Goal: Information Seeking & Learning: Learn about a topic

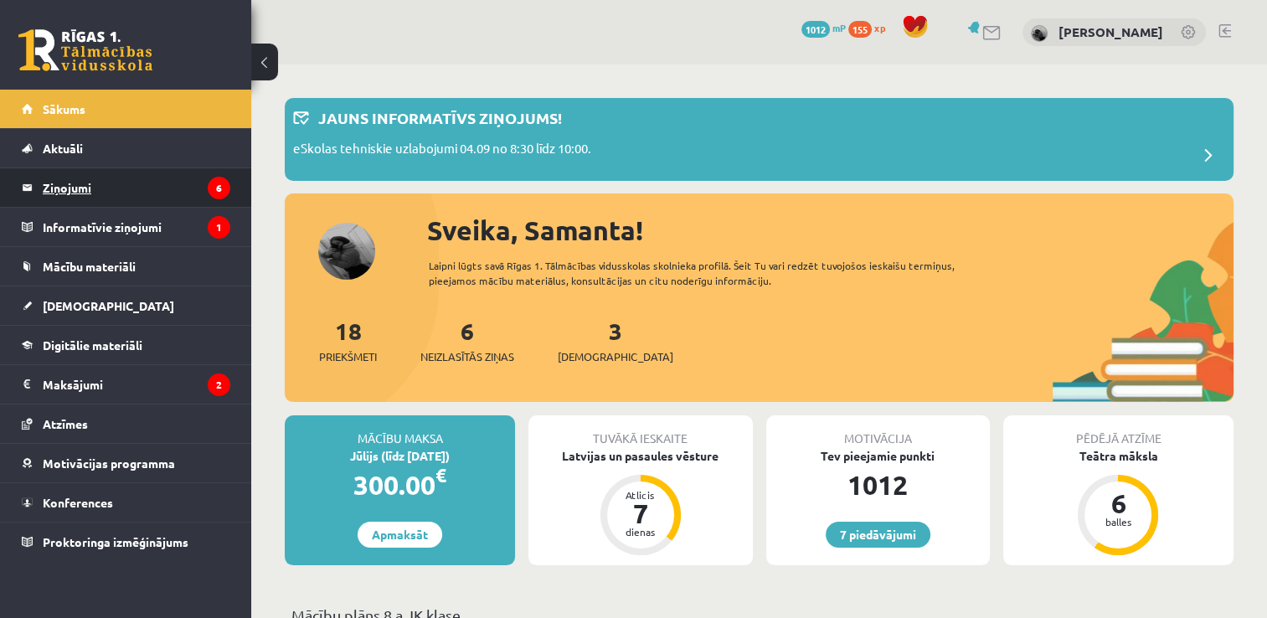
click at [64, 191] on legend "Ziņojumi 6" at bounding box center [137, 187] width 188 height 39
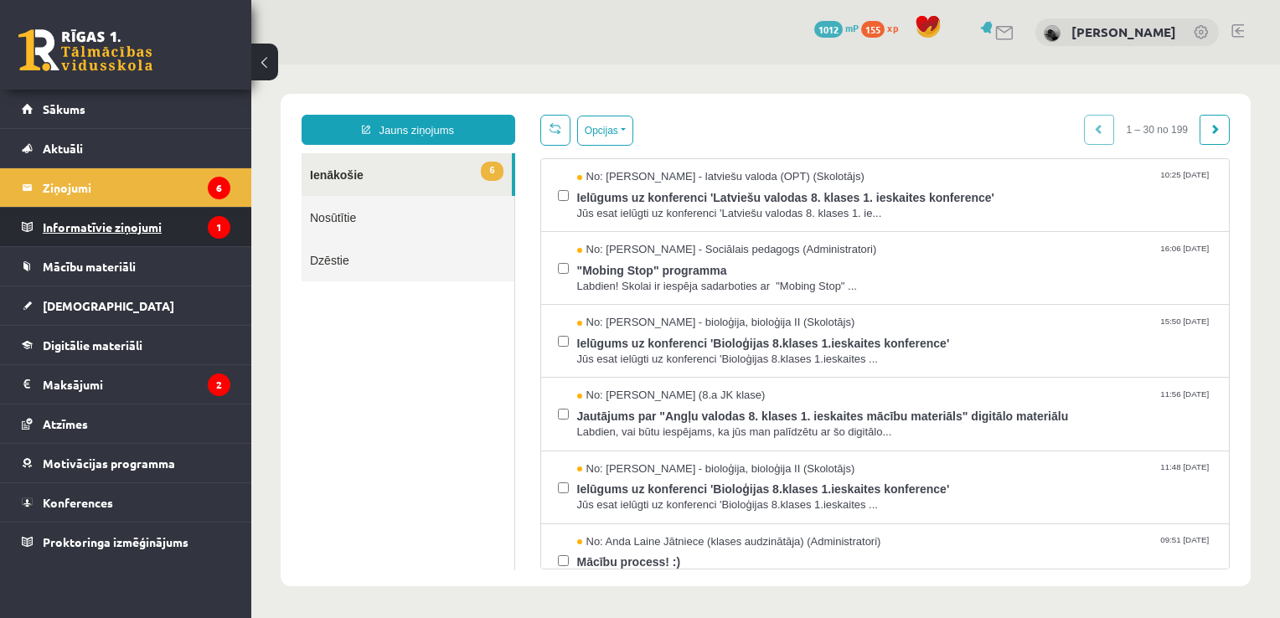
click at [182, 233] on legend "Informatīvie ziņojumi 1" at bounding box center [137, 227] width 188 height 39
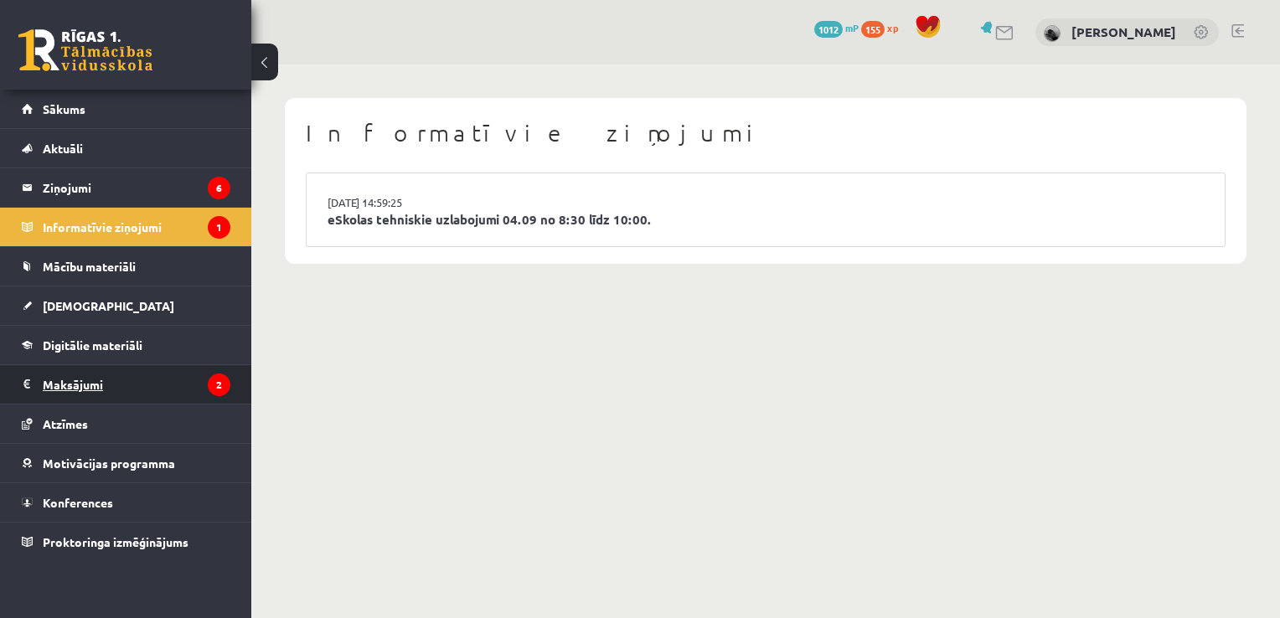
click at [171, 383] on legend "Maksājumi 2" at bounding box center [137, 384] width 188 height 39
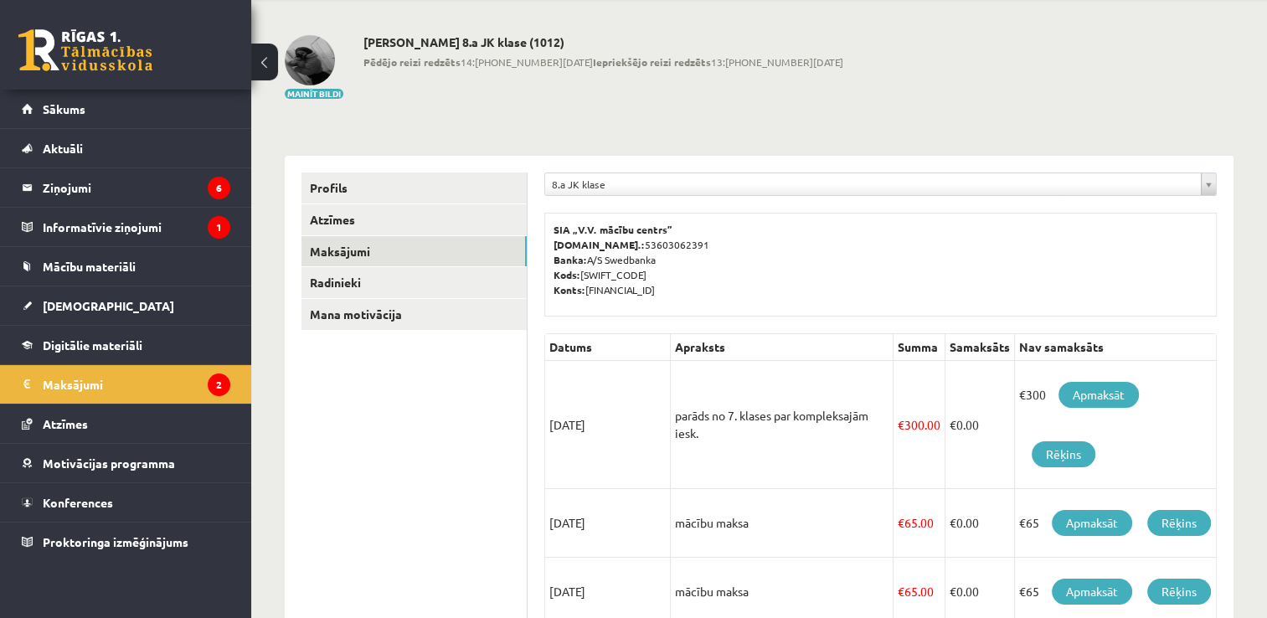
scroll to position [24, 0]
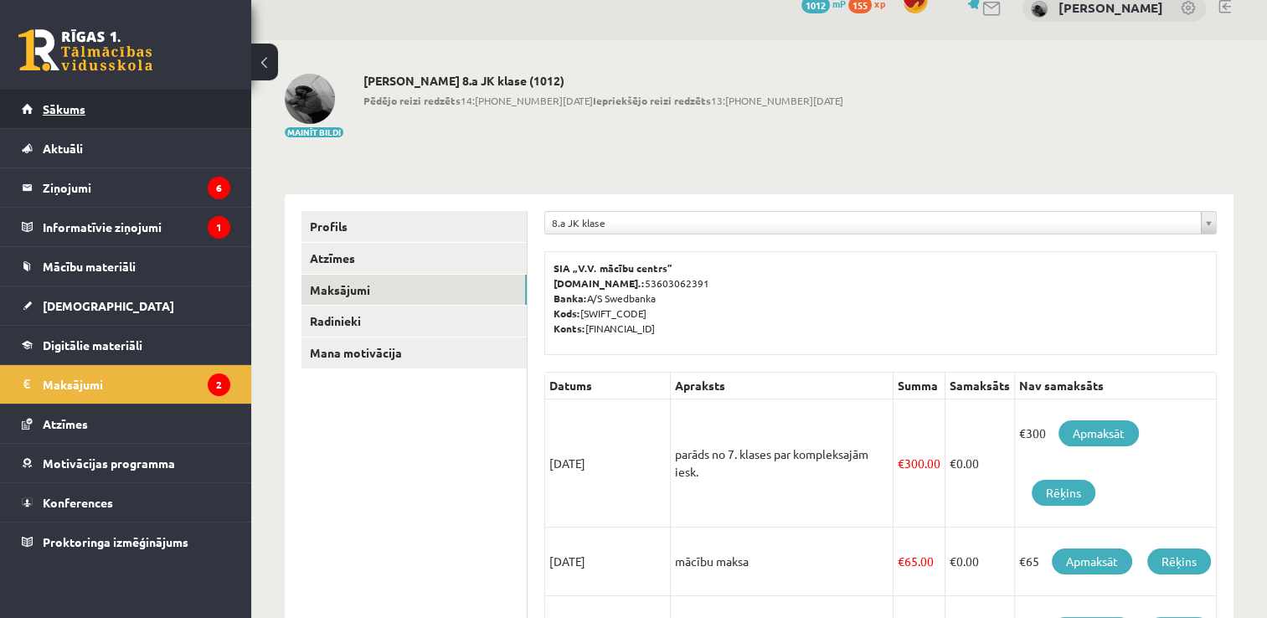
click at [183, 123] on link "Sākums" at bounding box center [126, 109] width 209 height 39
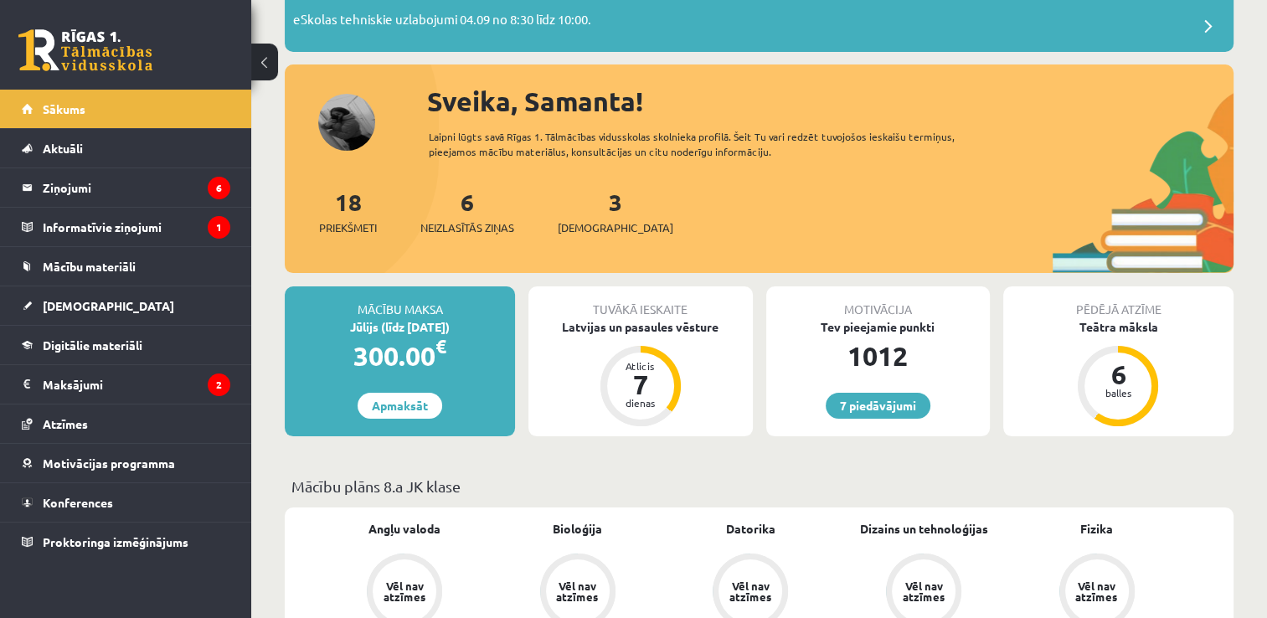
scroll to position [112, 0]
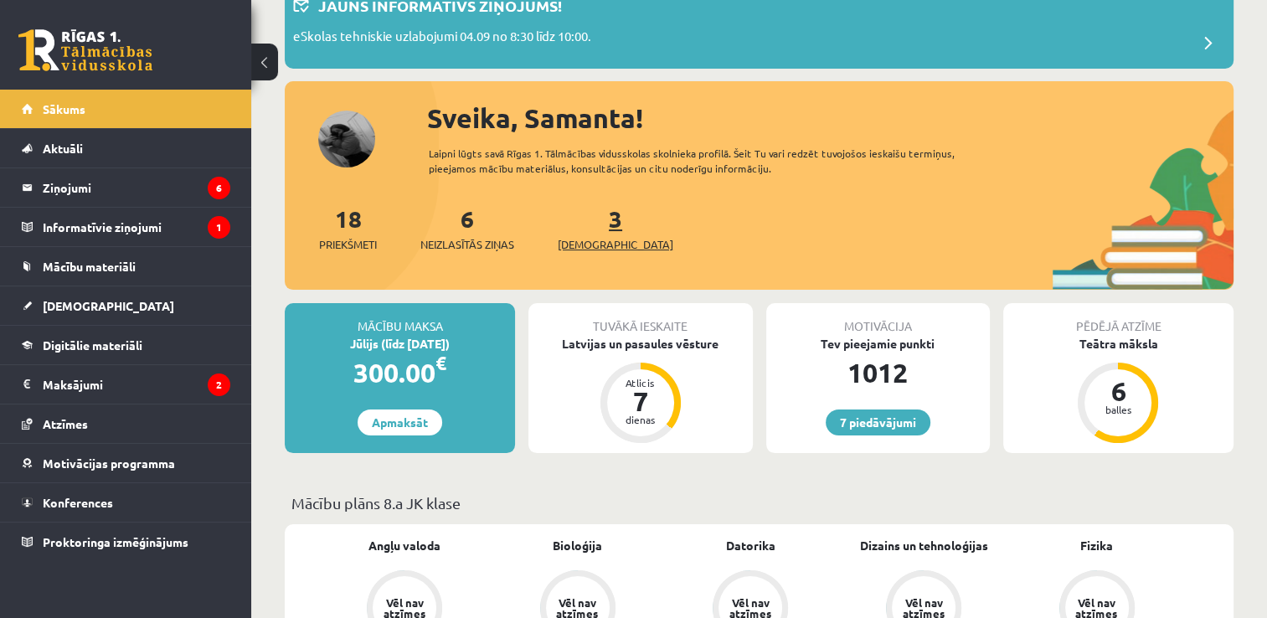
click at [593, 214] on link "3 Ieskaites" at bounding box center [616, 228] width 116 height 49
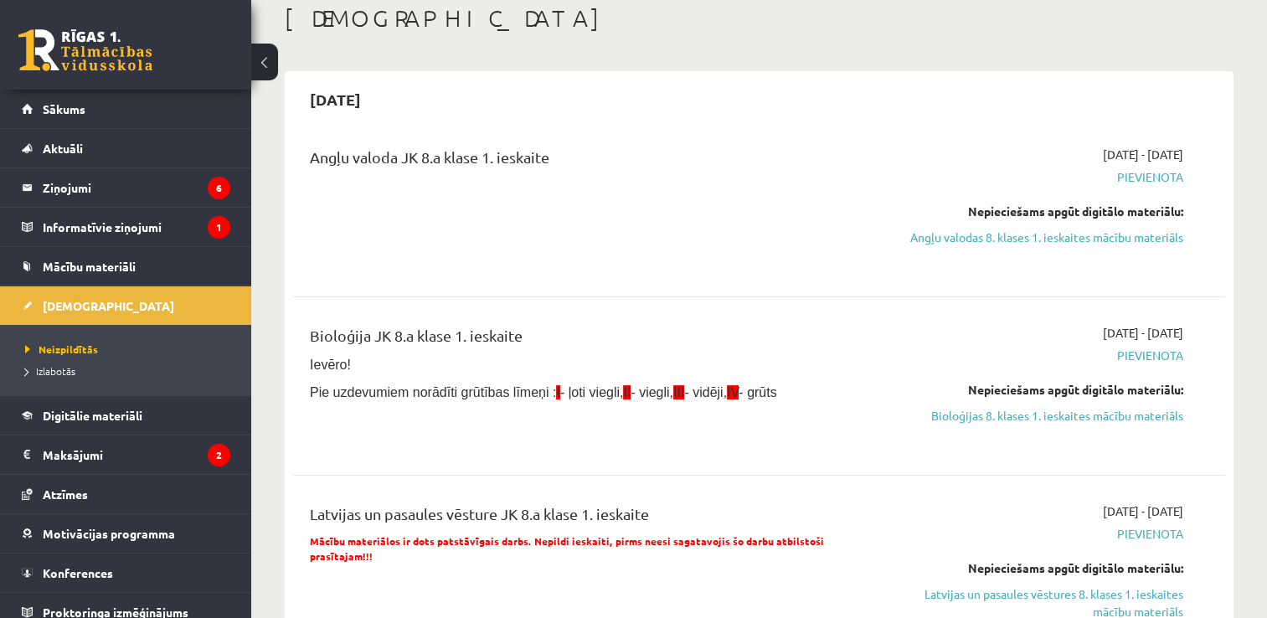
scroll to position [10, 0]
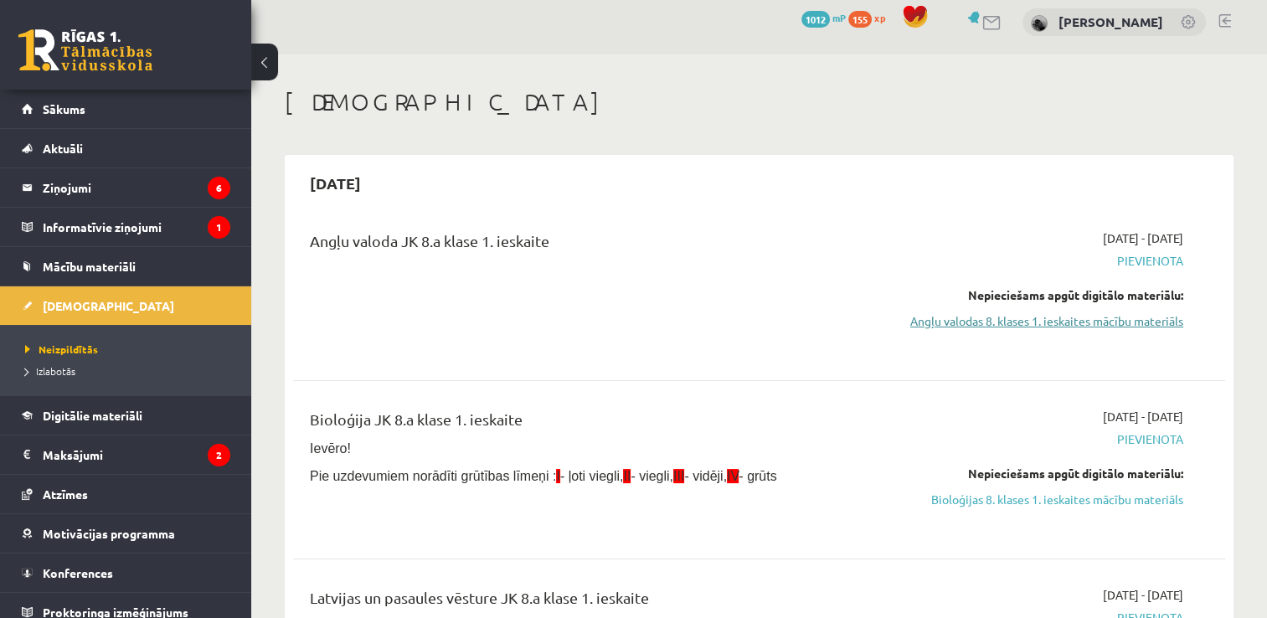
click at [1092, 322] on link "Angļu valodas 8. klases 1. ieskaites mācību materiāls" at bounding box center [1046, 321] width 275 height 18
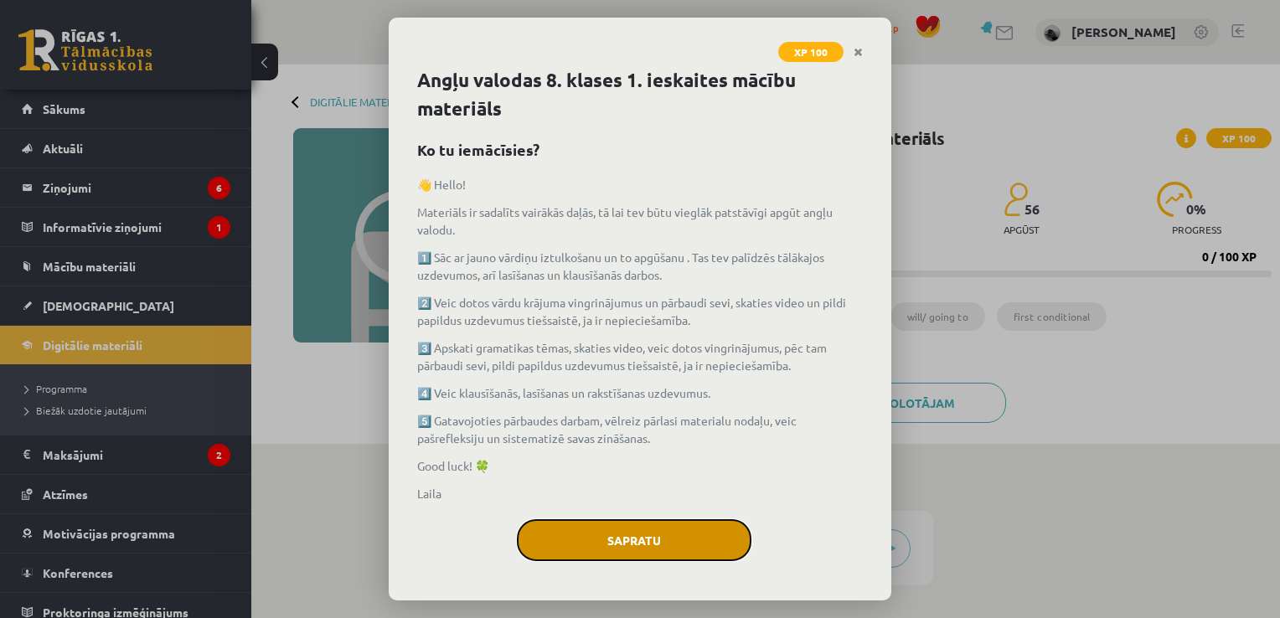
click at [654, 539] on button "Sapratu" at bounding box center [634, 540] width 235 height 42
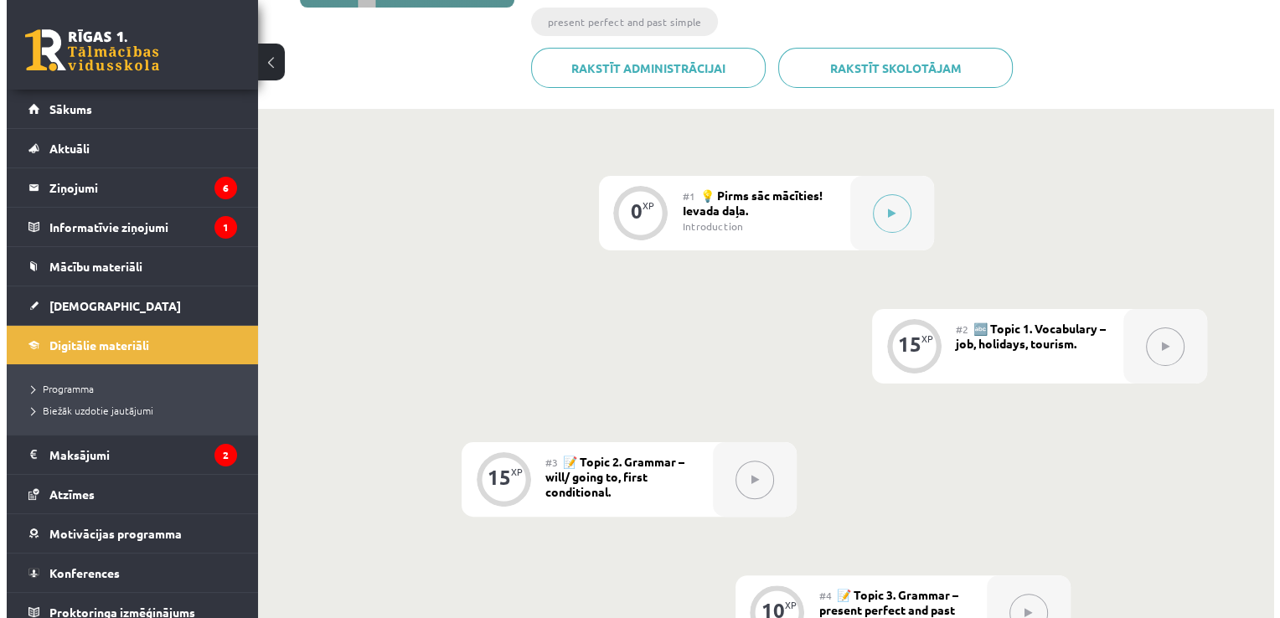
scroll to position [321, 0]
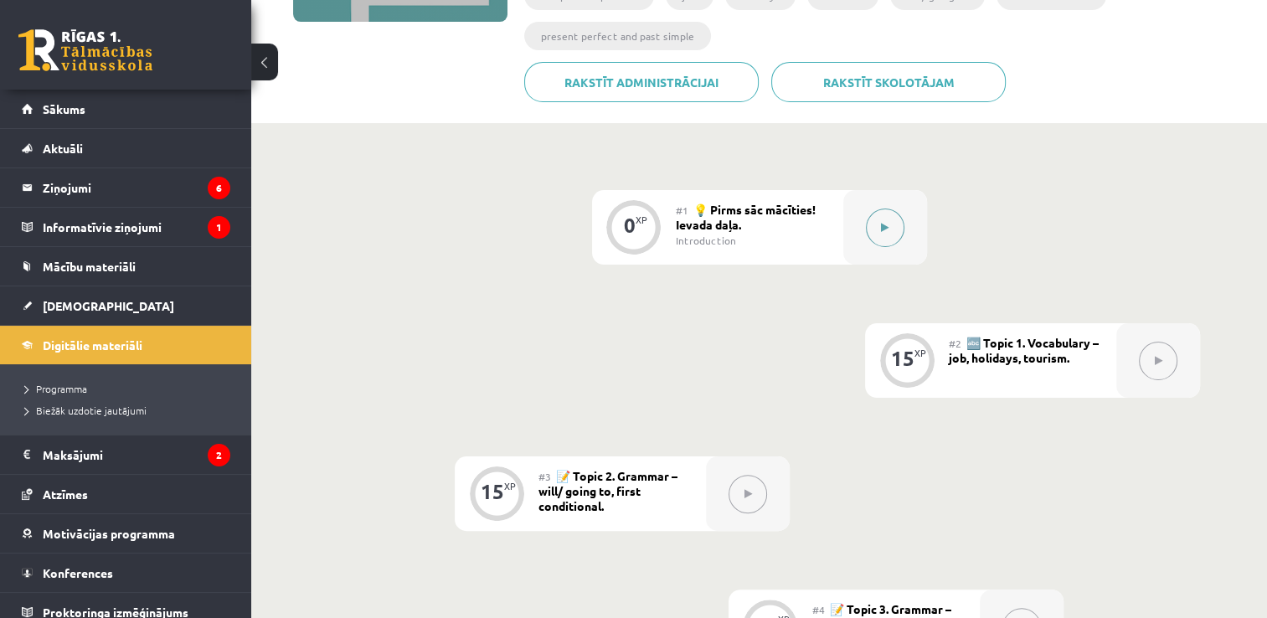
click at [880, 234] on button at bounding box center [885, 228] width 39 height 39
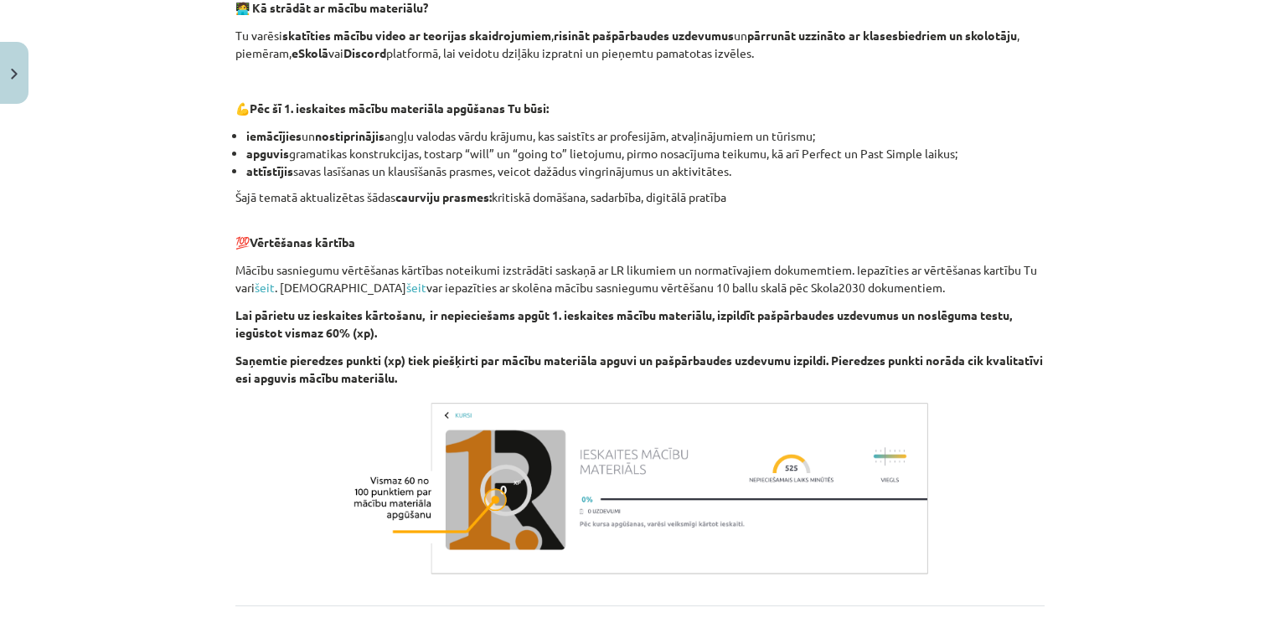
scroll to position [1166, 0]
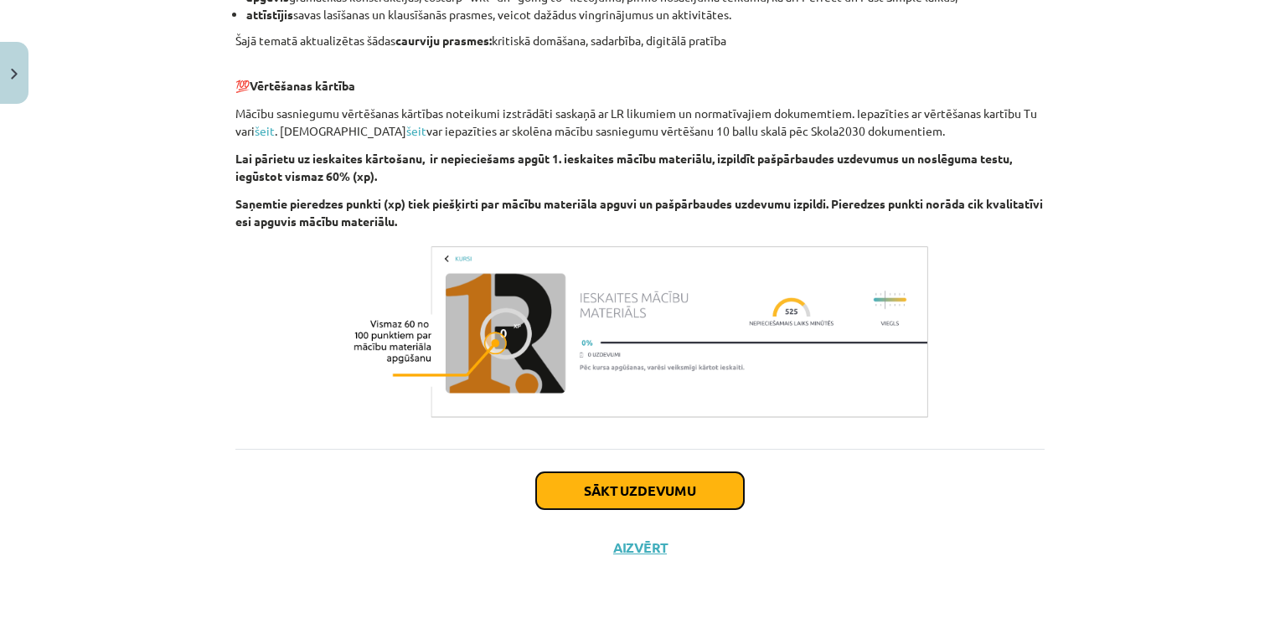
click at [646, 494] on button "Sākt uzdevumu" at bounding box center [640, 490] width 208 height 37
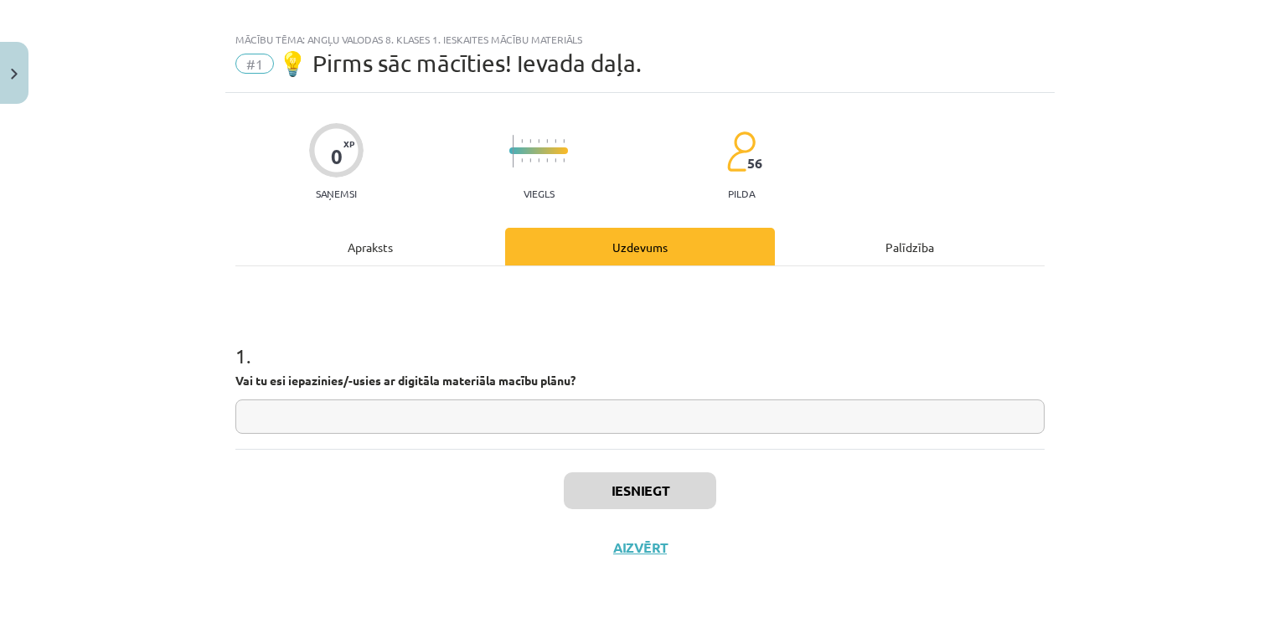
scroll to position [17, 0]
click at [563, 423] on input "text" at bounding box center [639, 418] width 809 height 34
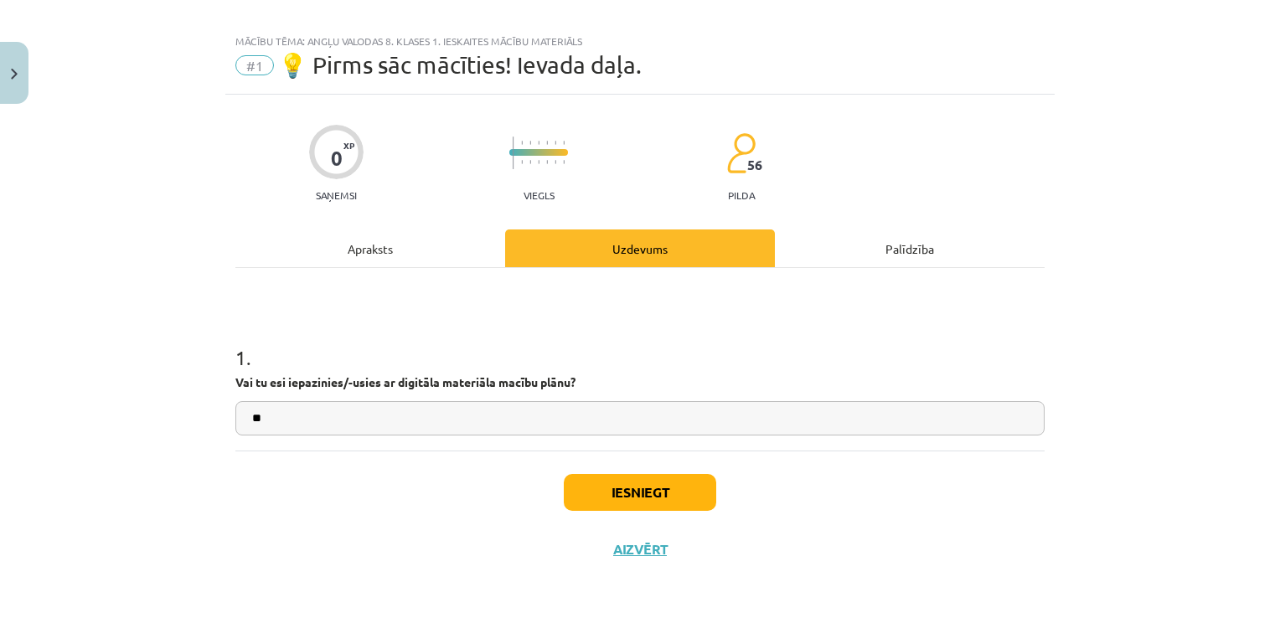
type input "**"
click at [660, 497] on button "Iesniegt" at bounding box center [640, 492] width 152 height 37
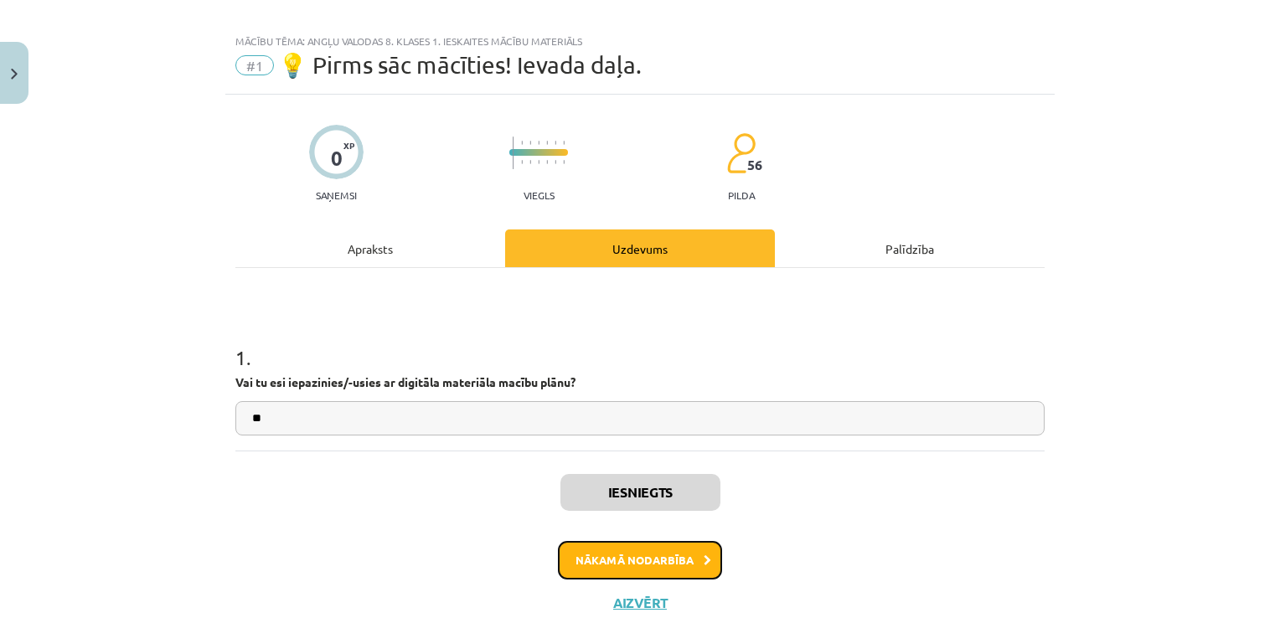
click at [676, 571] on button "Nākamā nodarbība" at bounding box center [640, 560] width 164 height 39
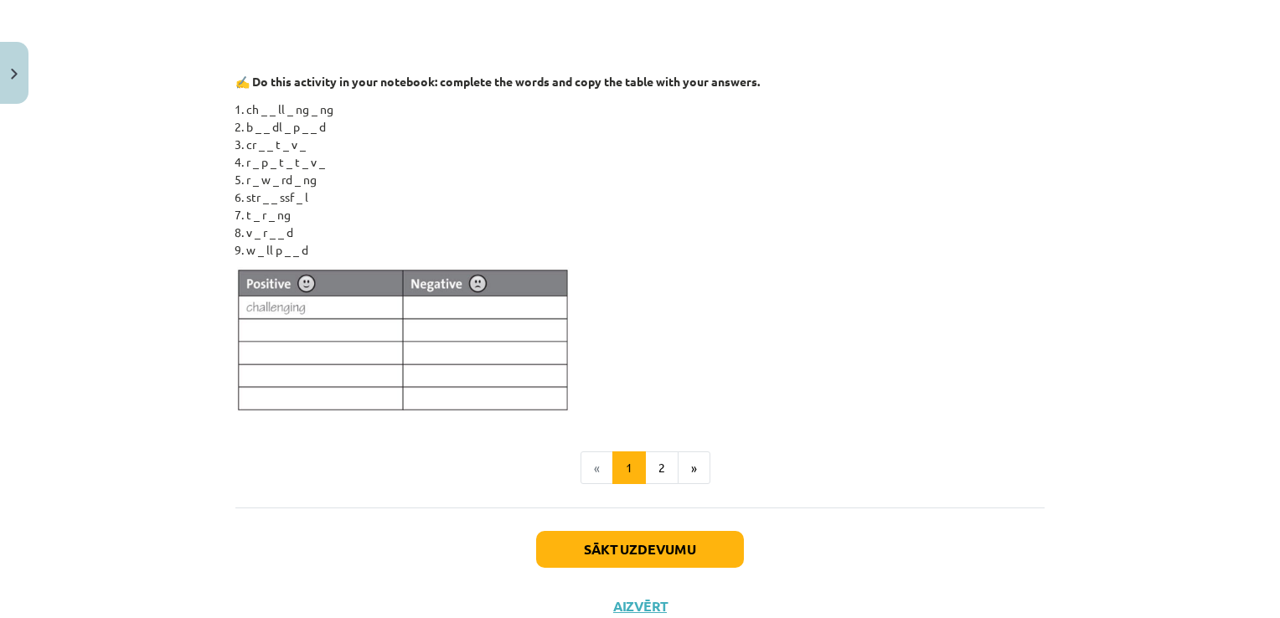
scroll to position [1323, 0]
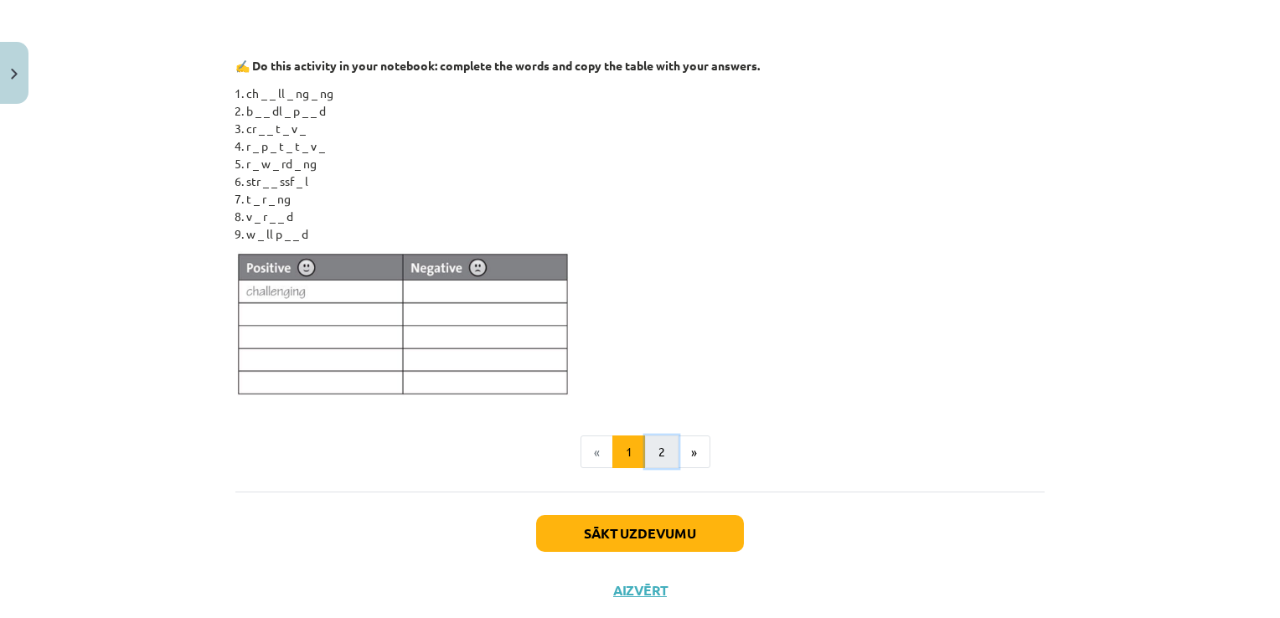
click at [662, 463] on button "2" at bounding box center [662, 453] width 34 height 34
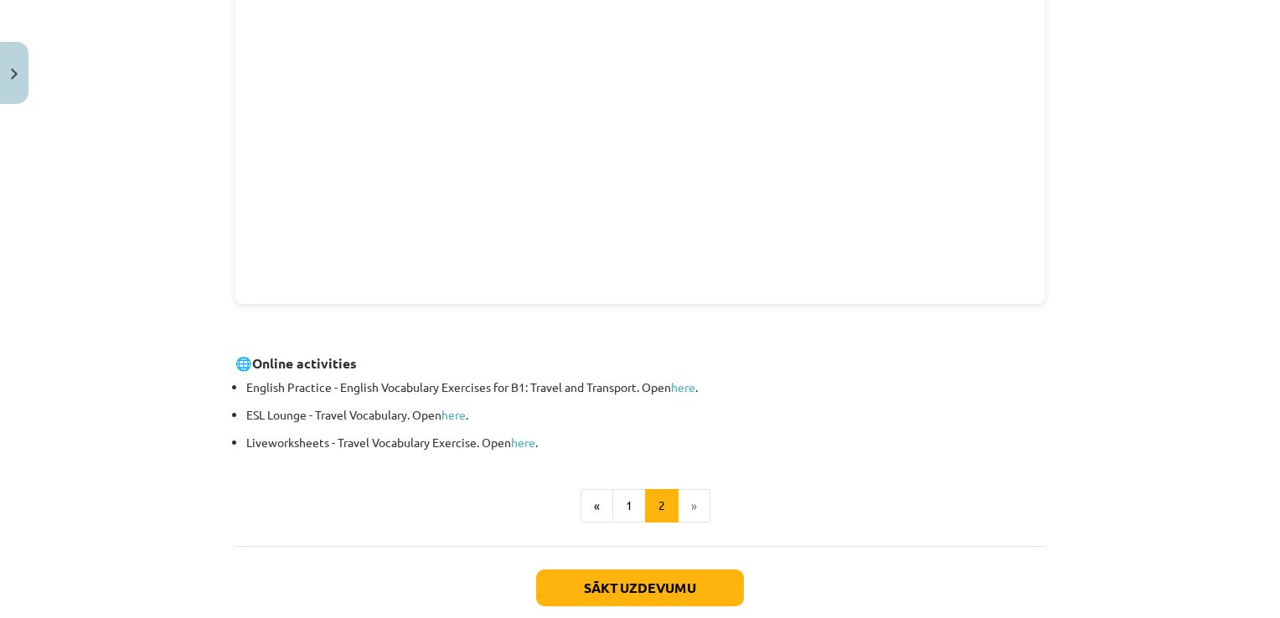
scroll to position [594, 0]
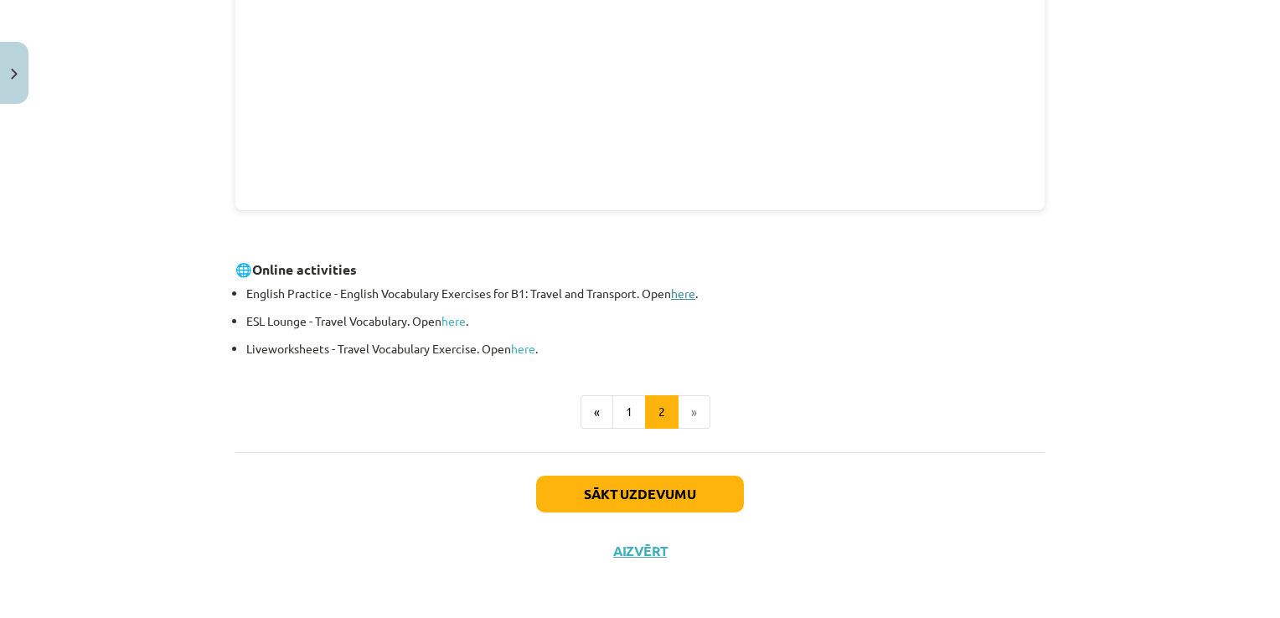
click at [690, 293] on link "here" at bounding box center [683, 293] width 24 height 15
click at [643, 501] on button "Sākt uzdevumu" at bounding box center [640, 494] width 208 height 37
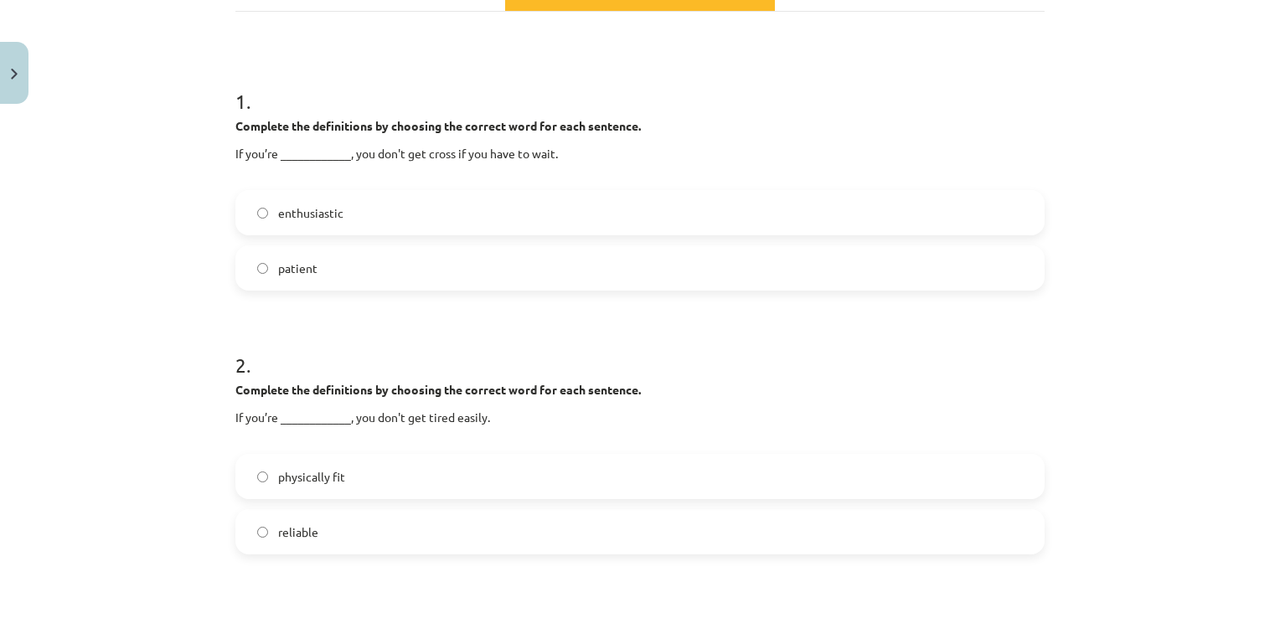
scroll to position [290, 0]
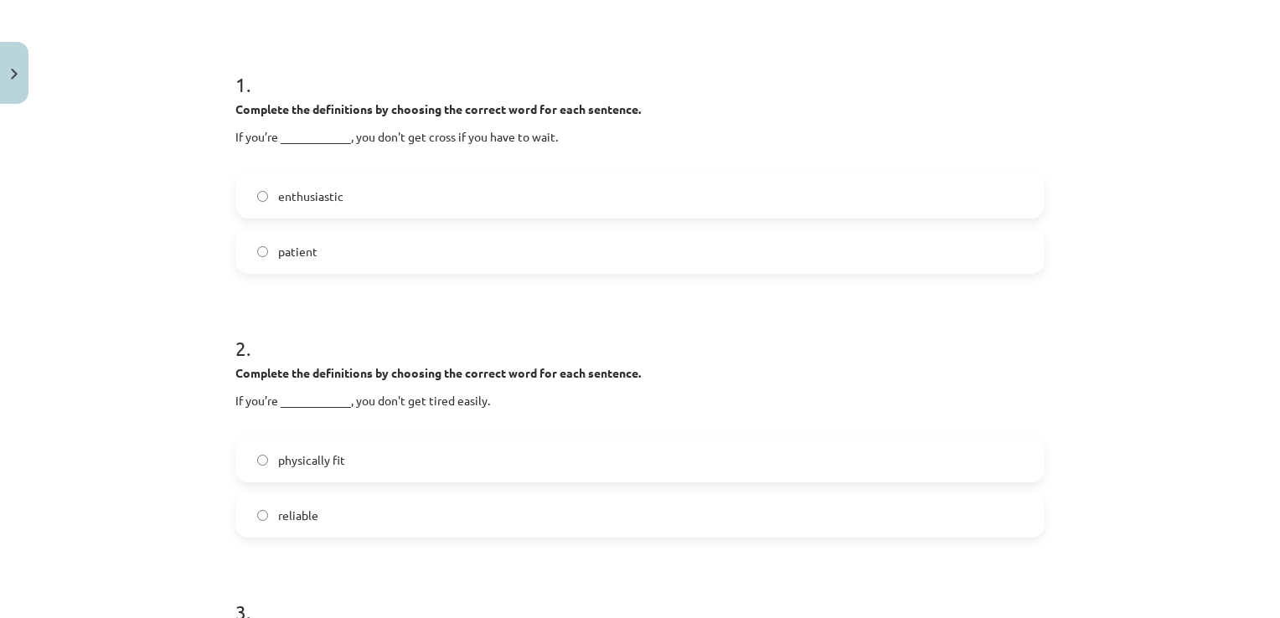
click at [998, 266] on label "patient" at bounding box center [640, 251] width 806 height 42
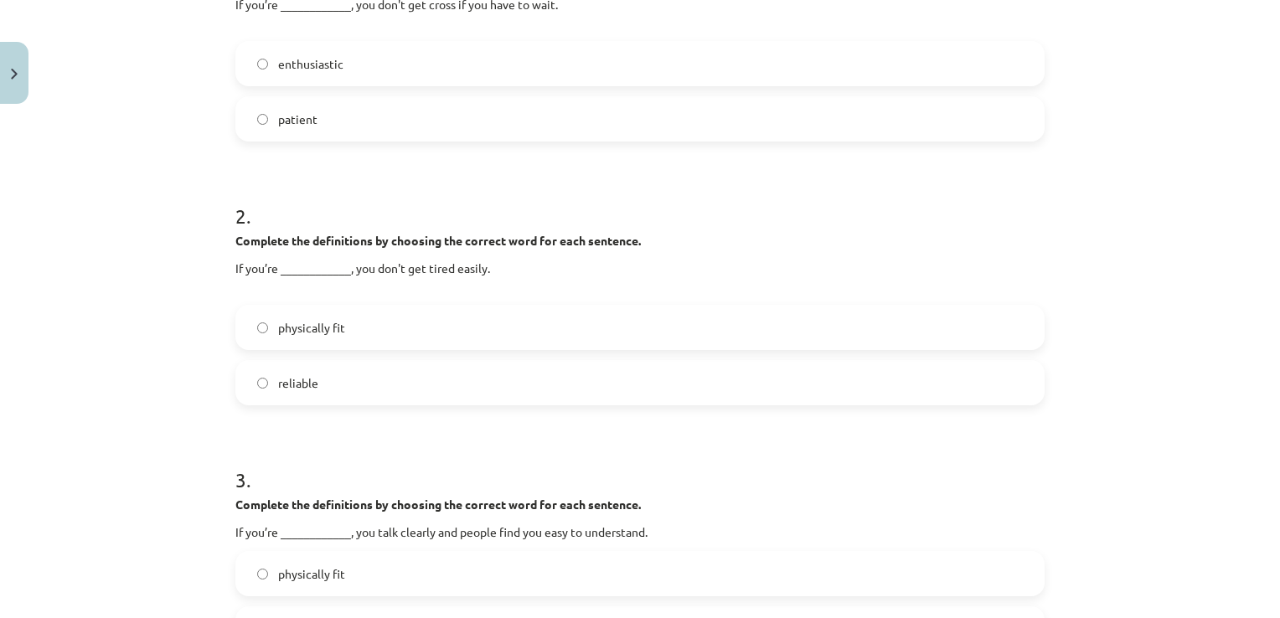
scroll to position [459, 0]
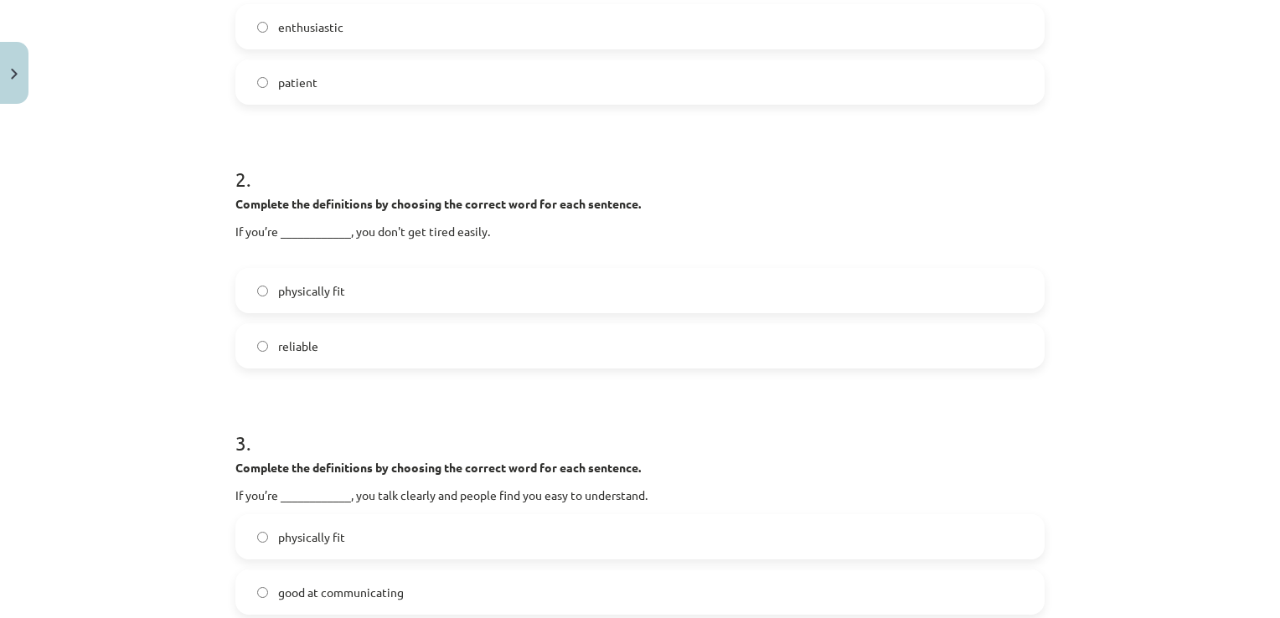
click at [684, 338] on label "reliable" at bounding box center [640, 346] width 806 height 42
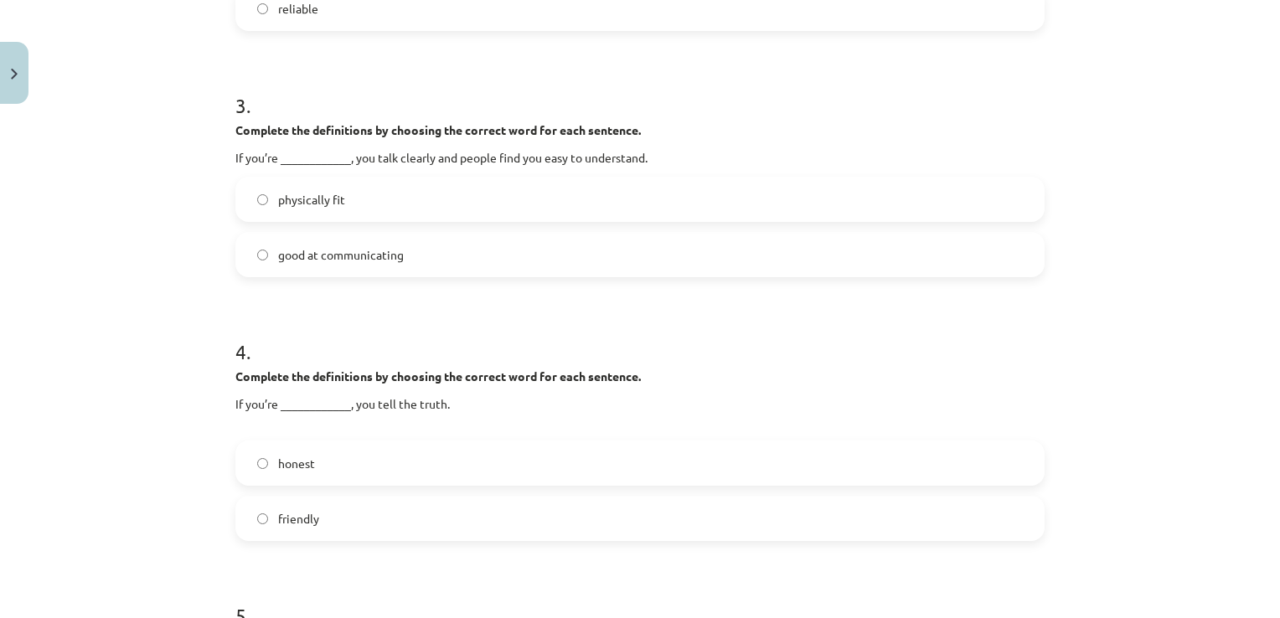
scroll to position [823, 0]
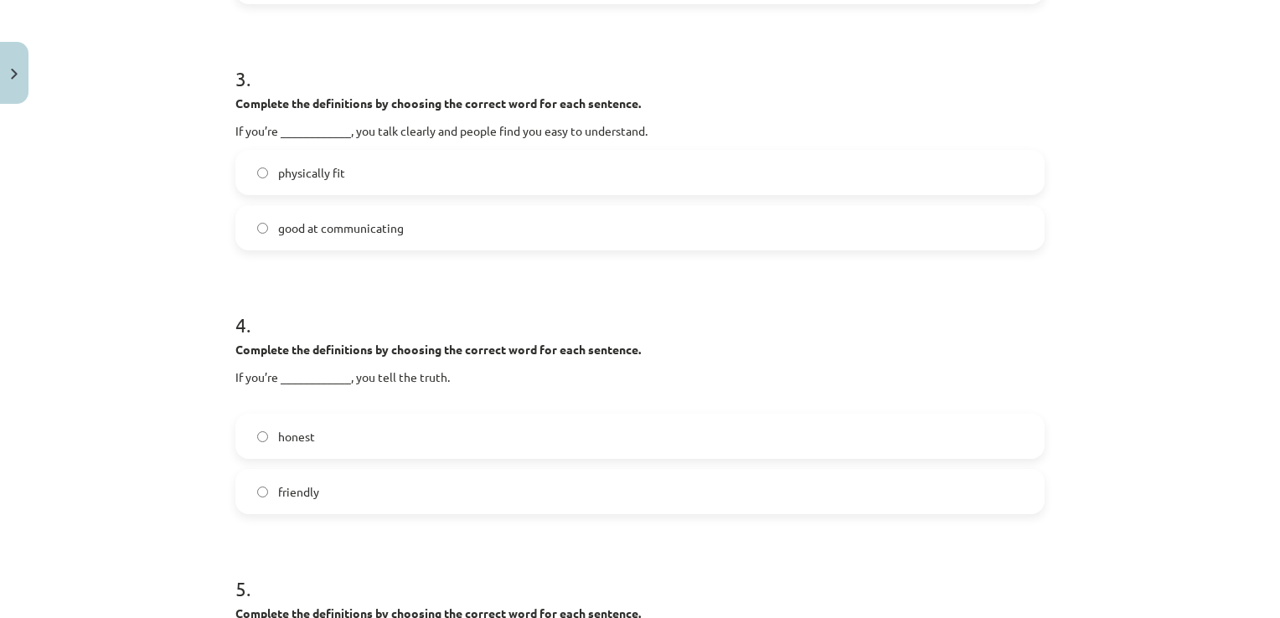
click at [846, 236] on label "good at communicating" at bounding box center [640, 228] width 806 height 42
click at [493, 434] on label "honest" at bounding box center [640, 436] width 806 height 42
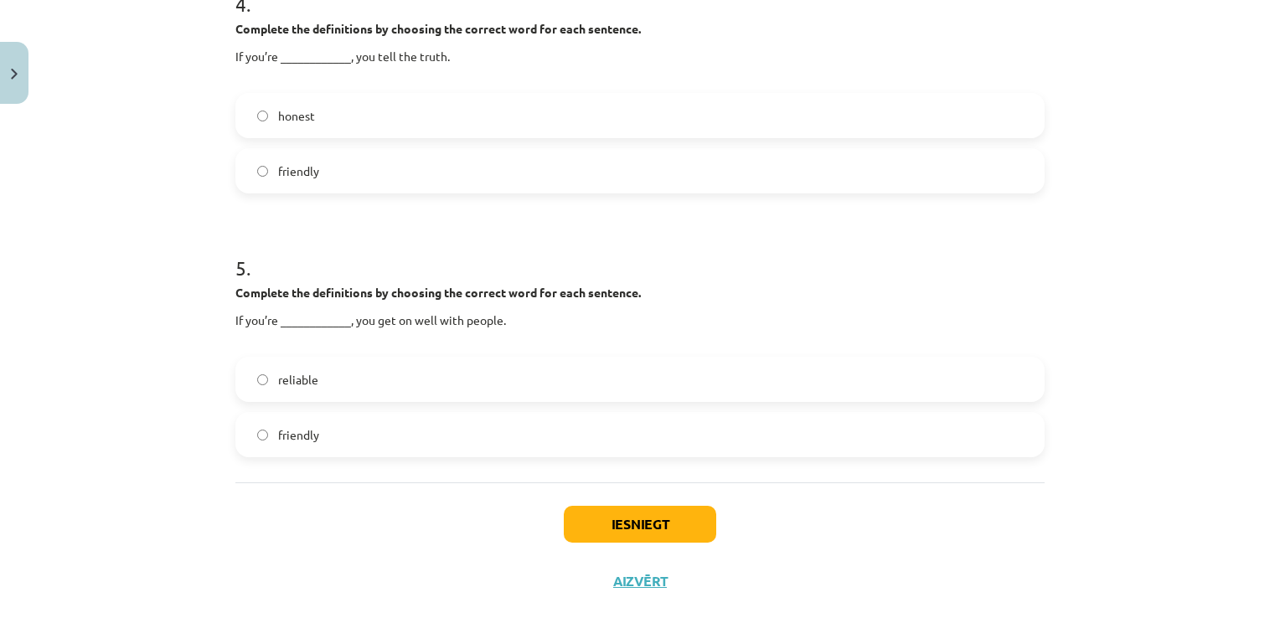
scroll to position [1176, 0]
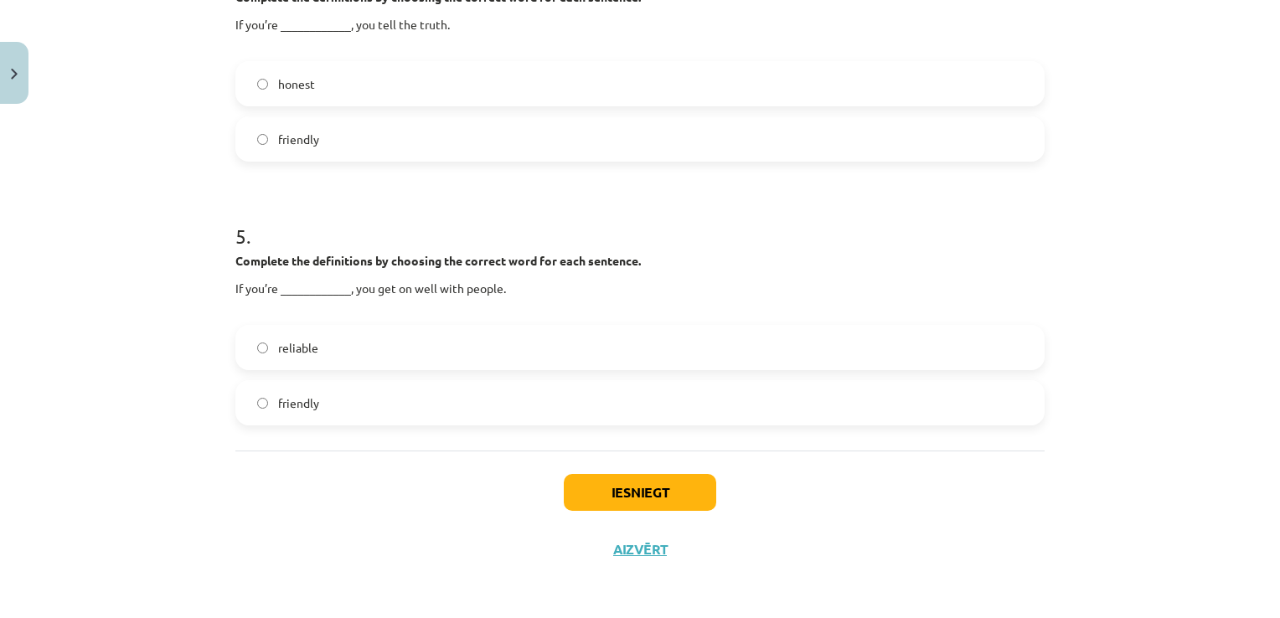
click at [591, 400] on label "friendly" at bounding box center [640, 403] width 806 height 42
click at [637, 502] on button "Iesniegt" at bounding box center [640, 492] width 152 height 37
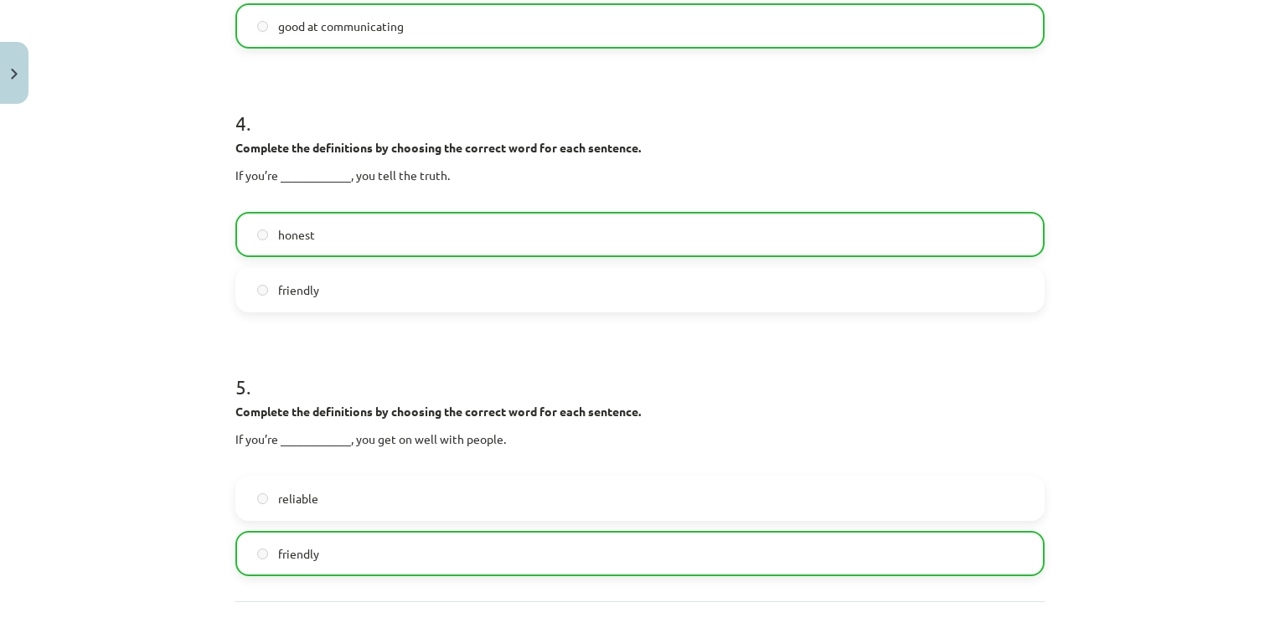
scroll to position [1230, 0]
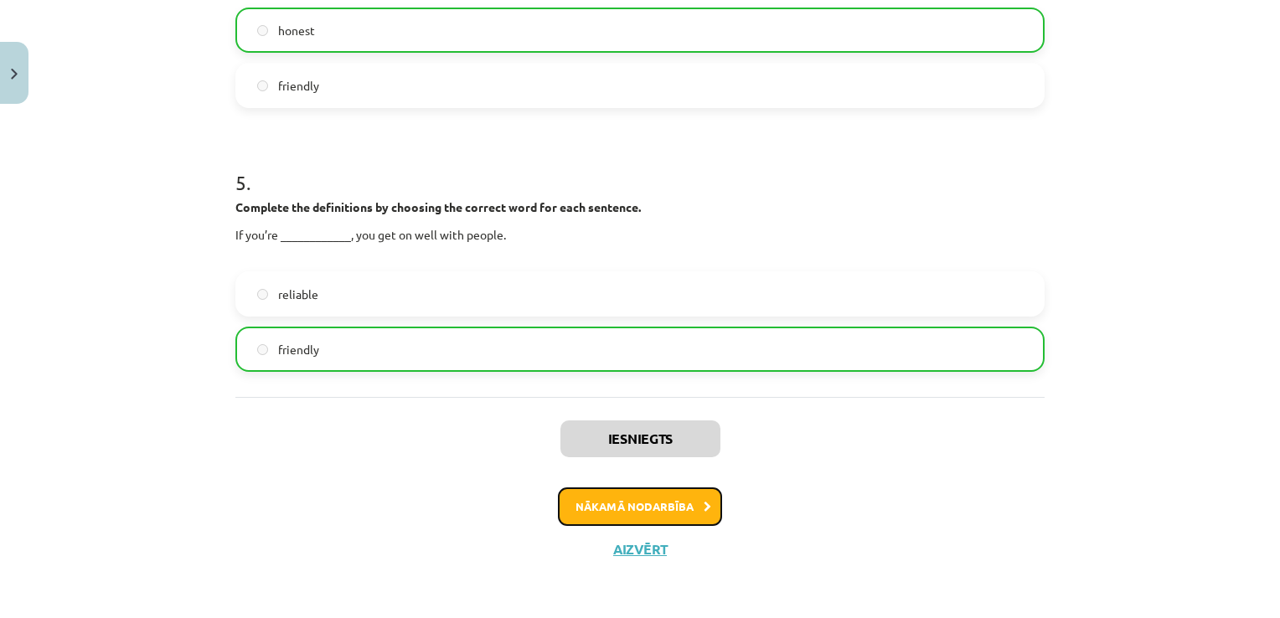
click at [628, 510] on button "Nākamā nodarbība" at bounding box center [640, 506] width 164 height 39
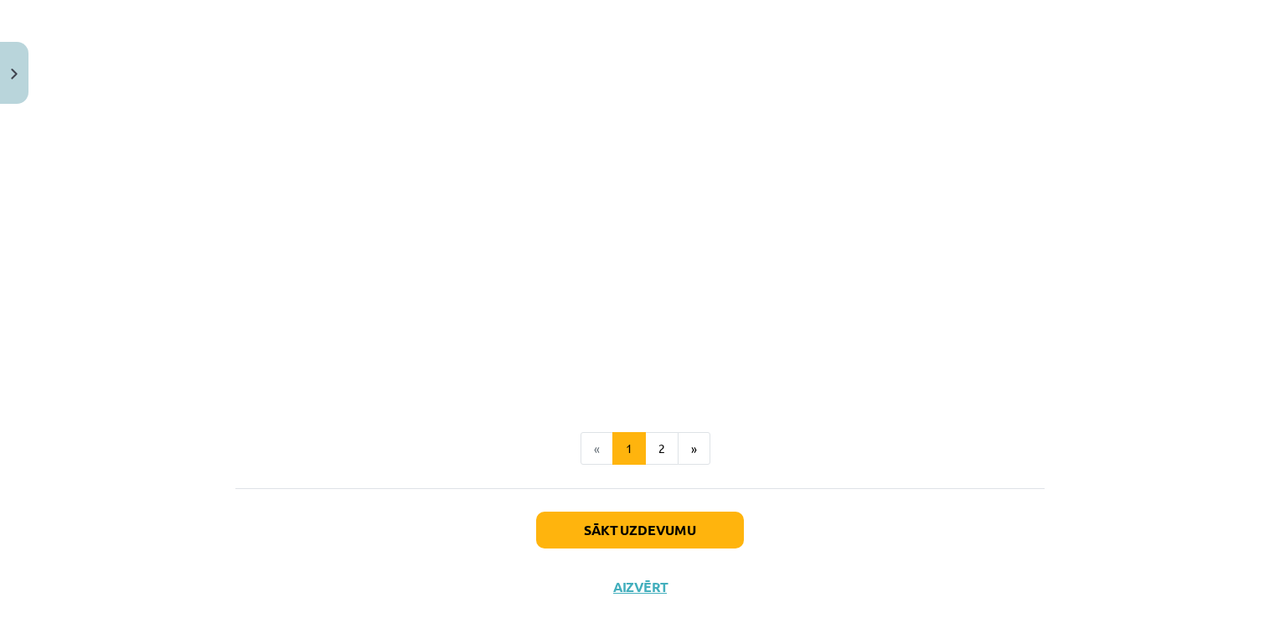
scroll to position [2065, 0]
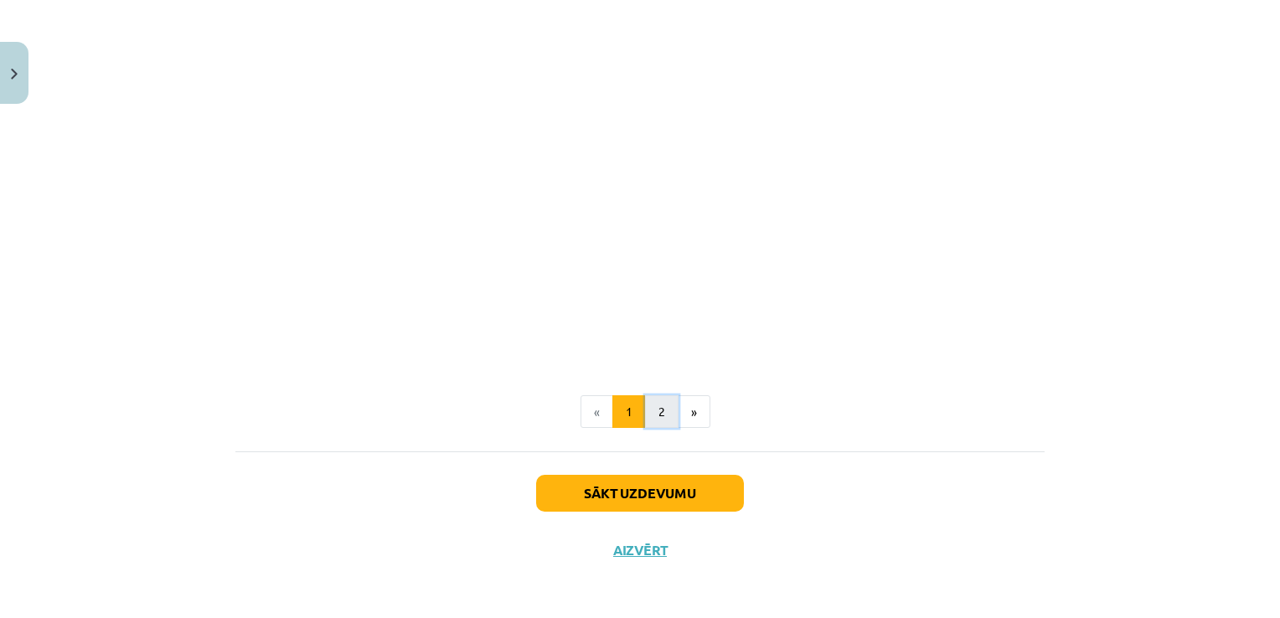
click at [659, 409] on button "2" at bounding box center [662, 412] width 34 height 34
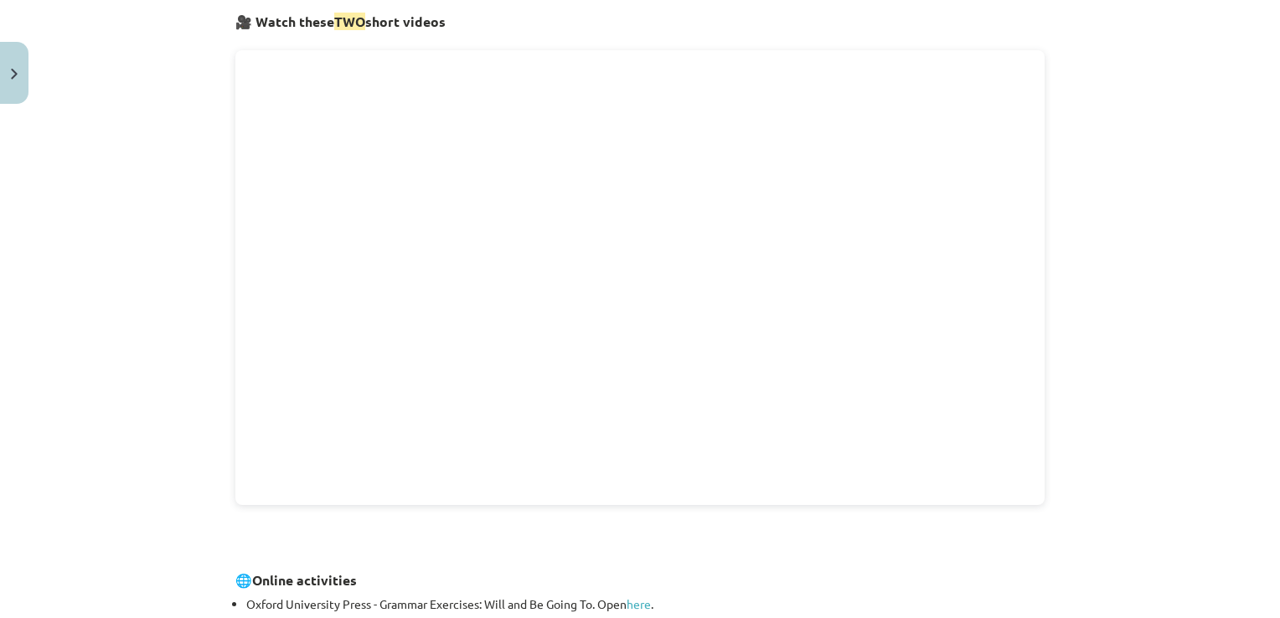
scroll to position [582, 0]
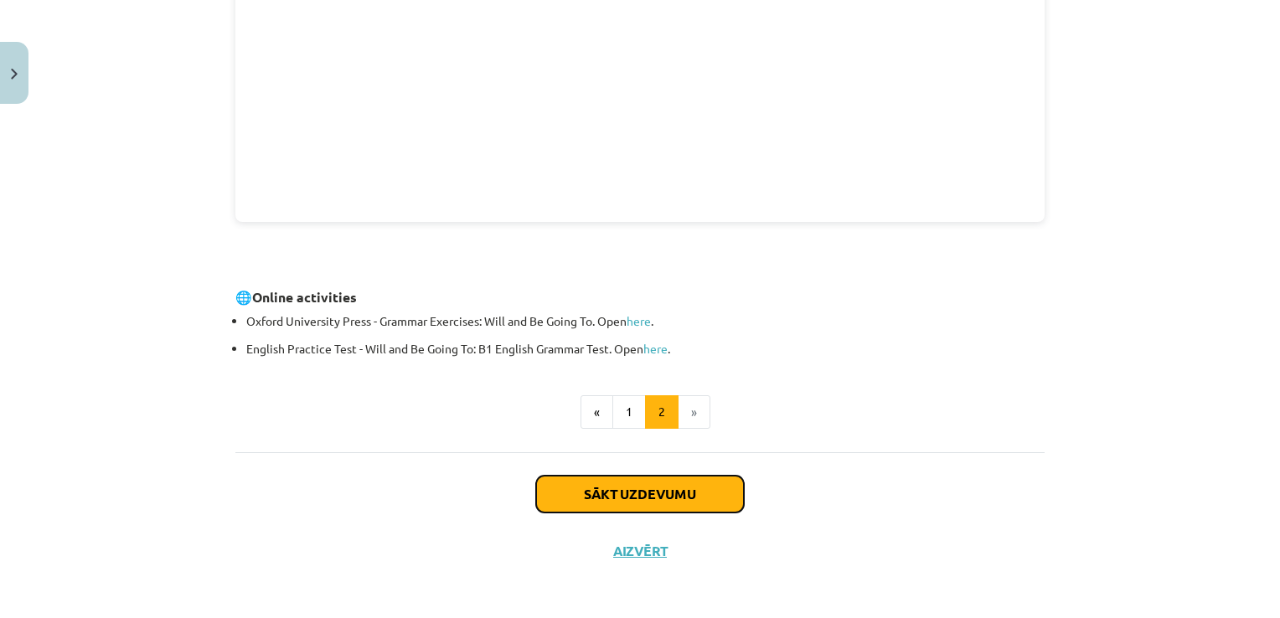
click at [673, 496] on button "Sākt uzdevumu" at bounding box center [640, 494] width 208 height 37
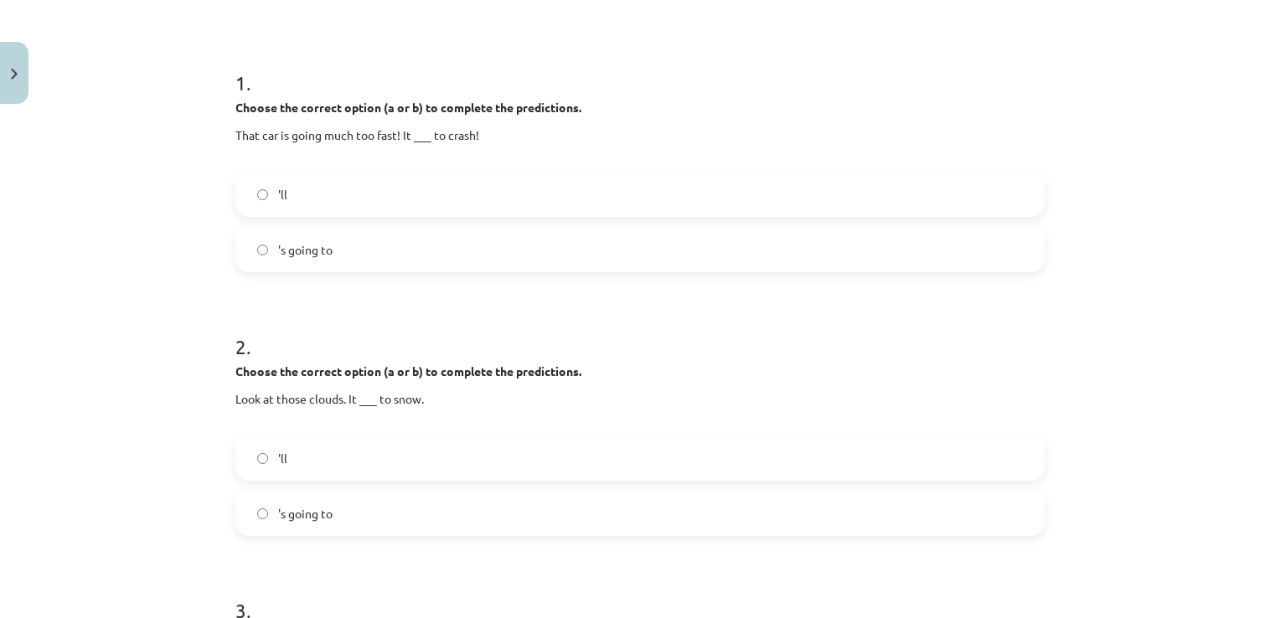
scroll to position [288, 0]
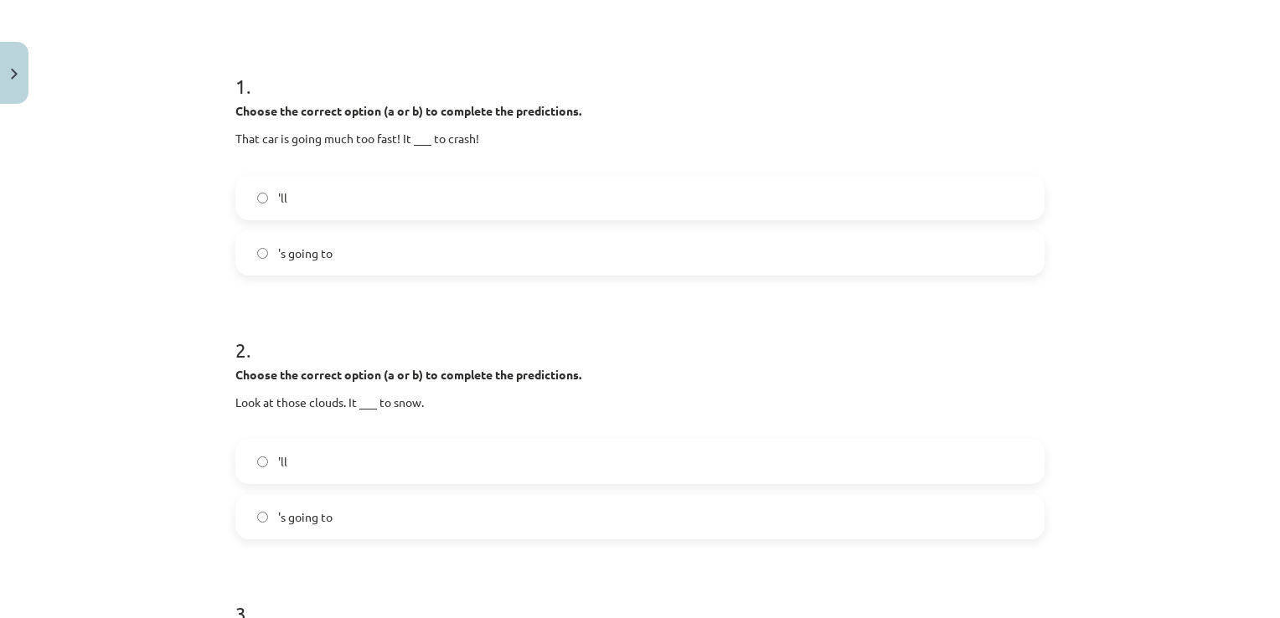
click at [477, 240] on label "'s going to" at bounding box center [640, 253] width 806 height 42
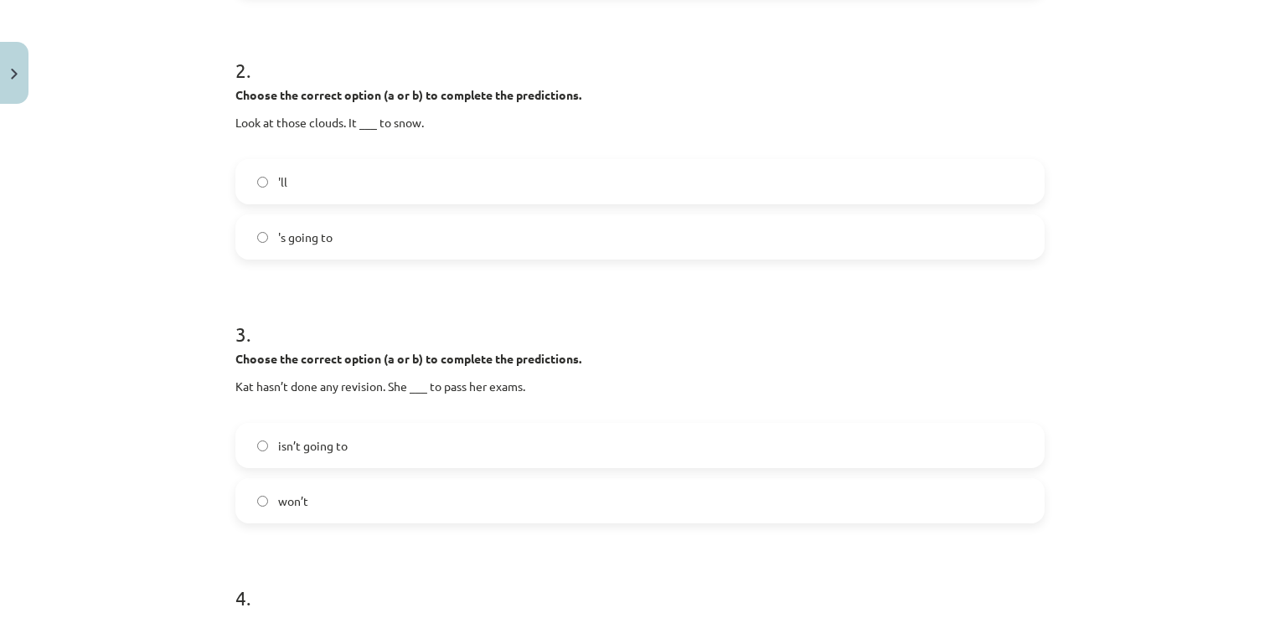
scroll to position [572, 0]
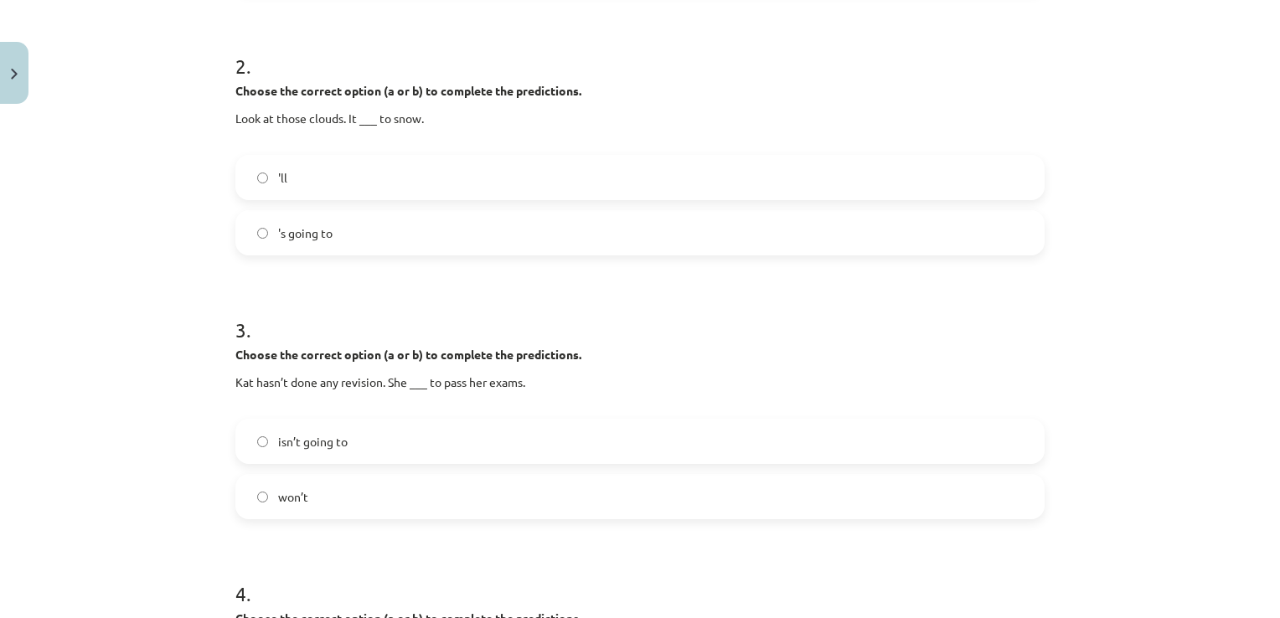
click at [970, 230] on label "'s going to" at bounding box center [640, 233] width 806 height 42
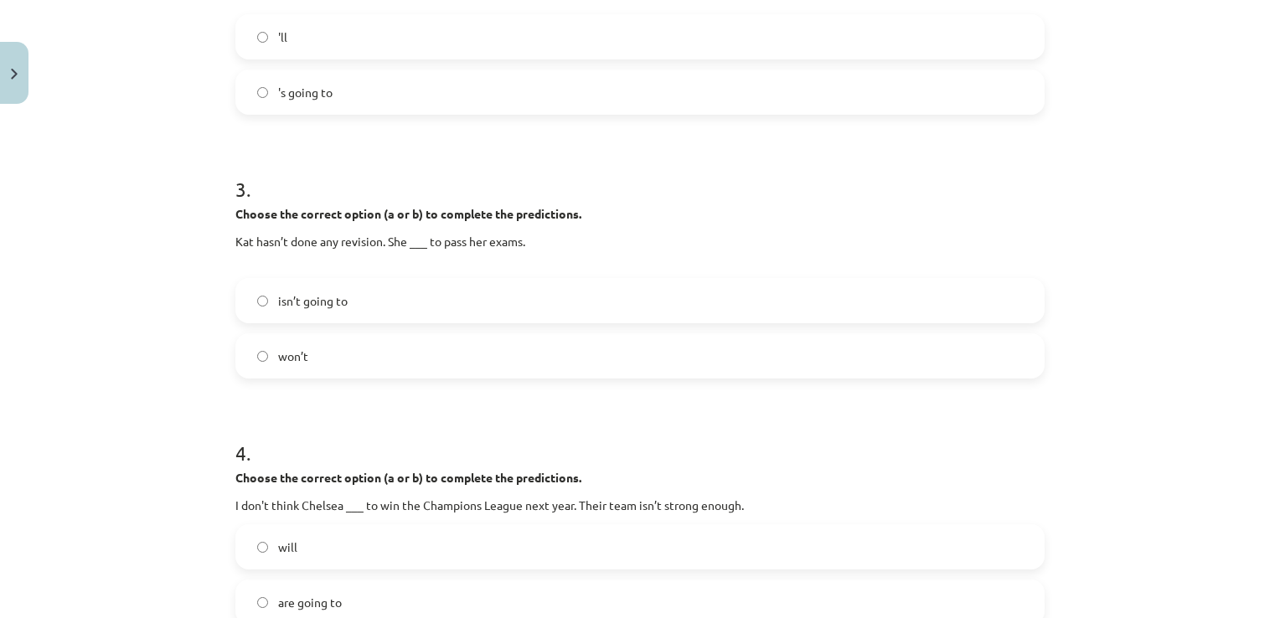
scroll to position [715, 0]
click at [831, 341] on label "won’t" at bounding box center [640, 354] width 806 height 42
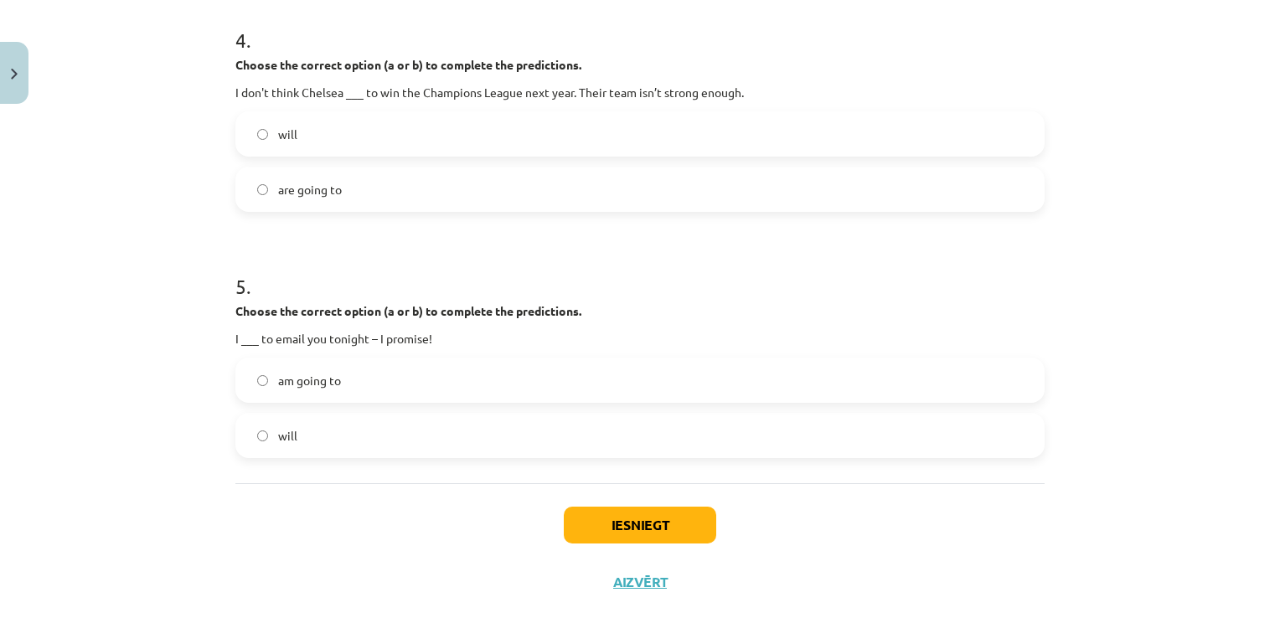
scroll to position [1122, 0]
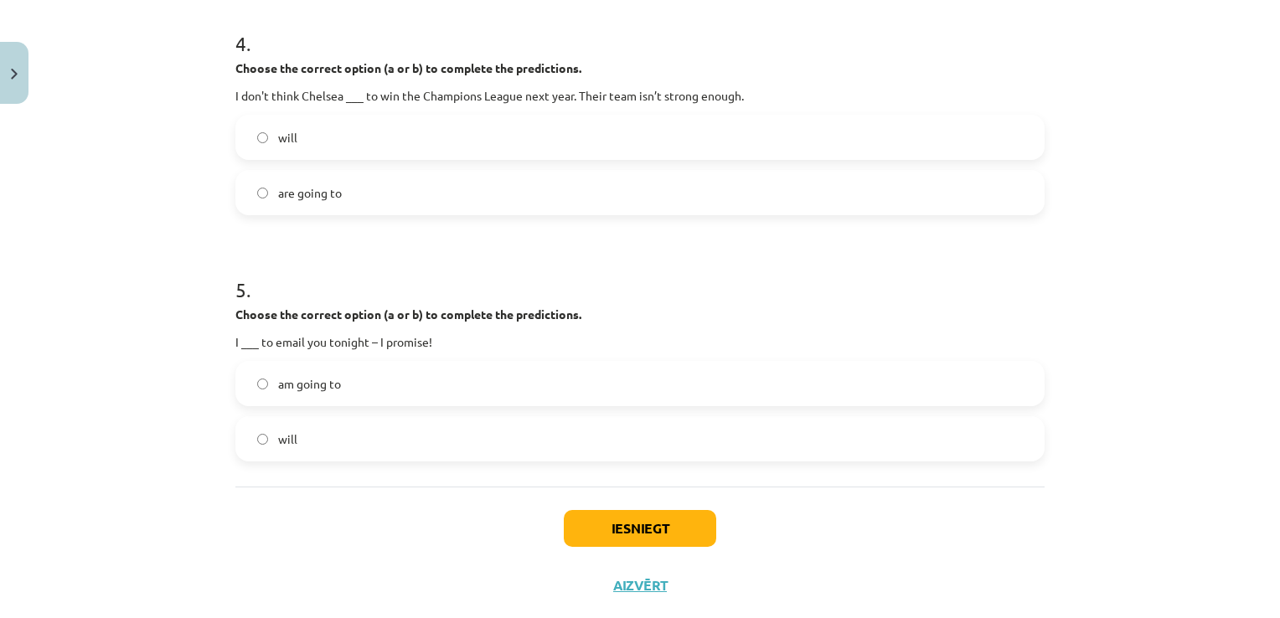
click at [534, 142] on label "will" at bounding box center [640, 137] width 806 height 42
click at [529, 386] on label "am going to" at bounding box center [640, 384] width 806 height 42
click at [614, 529] on button "Iesniegt" at bounding box center [640, 528] width 152 height 37
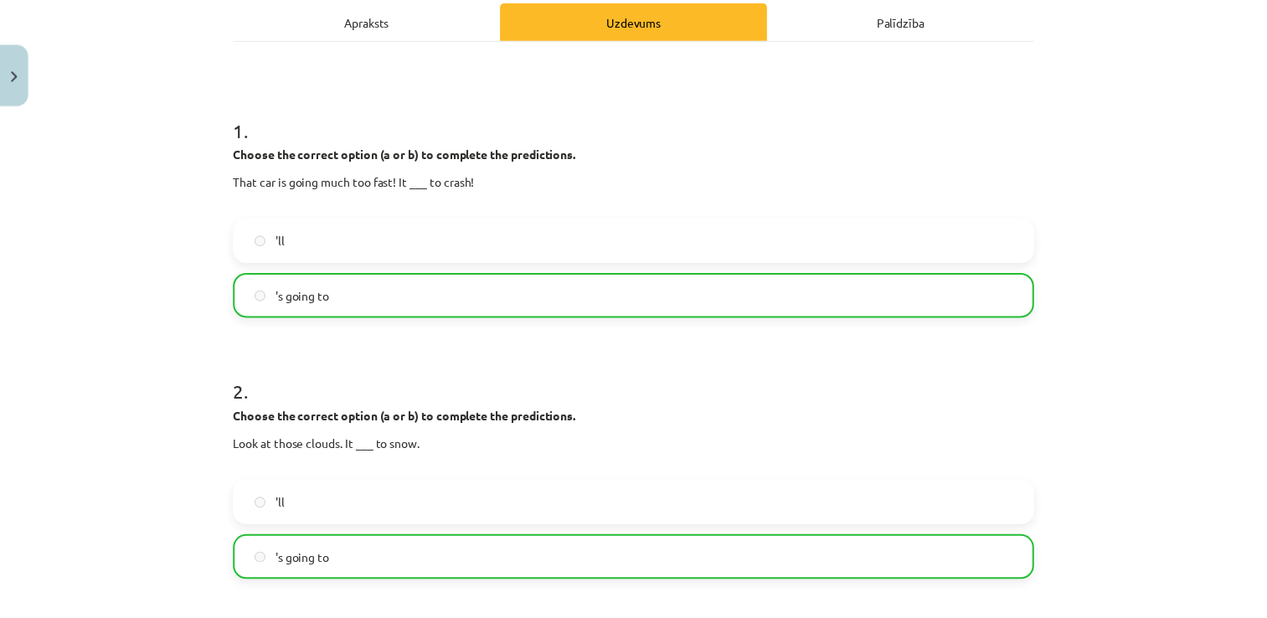
scroll to position [1212, 0]
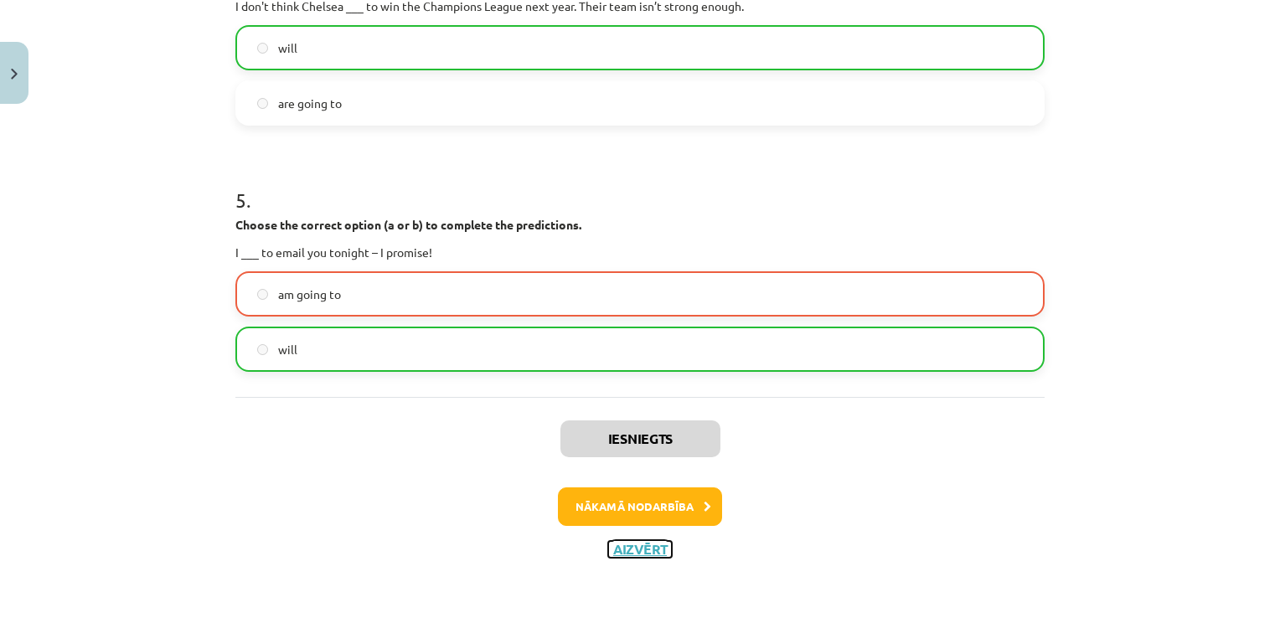
click at [649, 551] on button "Aizvērt" at bounding box center [640, 549] width 64 height 17
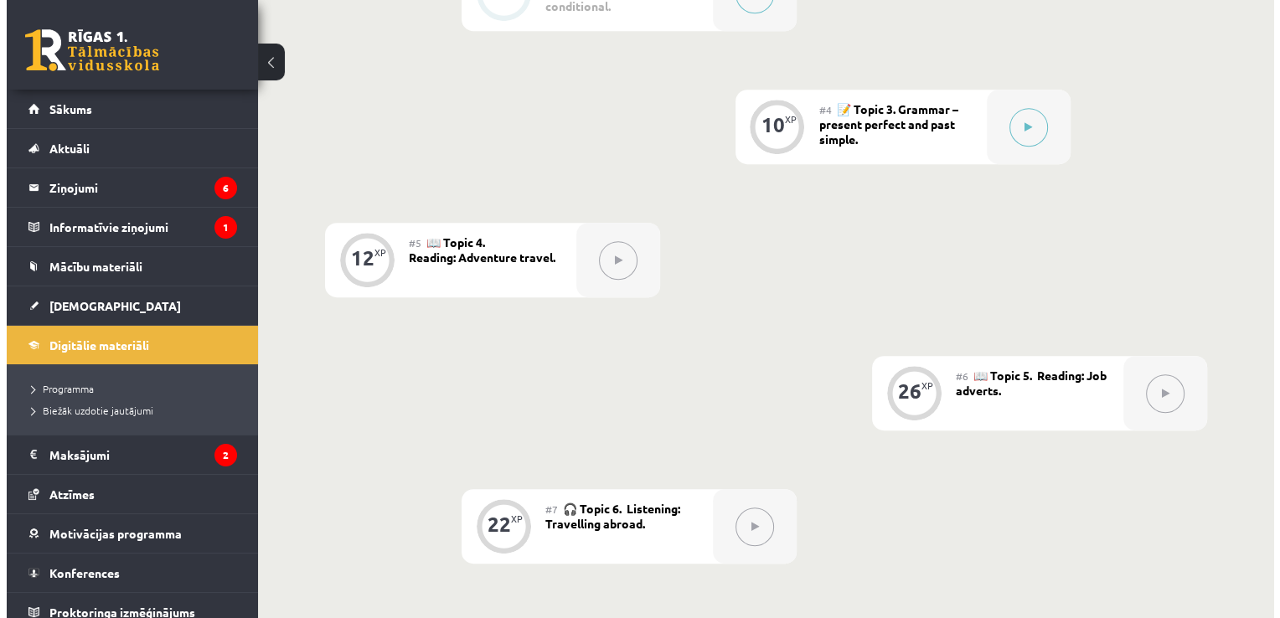
scroll to position [835, 0]
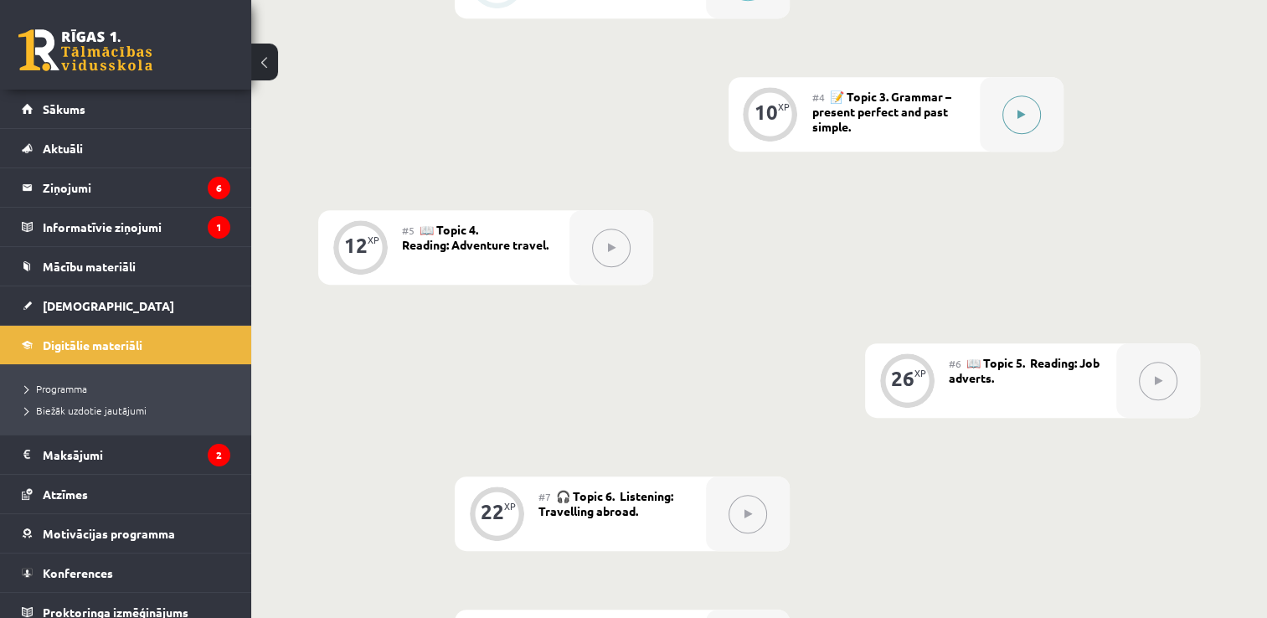
click at [1026, 126] on button at bounding box center [1022, 114] width 39 height 39
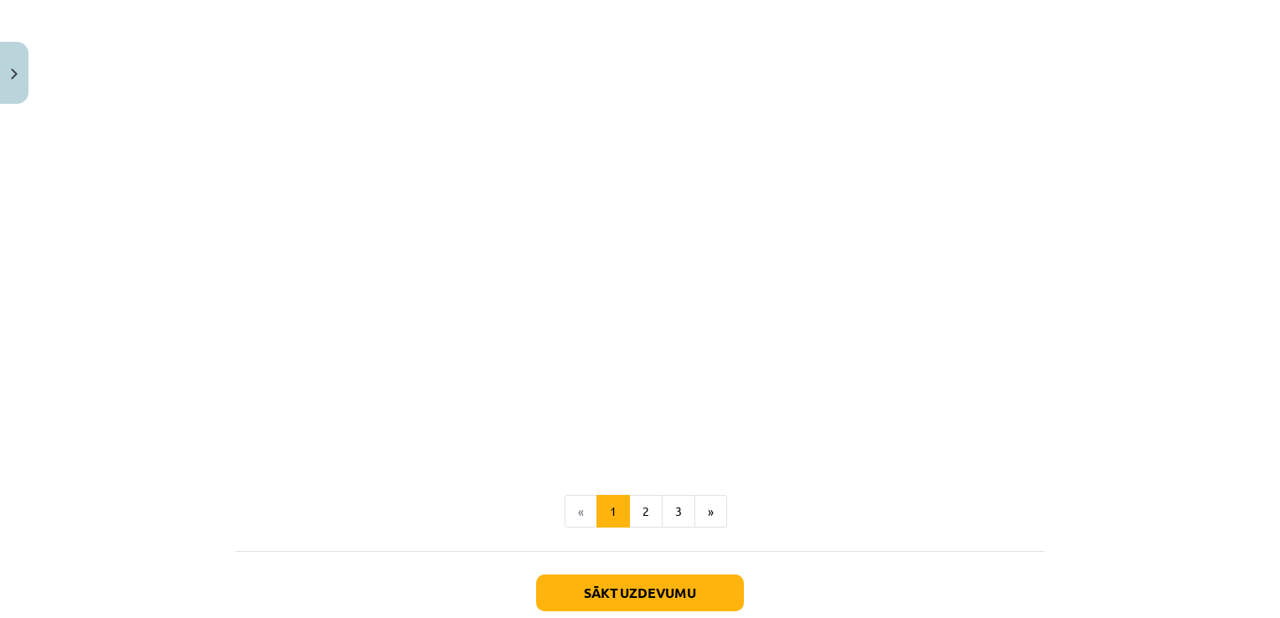
scroll to position [1955, 0]
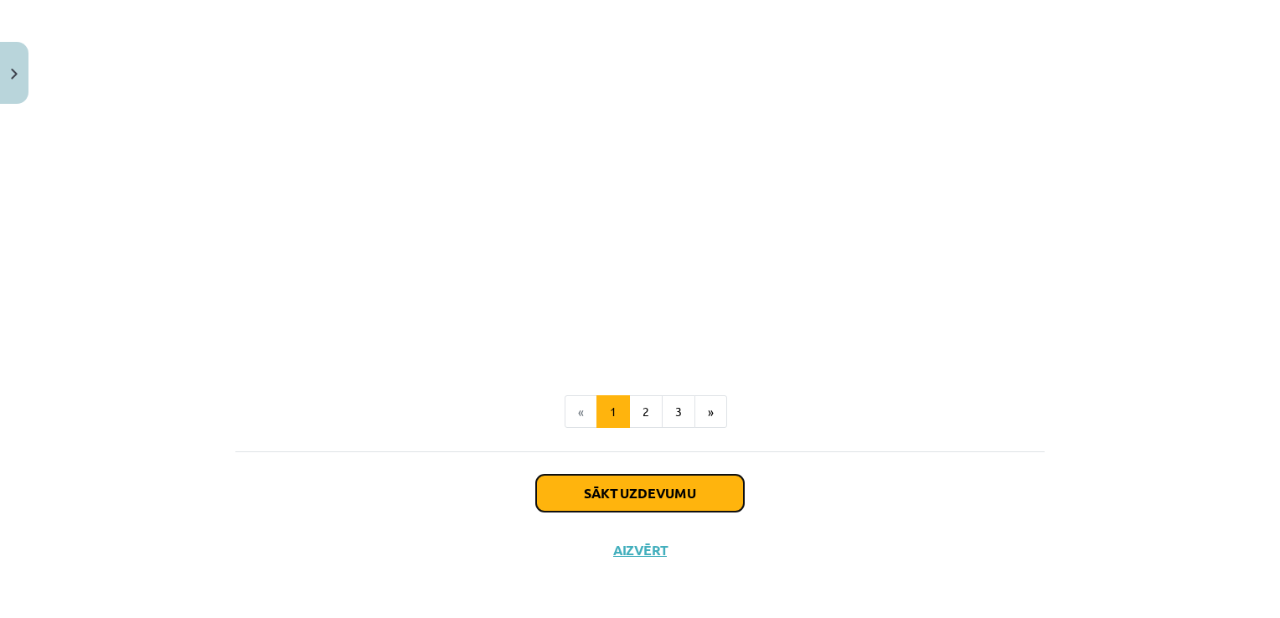
click at [662, 498] on button "Sākt uzdevumu" at bounding box center [640, 493] width 208 height 37
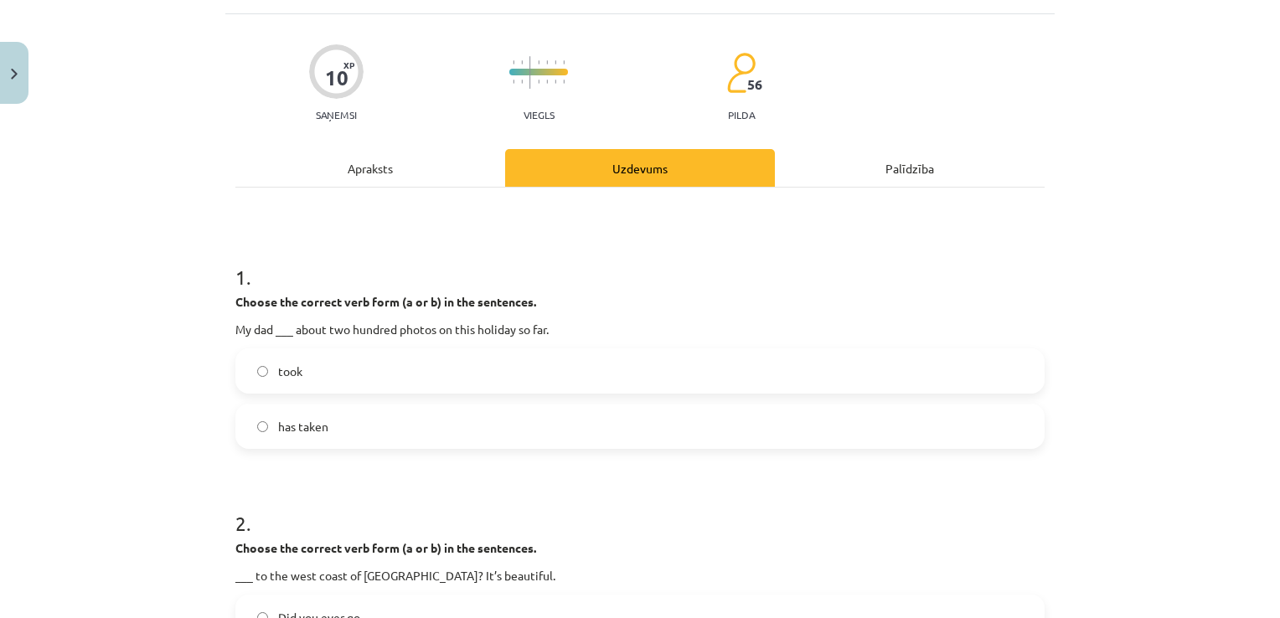
scroll to position [42, 0]
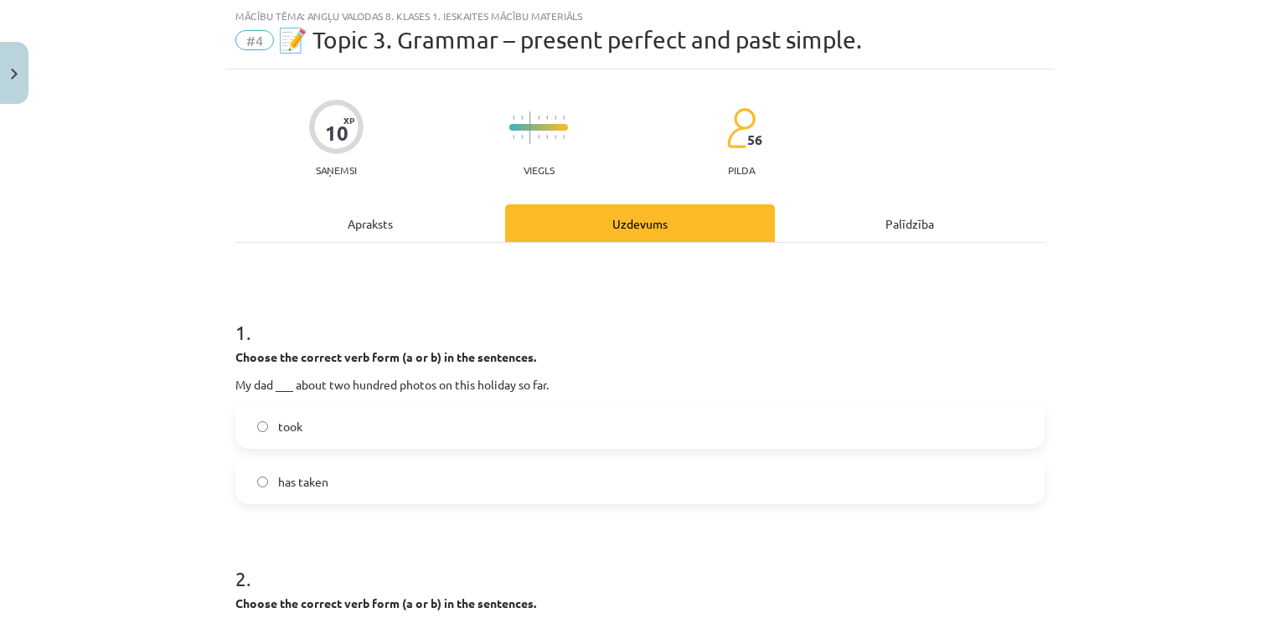
click at [336, 435] on label "took" at bounding box center [640, 426] width 806 height 42
click at [678, 498] on label "has taken" at bounding box center [640, 482] width 806 height 42
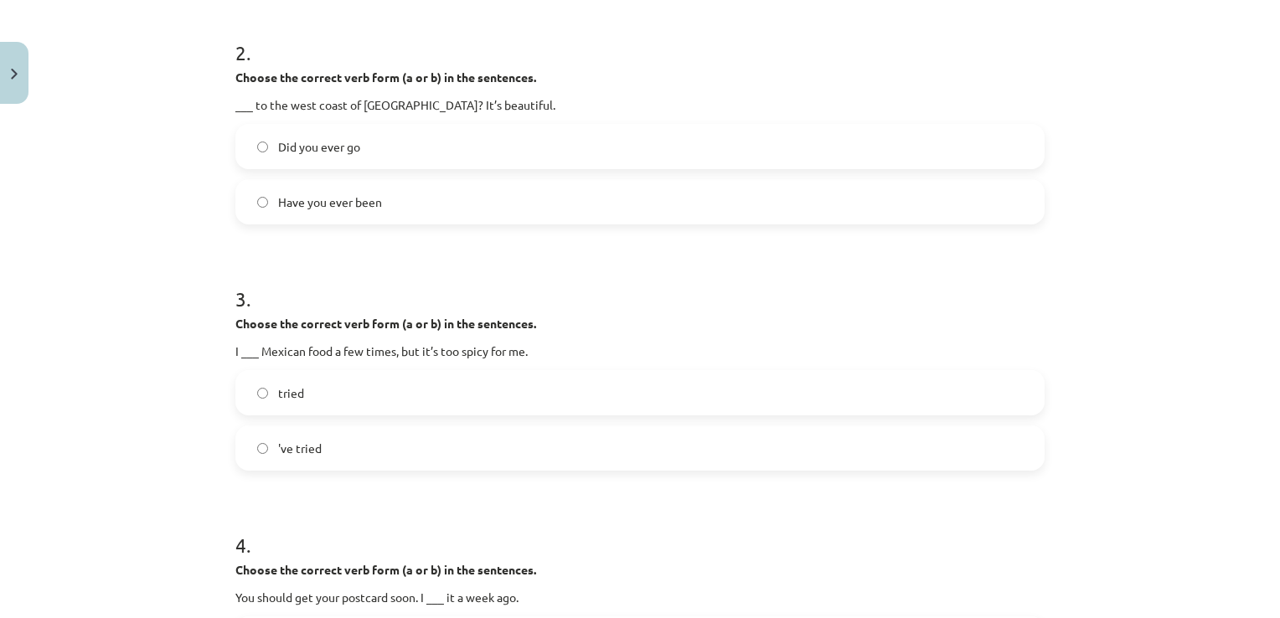
scroll to position [570, 0]
click at [553, 134] on label "Did you ever go" at bounding box center [640, 145] width 806 height 42
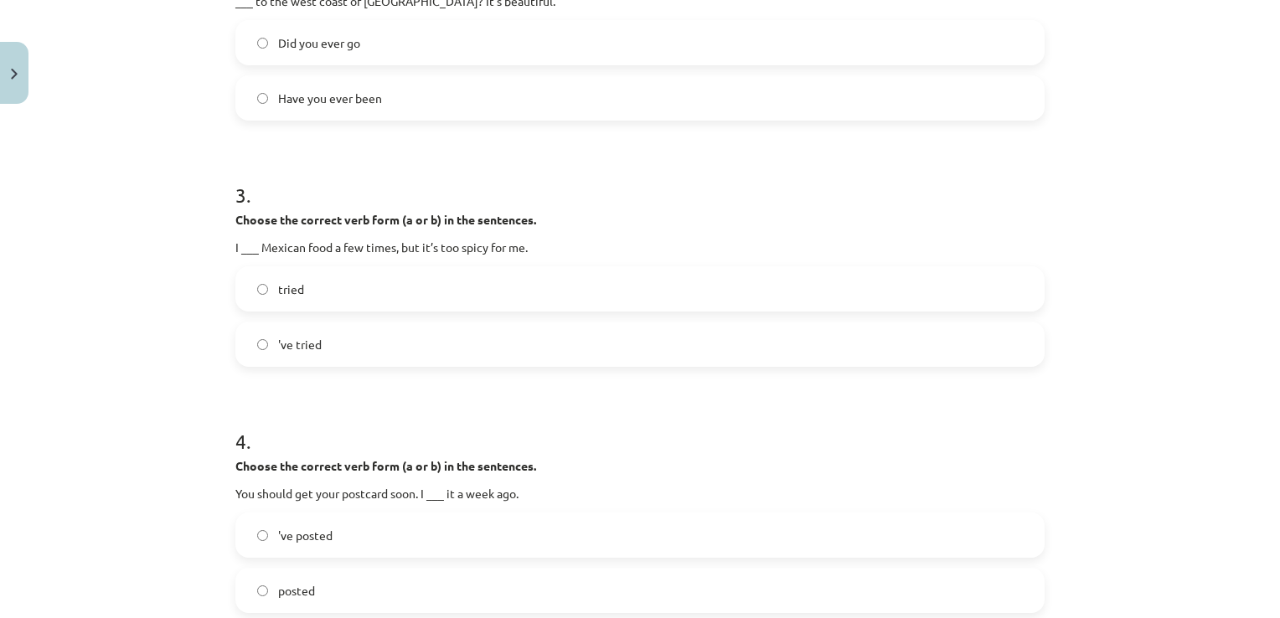
scroll to position [680, 0]
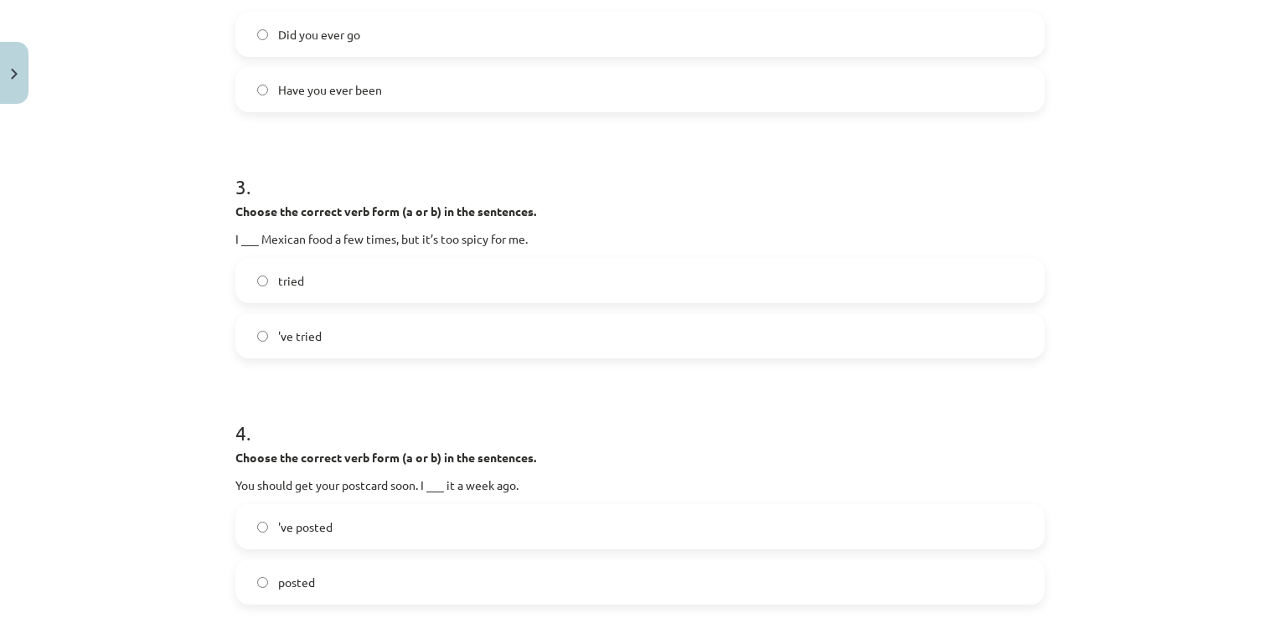
click at [615, 282] on label "tried" at bounding box center [640, 281] width 806 height 42
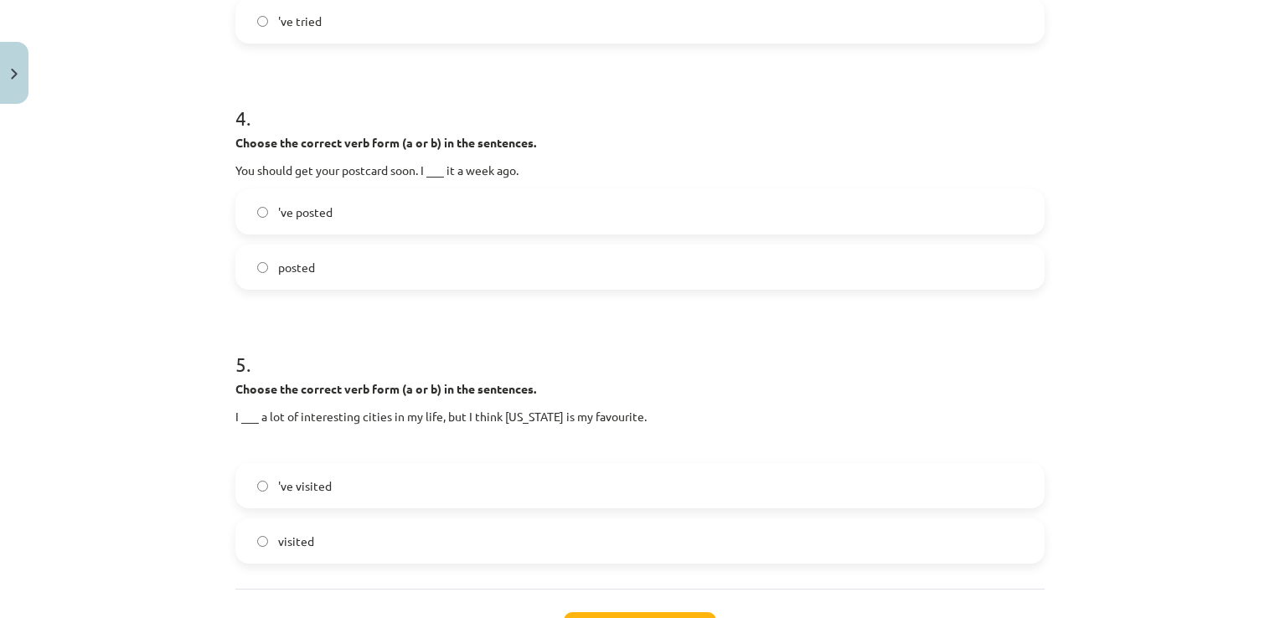
scroll to position [1084, 0]
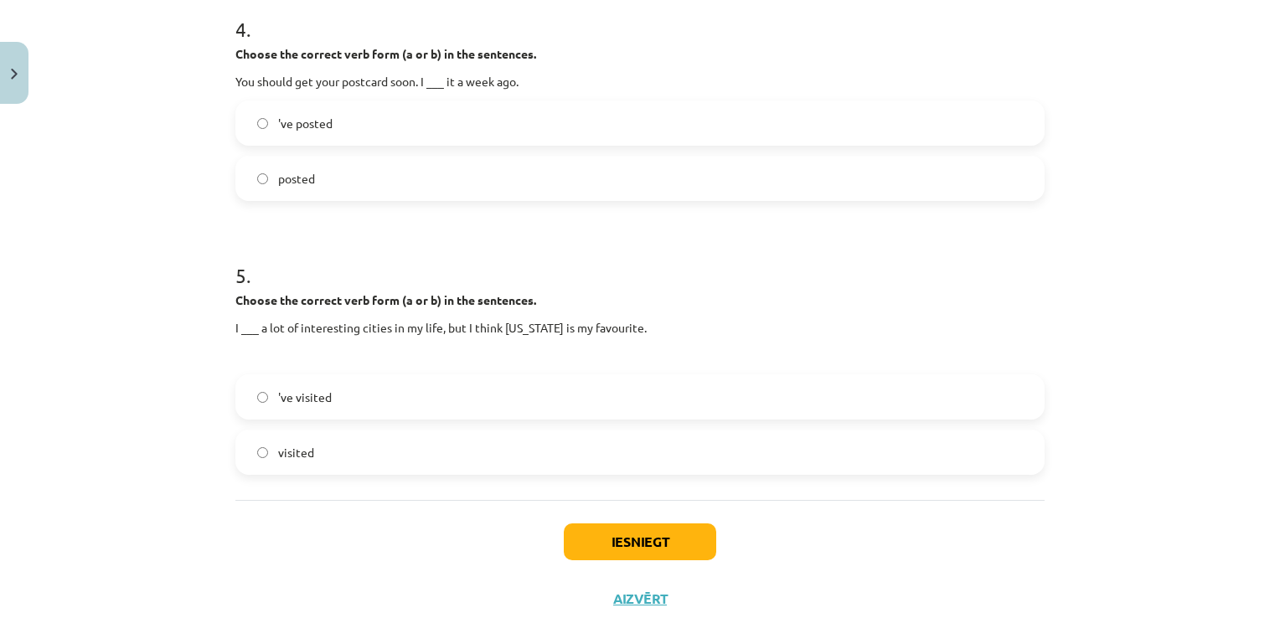
click at [689, 115] on label "'ve posted" at bounding box center [640, 123] width 806 height 42
click at [636, 457] on label "visited" at bounding box center [640, 452] width 806 height 42
click at [646, 540] on button "Iesniegt" at bounding box center [640, 542] width 152 height 37
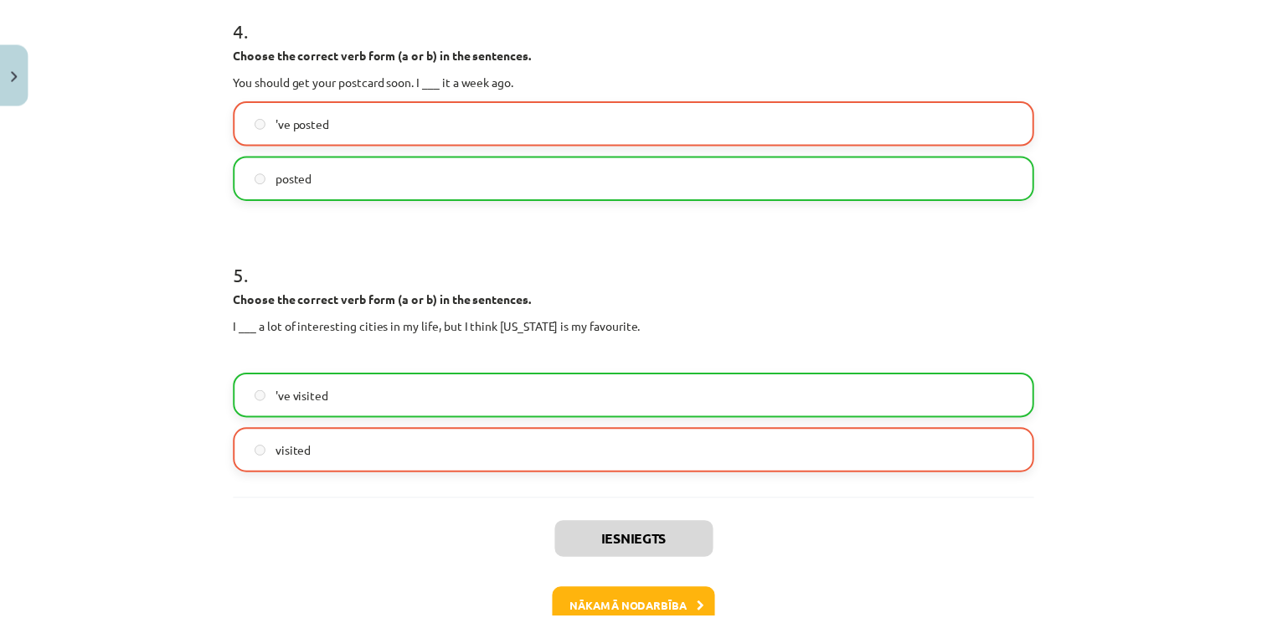
scroll to position [1186, 0]
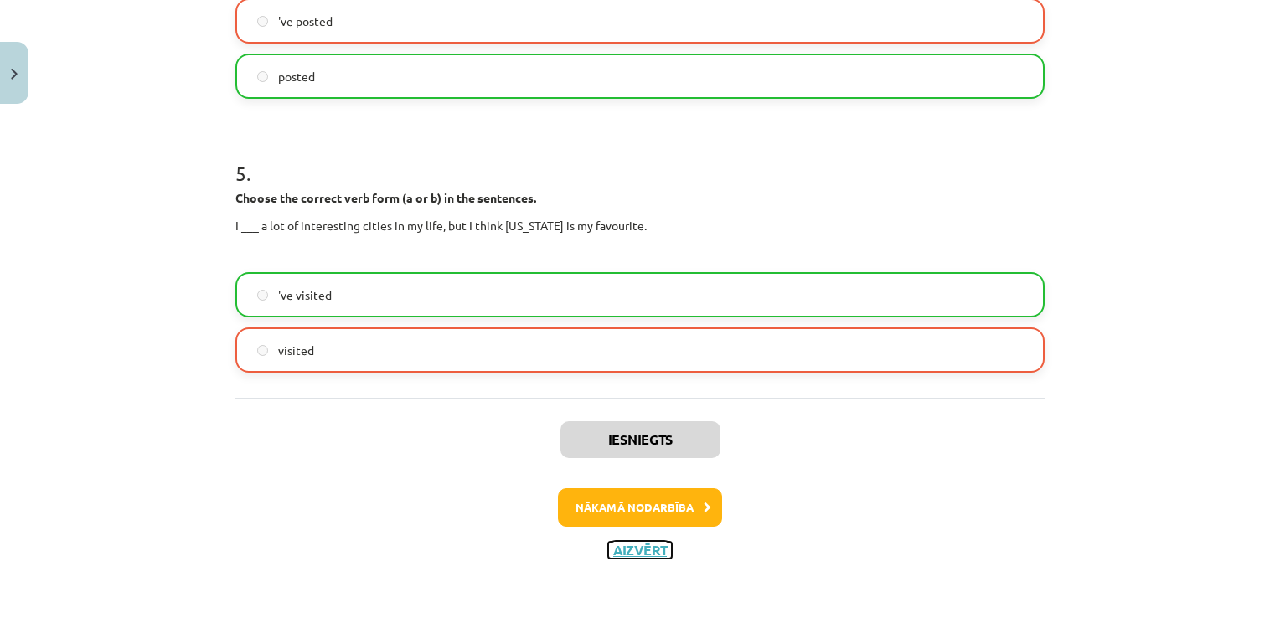
click at [643, 547] on button "Aizvērt" at bounding box center [640, 550] width 64 height 17
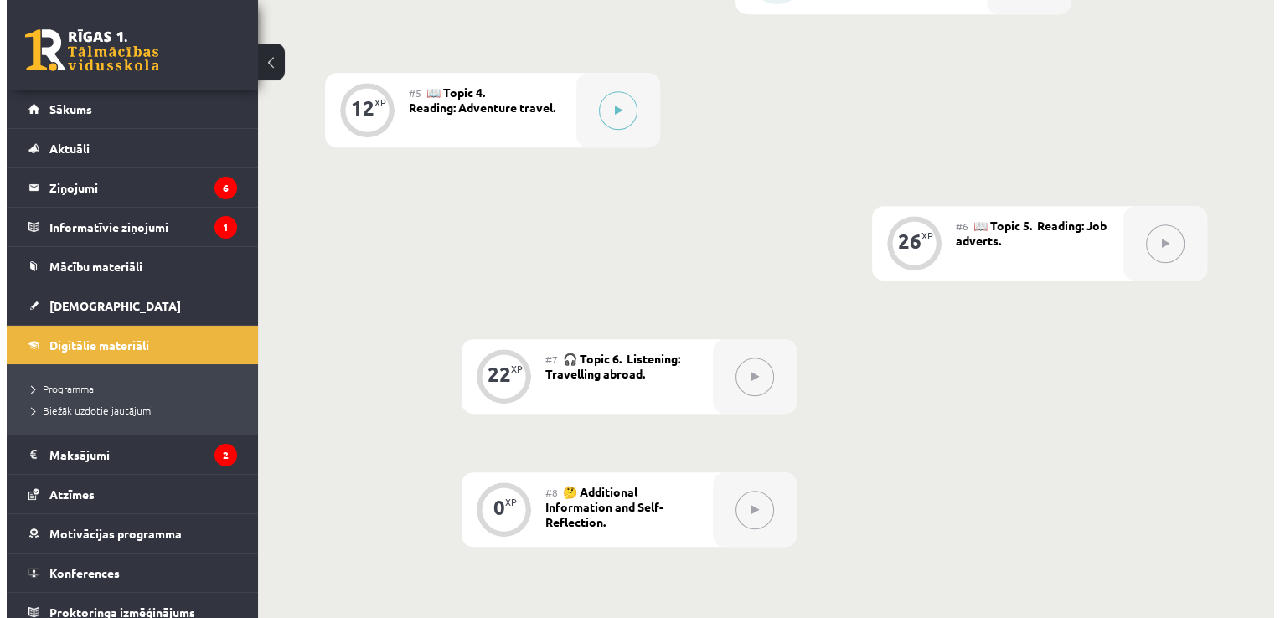
scroll to position [992, 0]
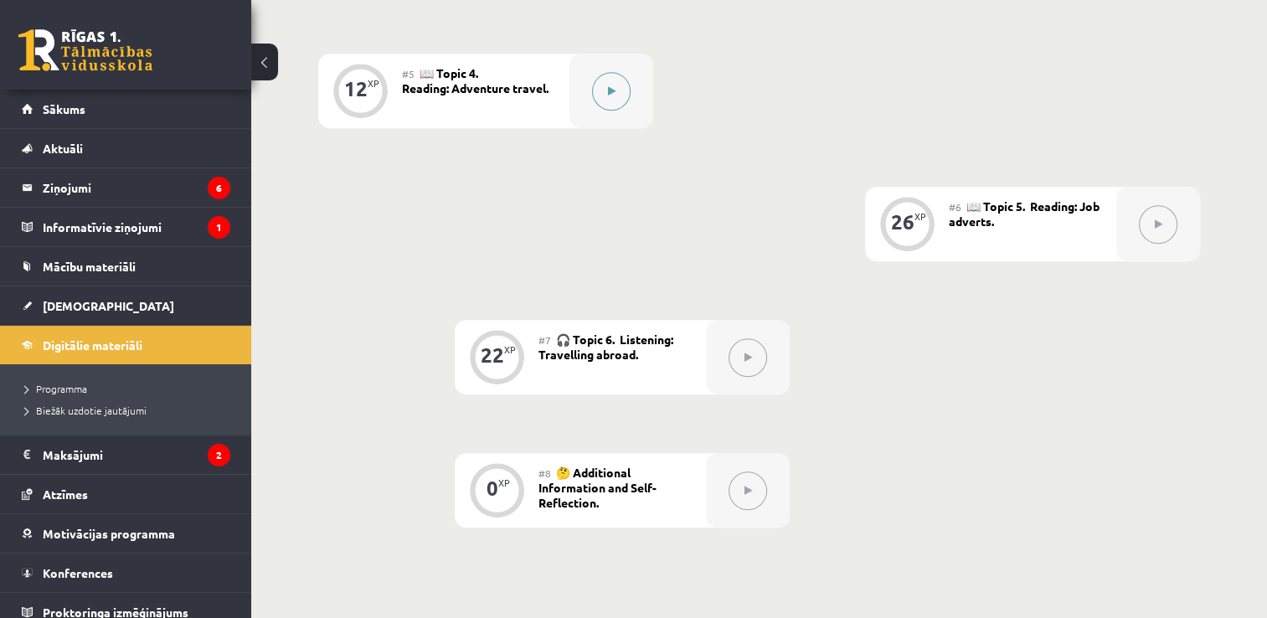
click at [610, 92] on icon at bounding box center [612, 91] width 8 height 10
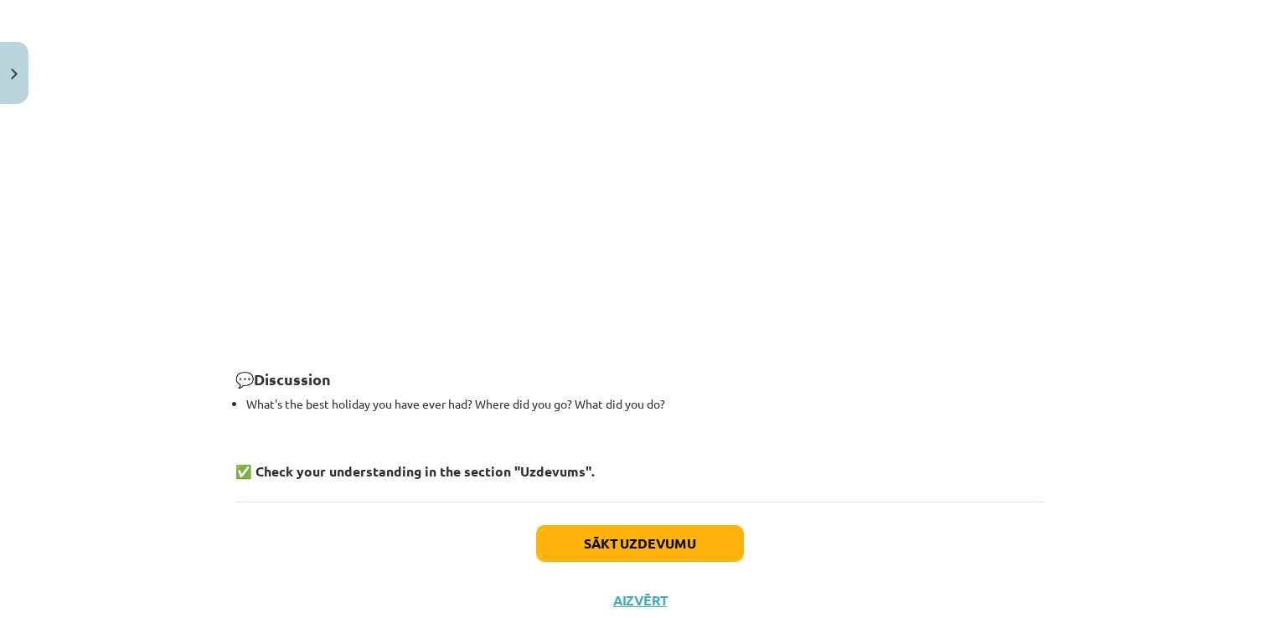
scroll to position [2355, 0]
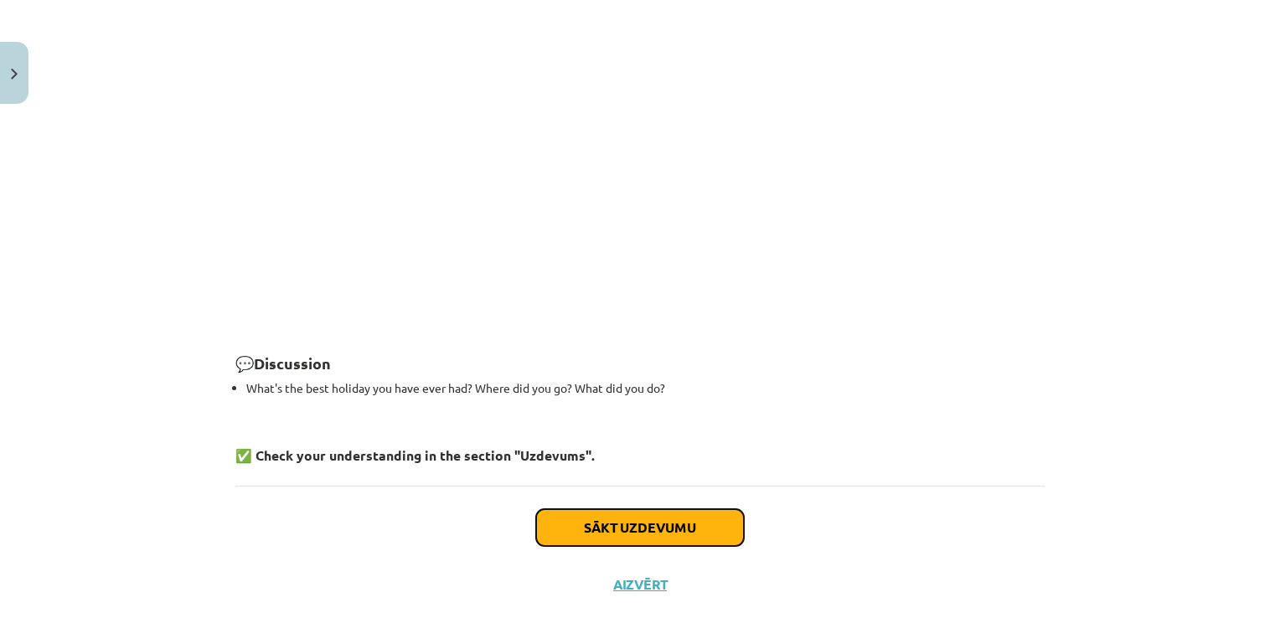
click at [606, 509] on button "Sākt uzdevumu" at bounding box center [640, 527] width 208 height 37
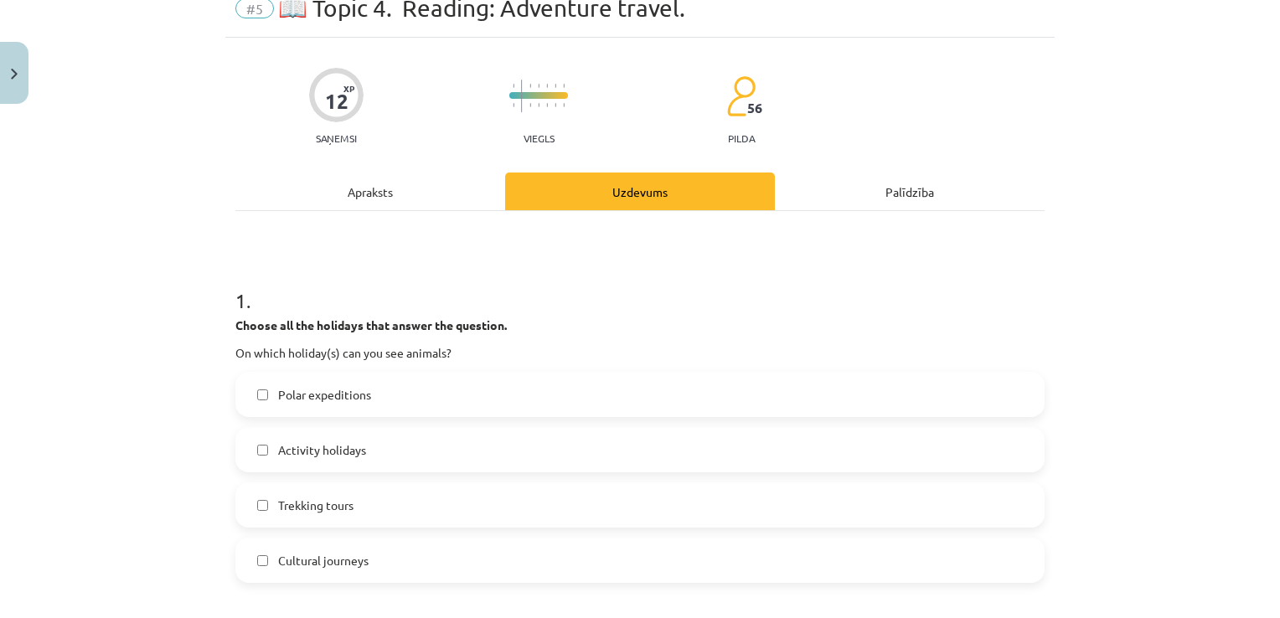
scroll to position [70, 0]
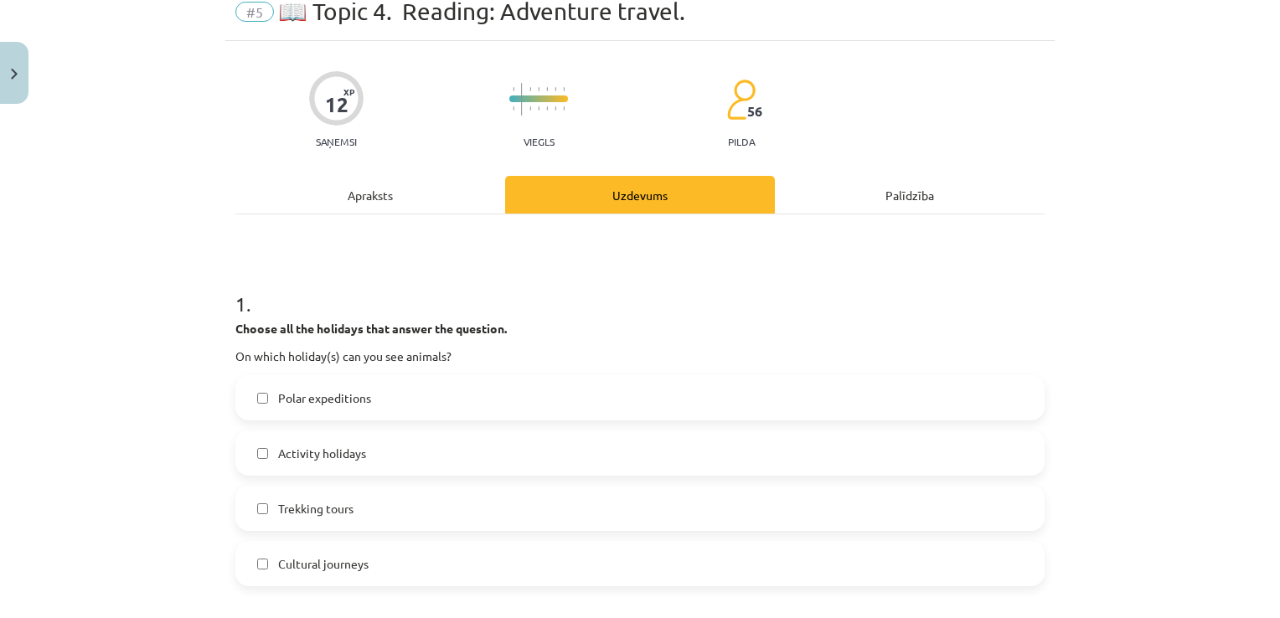
click at [830, 495] on label "Trekking tours" at bounding box center [640, 508] width 806 height 42
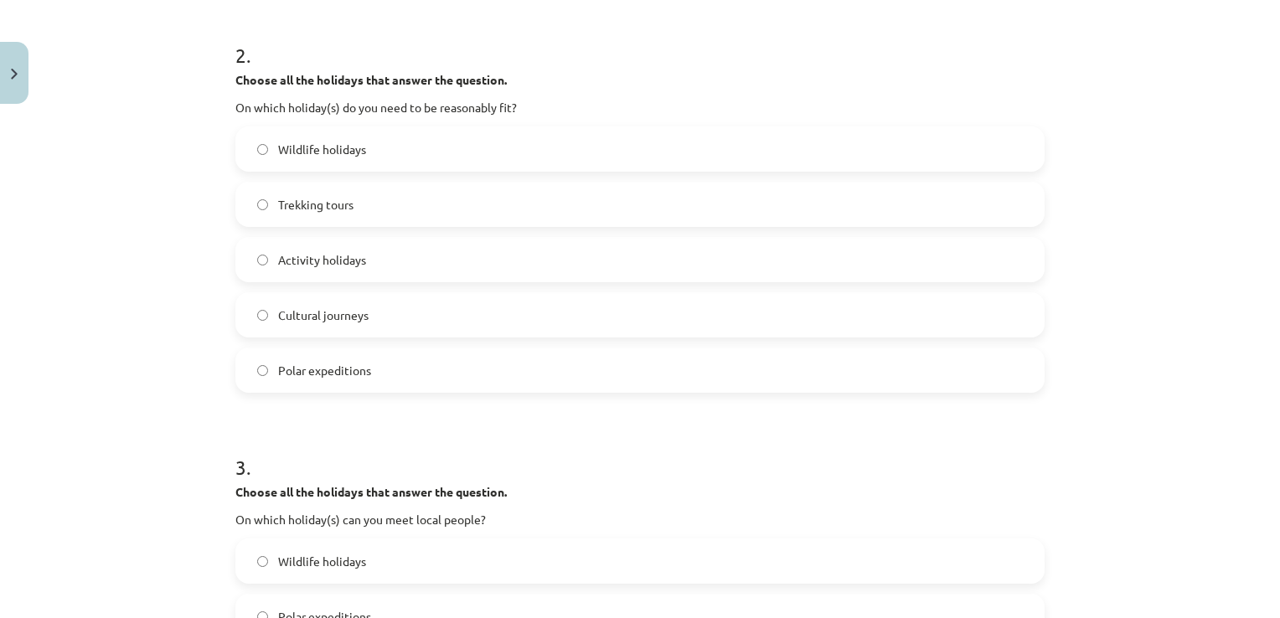
scroll to position [712, 0]
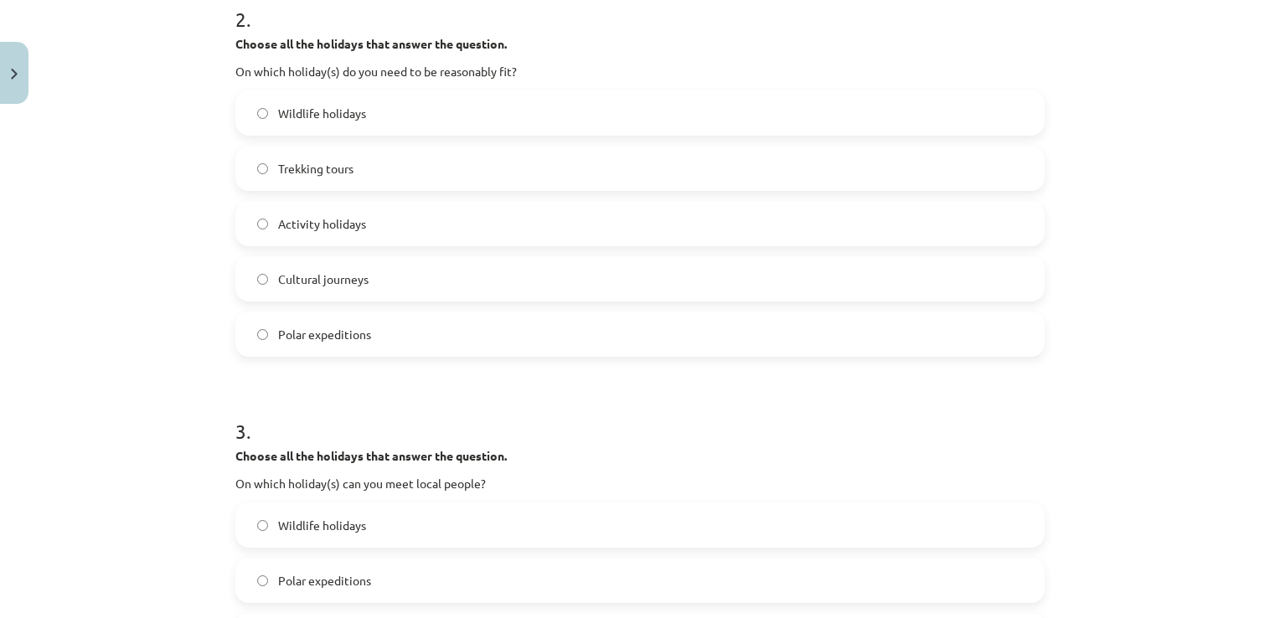
click at [865, 284] on label "Cultural journeys" at bounding box center [640, 279] width 806 height 42
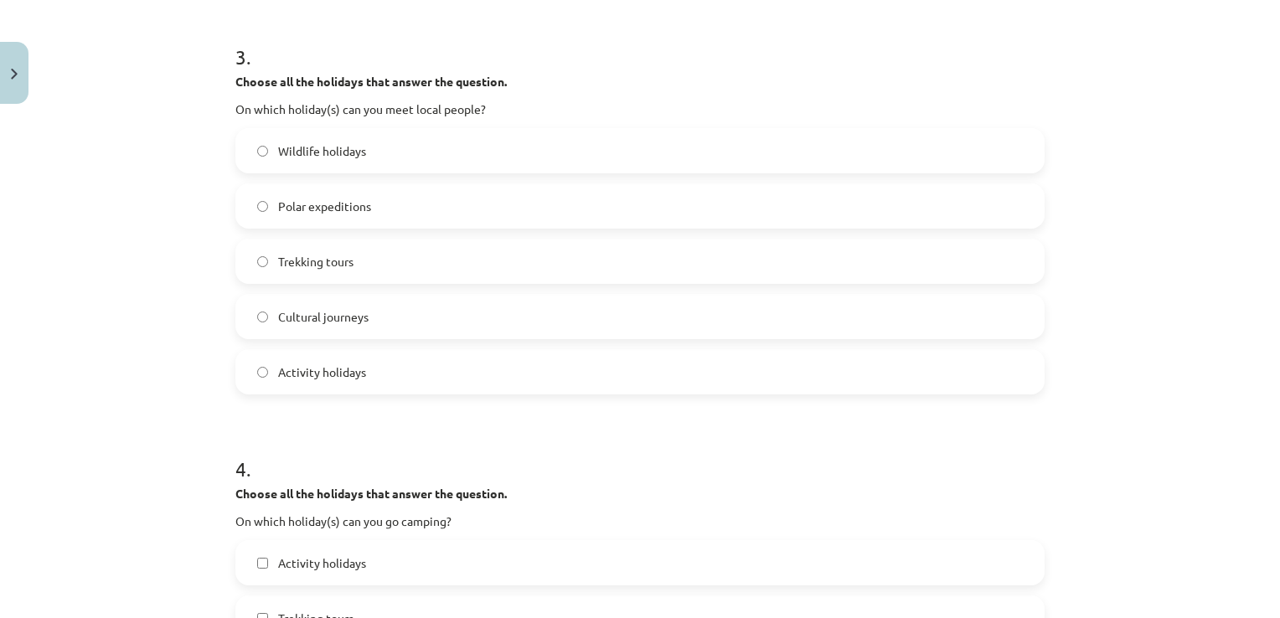
scroll to position [1093, 0]
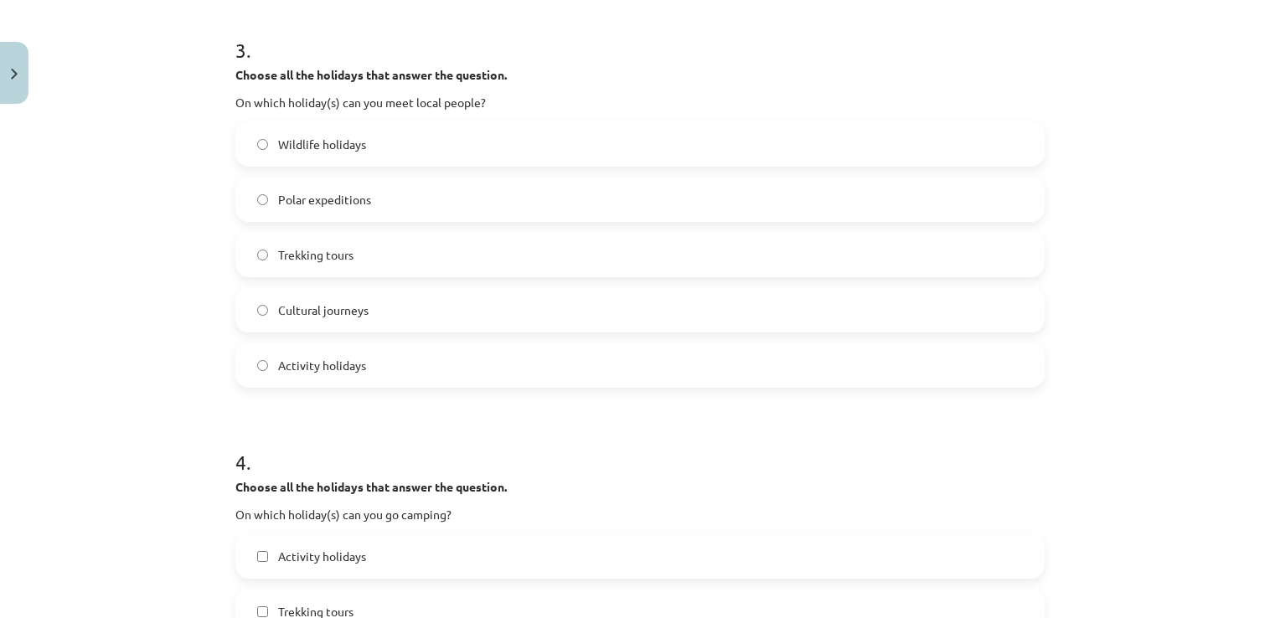
click at [520, 248] on label "Trekking tours" at bounding box center [640, 255] width 806 height 42
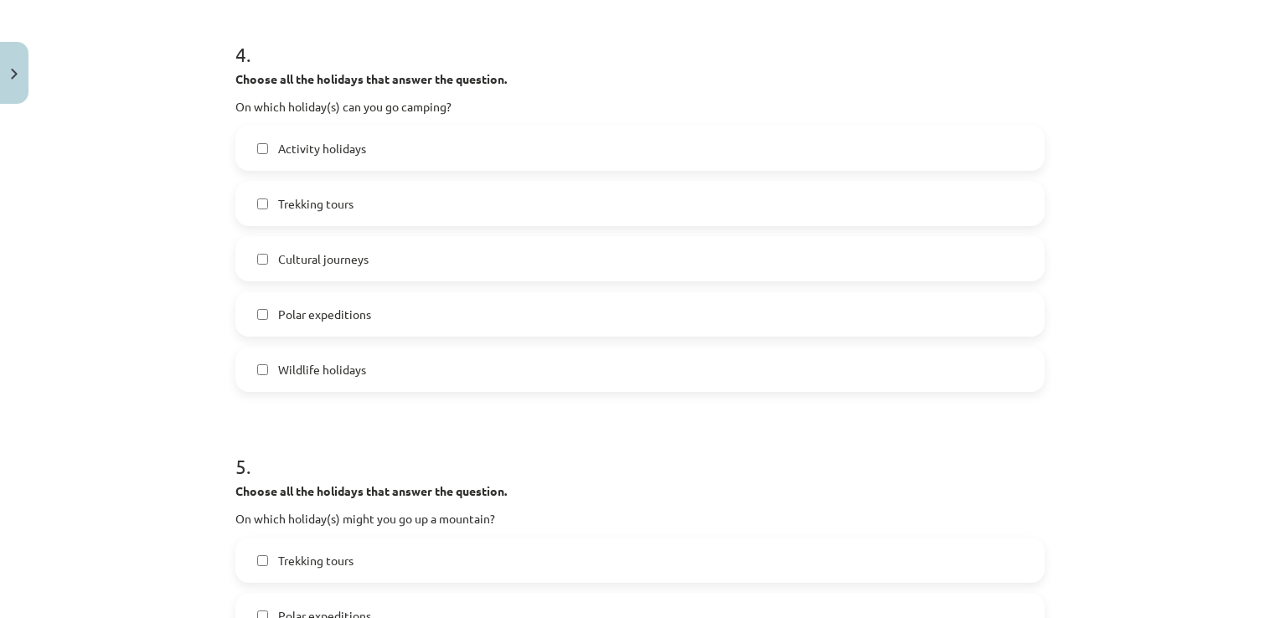
scroll to position [1494, 0]
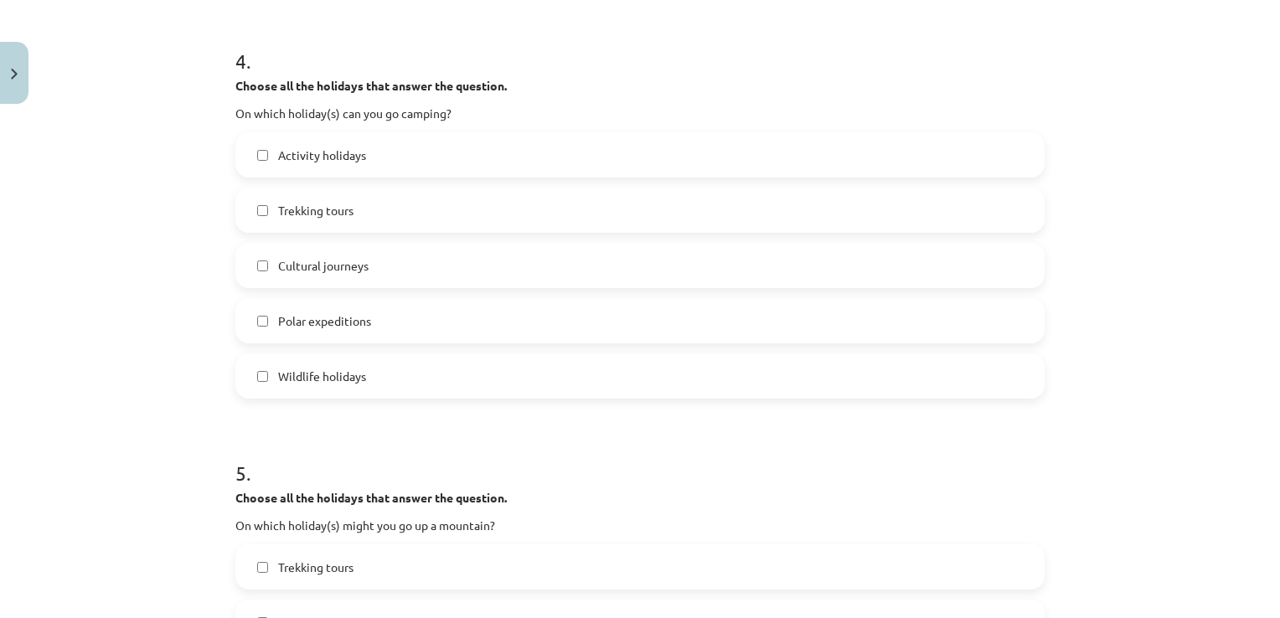
click at [865, 152] on label "Activity holidays" at bounding box center [640, 155] width 806 height 42
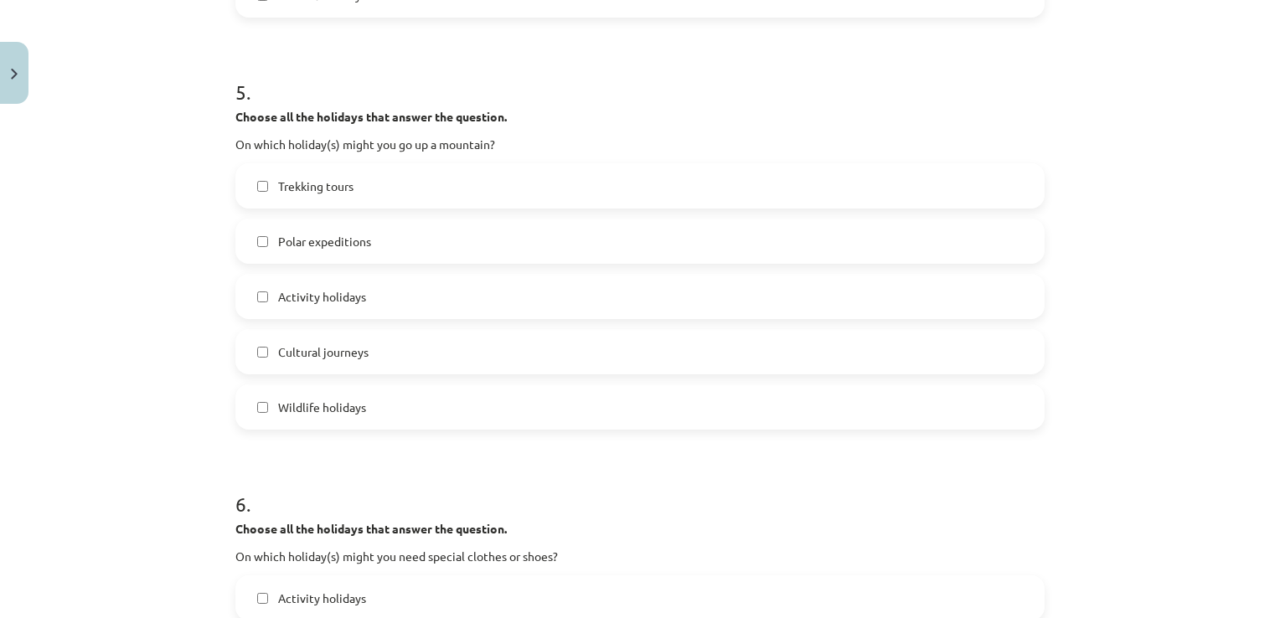
scroll to position [1879, 0]
click at [624, 183] on label "Trekking tours" at bounding box center [640, 183] width 806 height 42
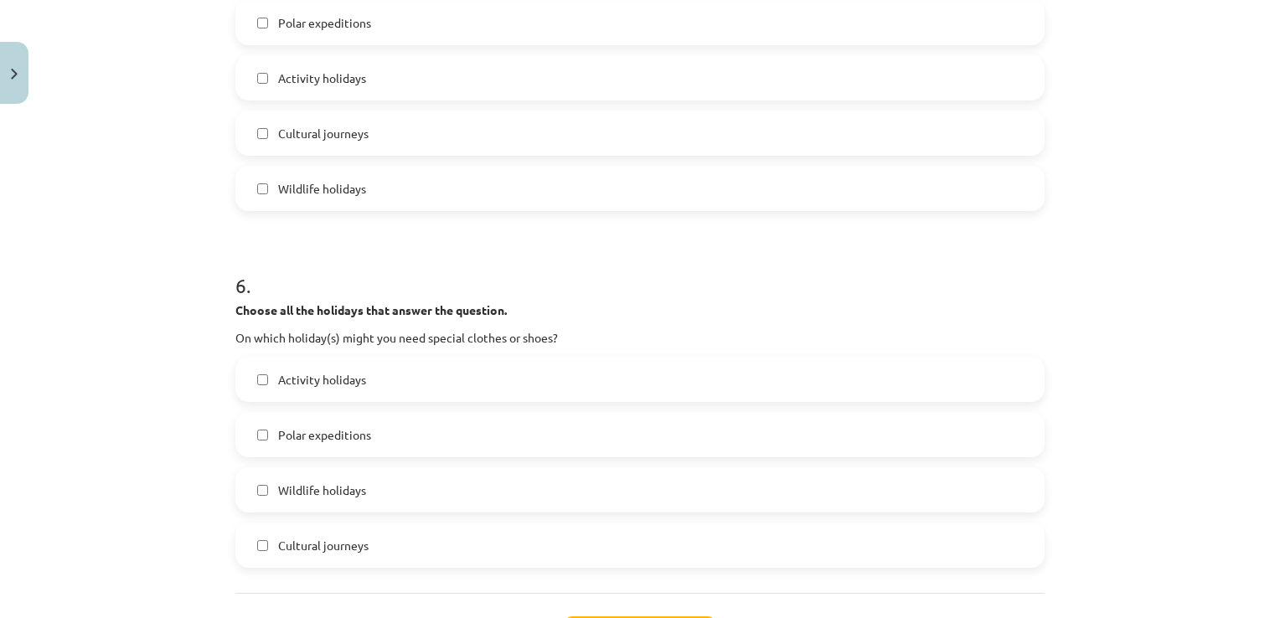
scroll to position [2237, 0]
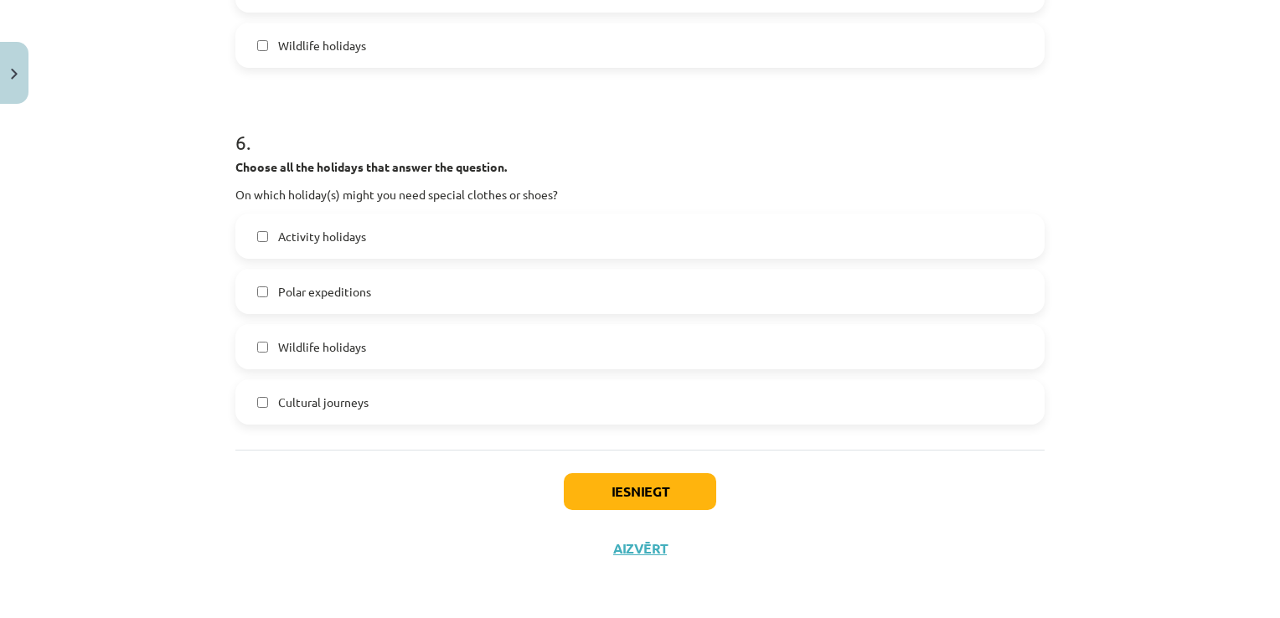
click at [839, 400] on label "Cultural journeys" at bounding box center [640, 402] width 806 height 42
click at [676, 502] on button "Iesniegt" at bounding box center [640, 491] width 152 height 37
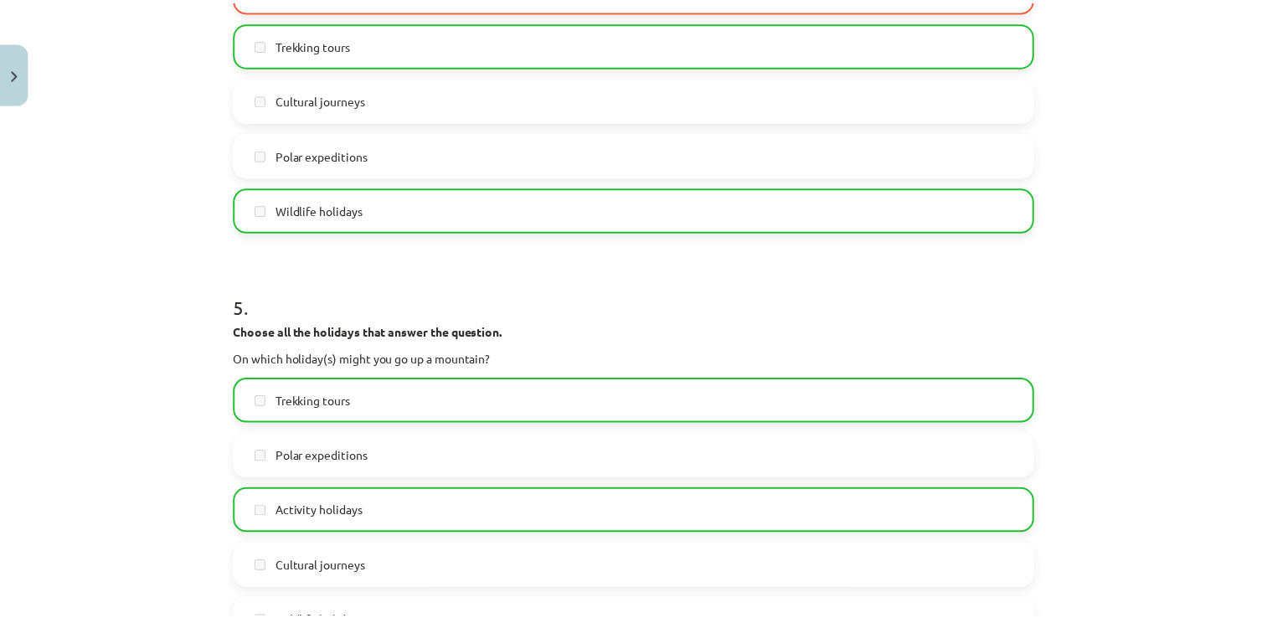
scroll to position [2290, 0]
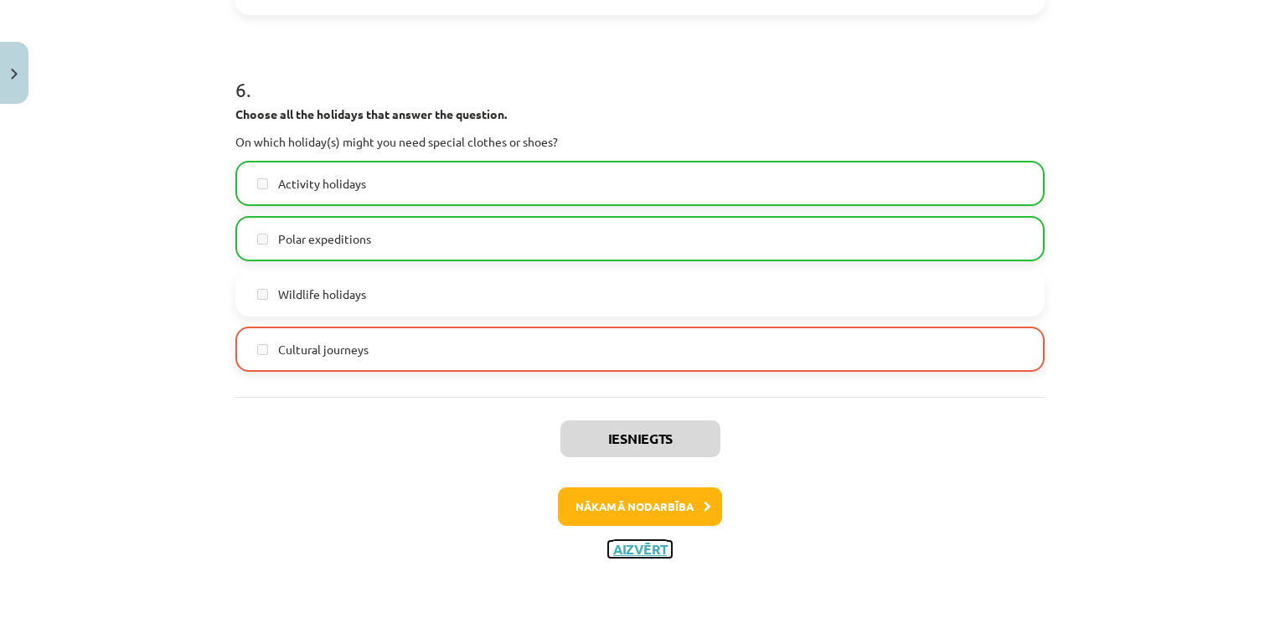
click at [650, 541] on button "Aizvērt" at bounding box center [640, 549] width 64 height 17
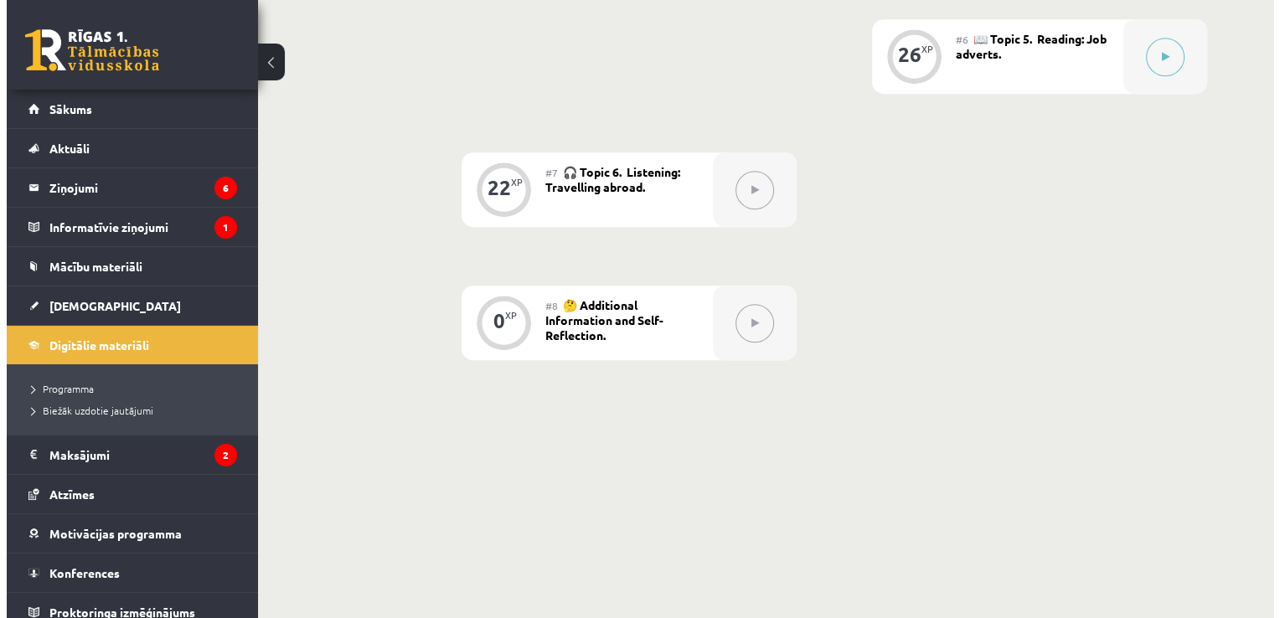
scroll to position [1164, 0]
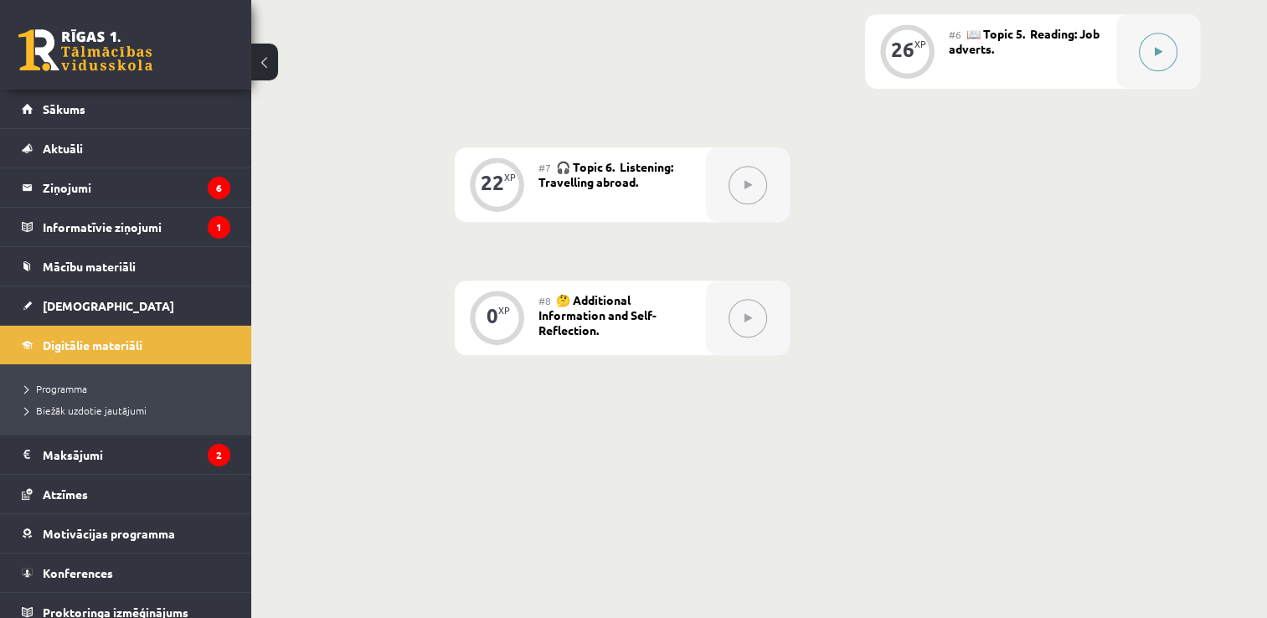
click at [1153, 52] on button at bounding box center [1158, 52] width 39 height 39
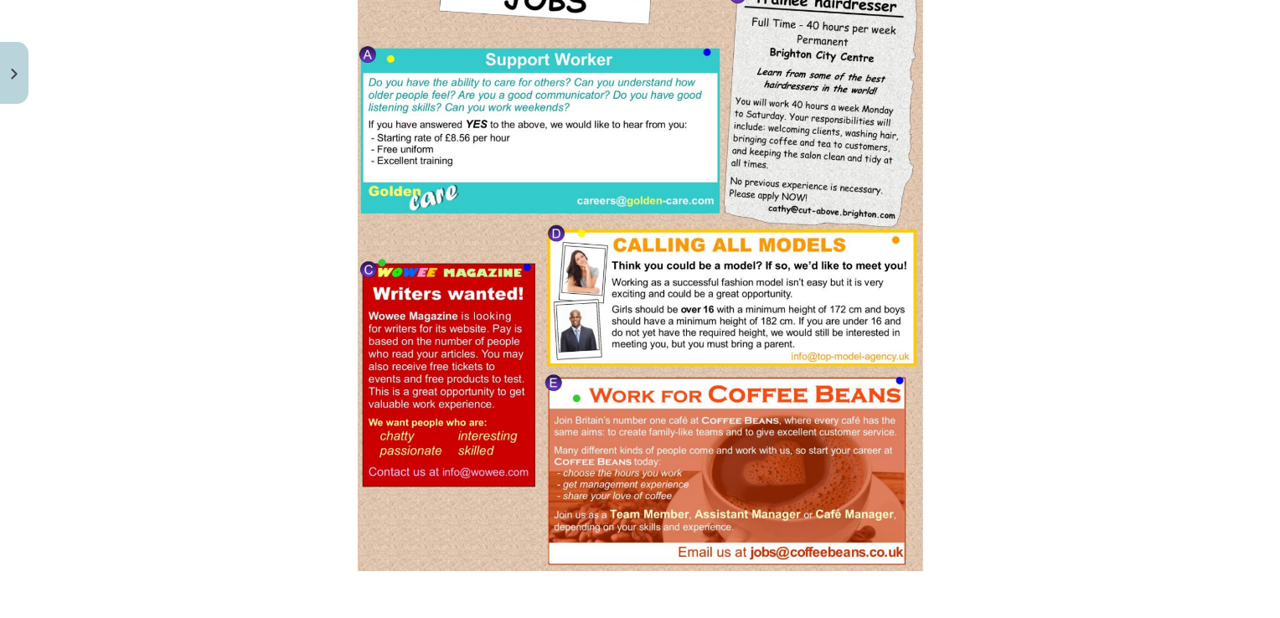
scroll to position [1266, 0]
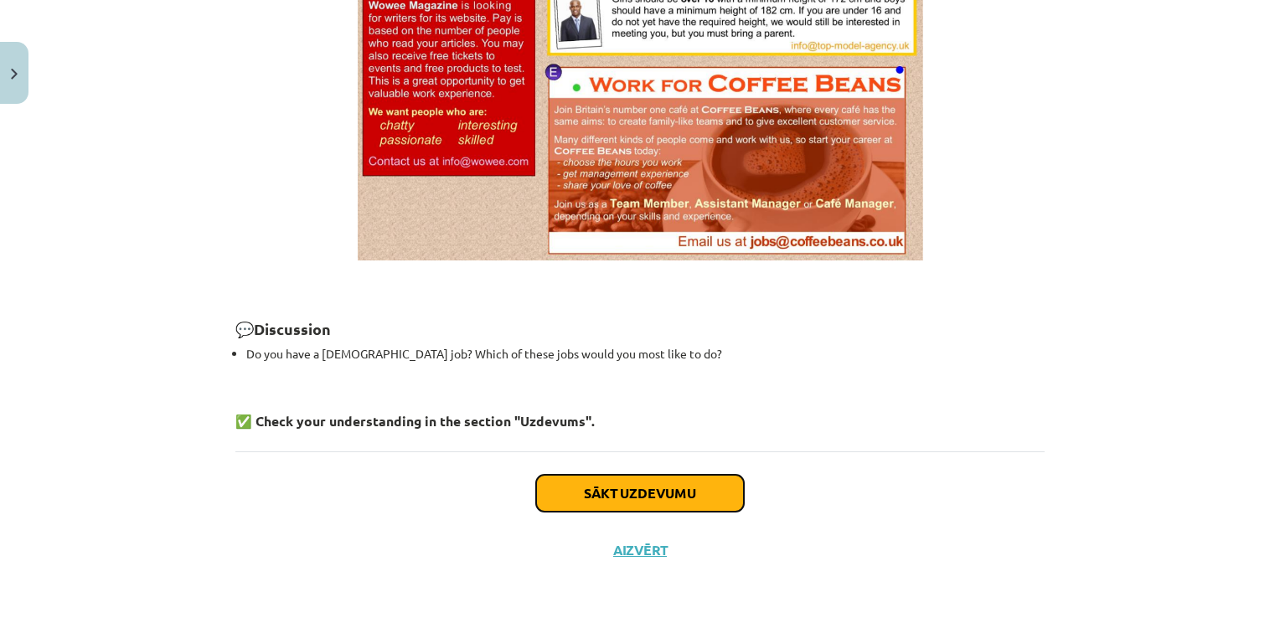
click at [694, 487] on button "Sākt uzdevumu" at bounding box center [640, 493] width 208 height 37
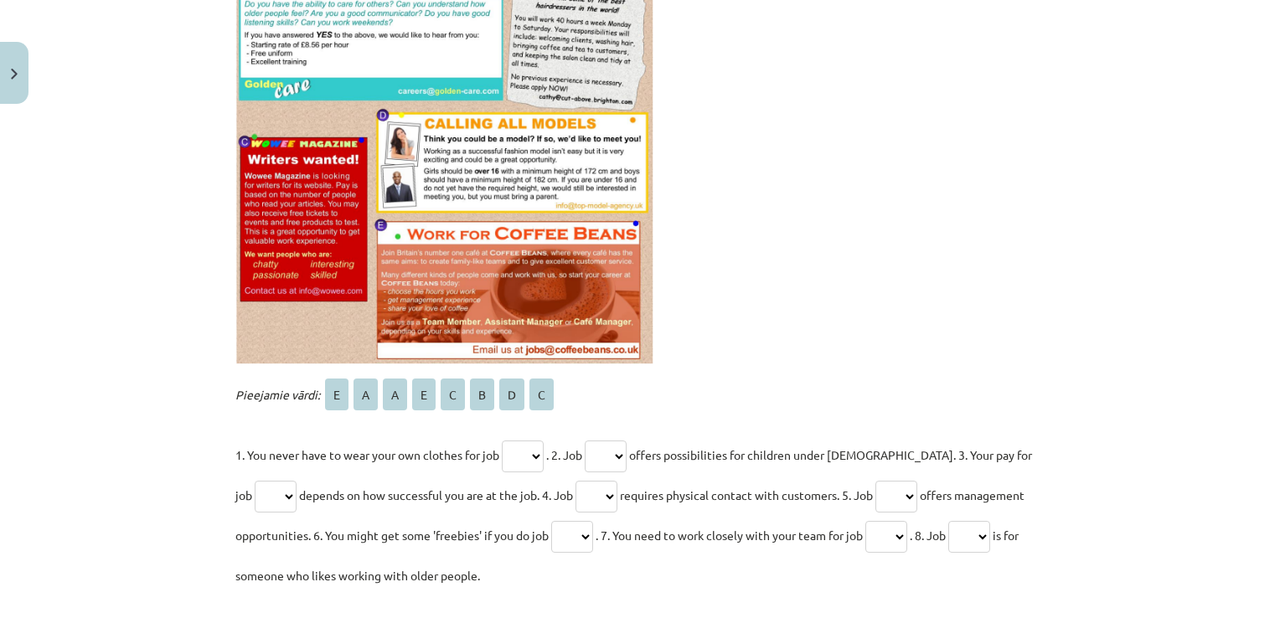
scroll to position [1186, 0]
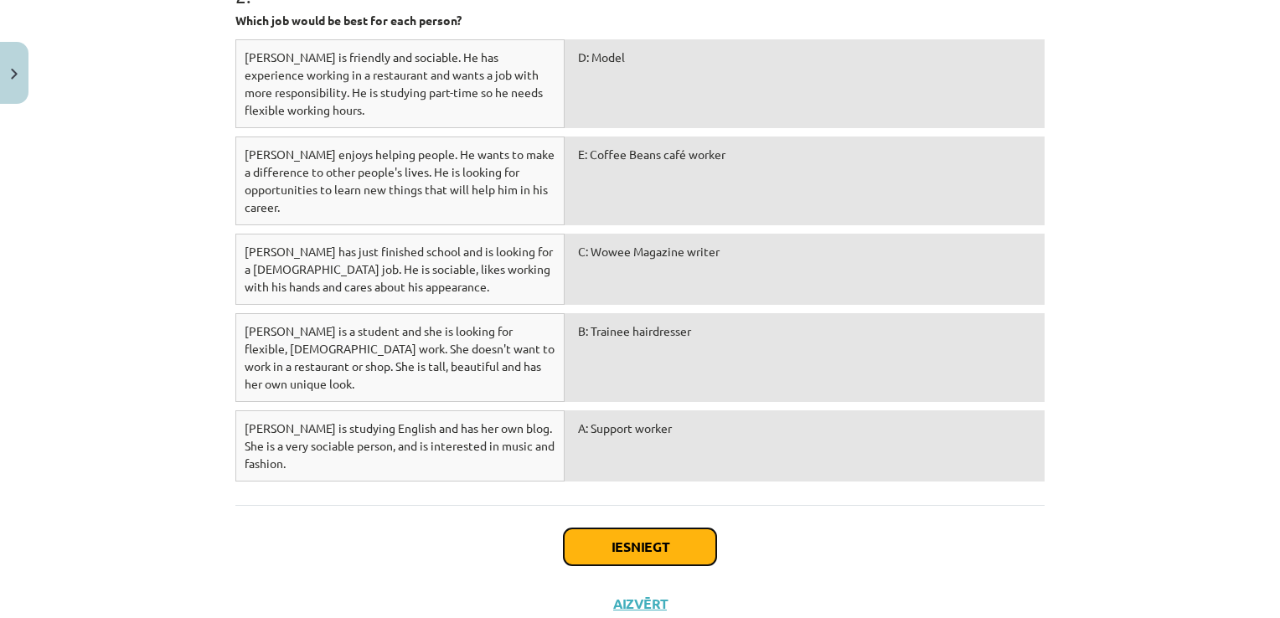
click at [663, 529] on button "Iesniegt" at bounding box center [640, 547] width 152 height 37
click at [649, 313] on div "B: Trainee hairdresser" at bounding box center [805, 357] width 480 height 89
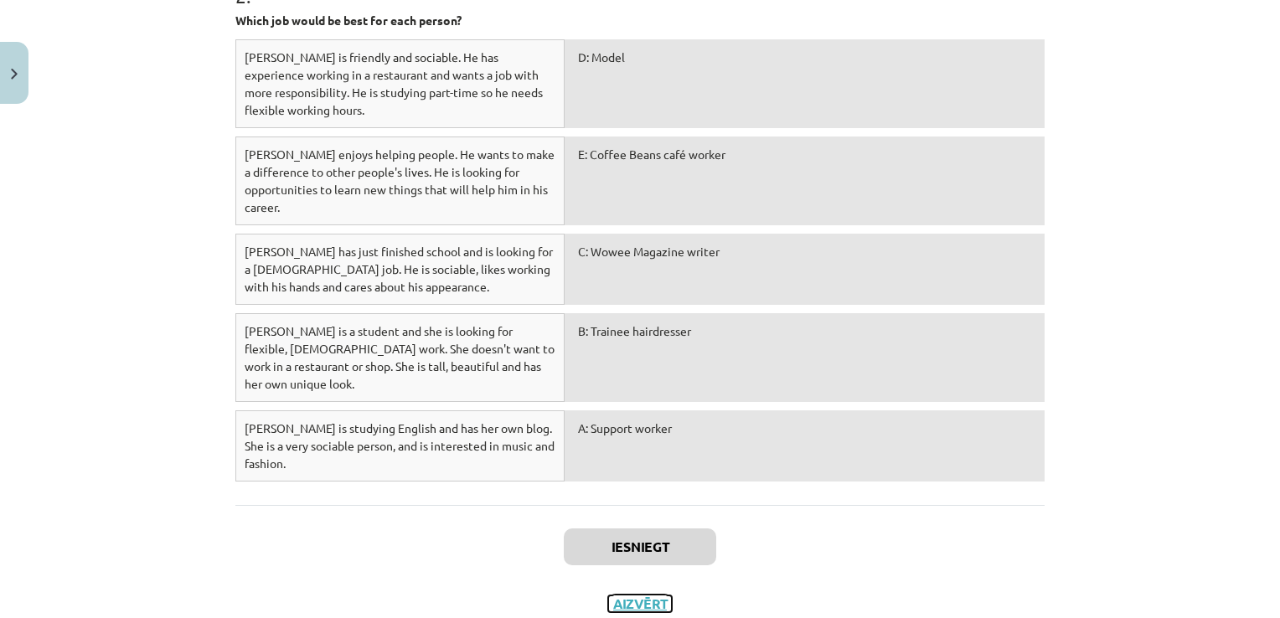
click at [633, 596] on button "Aizvērt" at bounding box center [640, 604] width 64 height 17
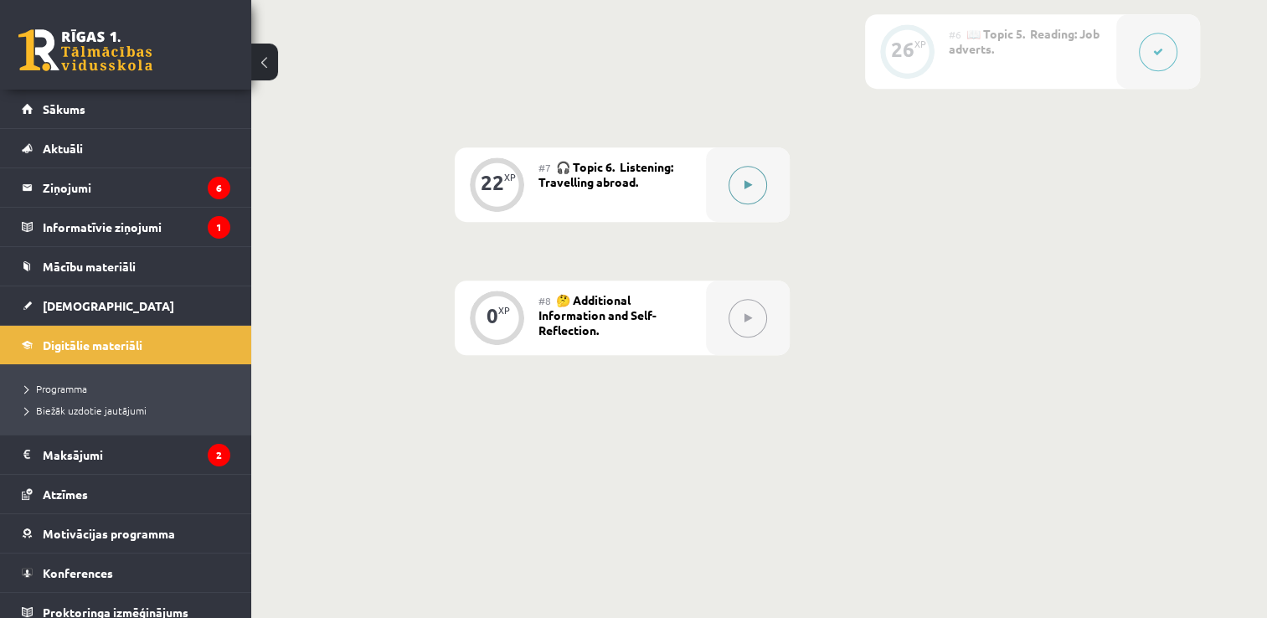
click at [751, 185] on icon at bounding box center [749, 185] width 8 height 10
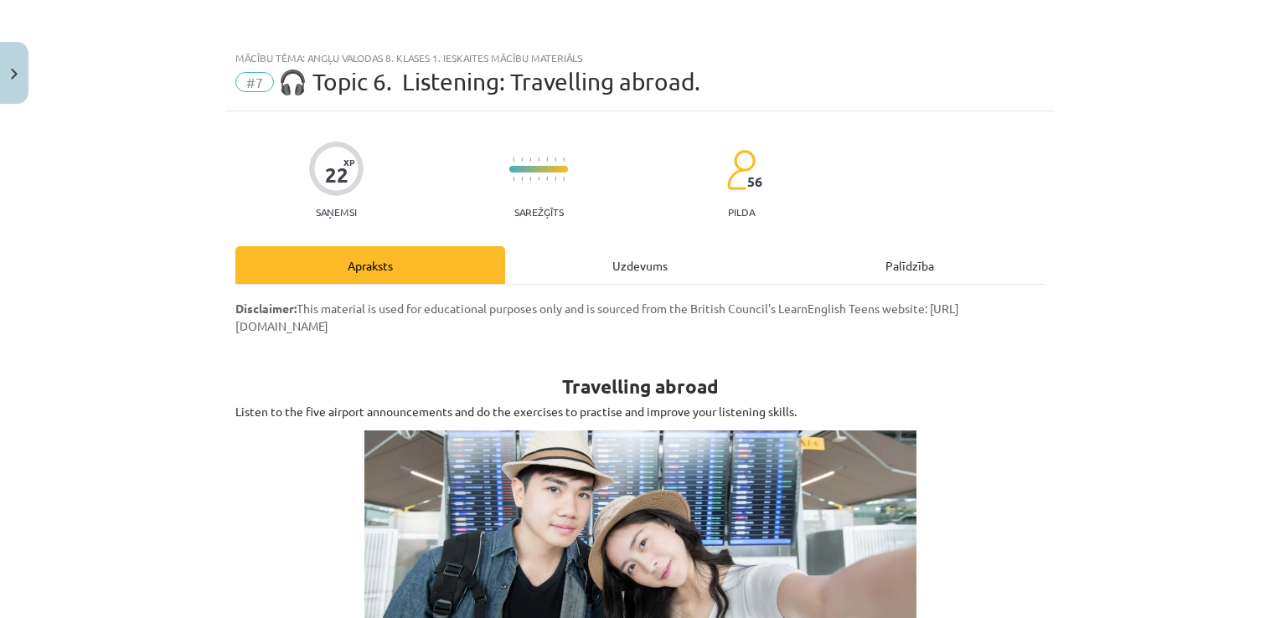
scroll to position [1230, 0]
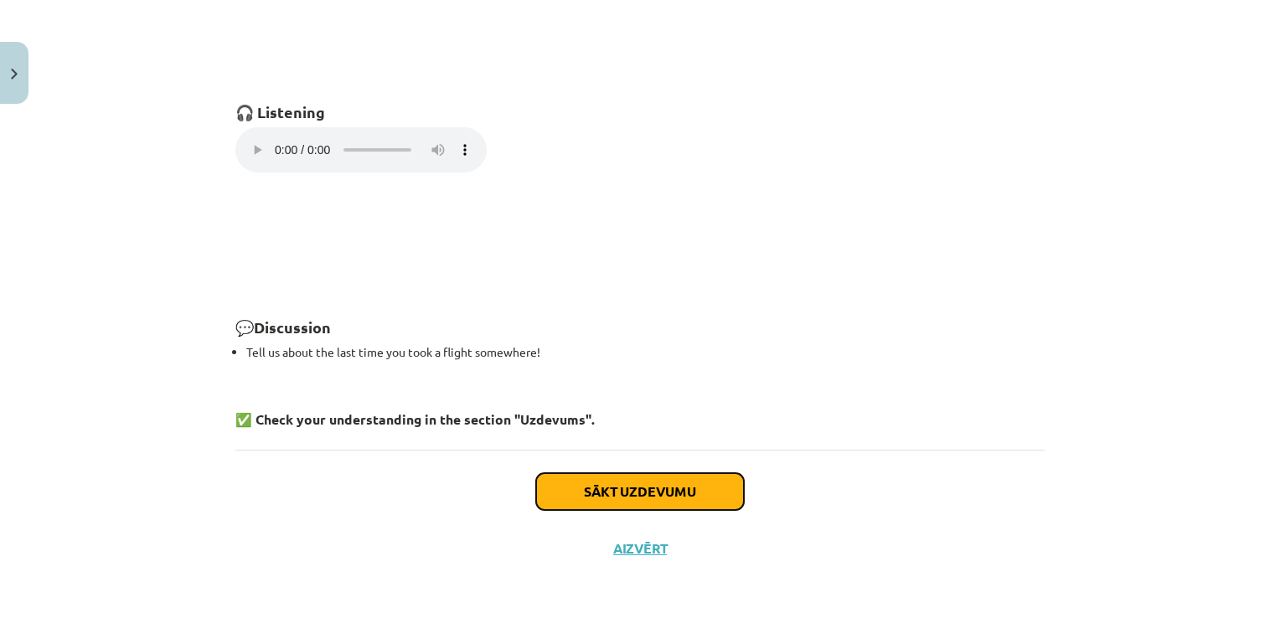
click at [683, 490] on button "Sākt uzdevumu" at bounding box center [640, 491] width 208 height 37
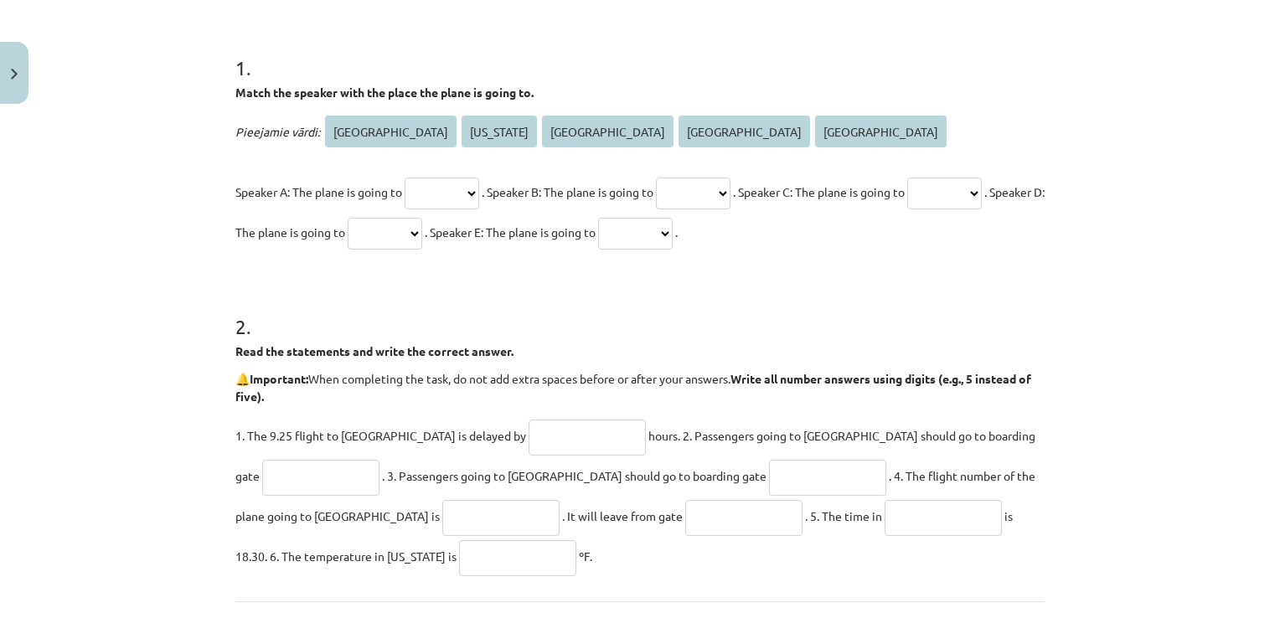
scroll to position [327, 0]
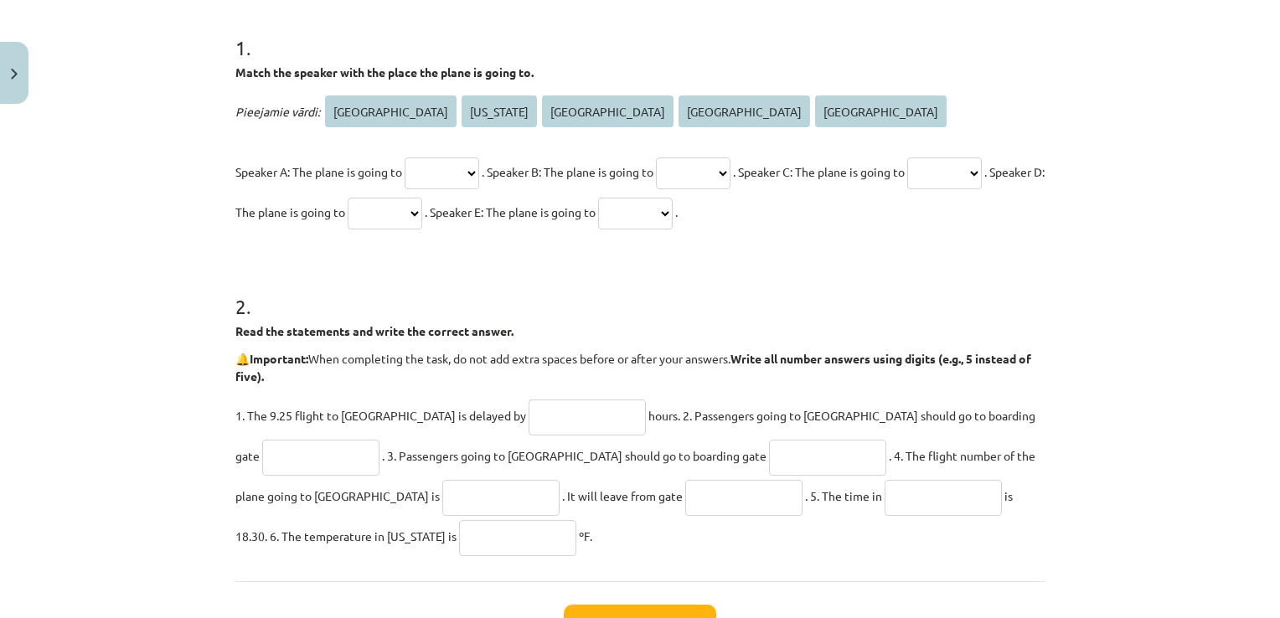
click at [479, 166] on select "***** ******** ****** **** *********" at bounding box center [442, 173] width 75 height 32
select select "*****"
click at [405, 157] on select "***** ******** ****** **** *********" at bounding box center [442, 173] width 75 height 32
click at [422, 224] on select "***** ******** ****** **** *********" at bounding box center [385, 214] width 75 height 32
select select "******"
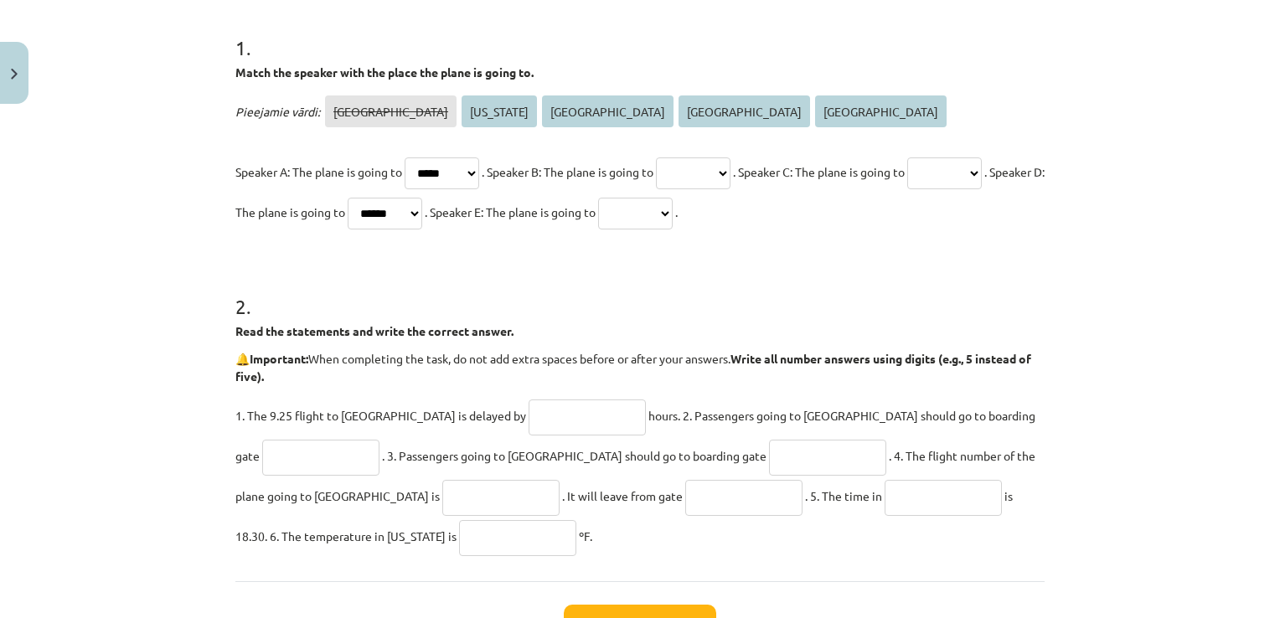
click at [422, 198] on select "***** ******** ****** **** *********" at bounding box center [385, 214] width 75 height 32
click at [714, 166] on select "***** ******** ****** **** *********" at bounding box center [693, 173] width 75 height 32
select select "********"
click at [682, 157] on select "***** ******** ****** **** *********" at bounding box center [693, 173] width 75 height 32
click at [673, 207] on select "***** ******** ****** **** *********" at bounding box center [635, 214] width 75 height 32
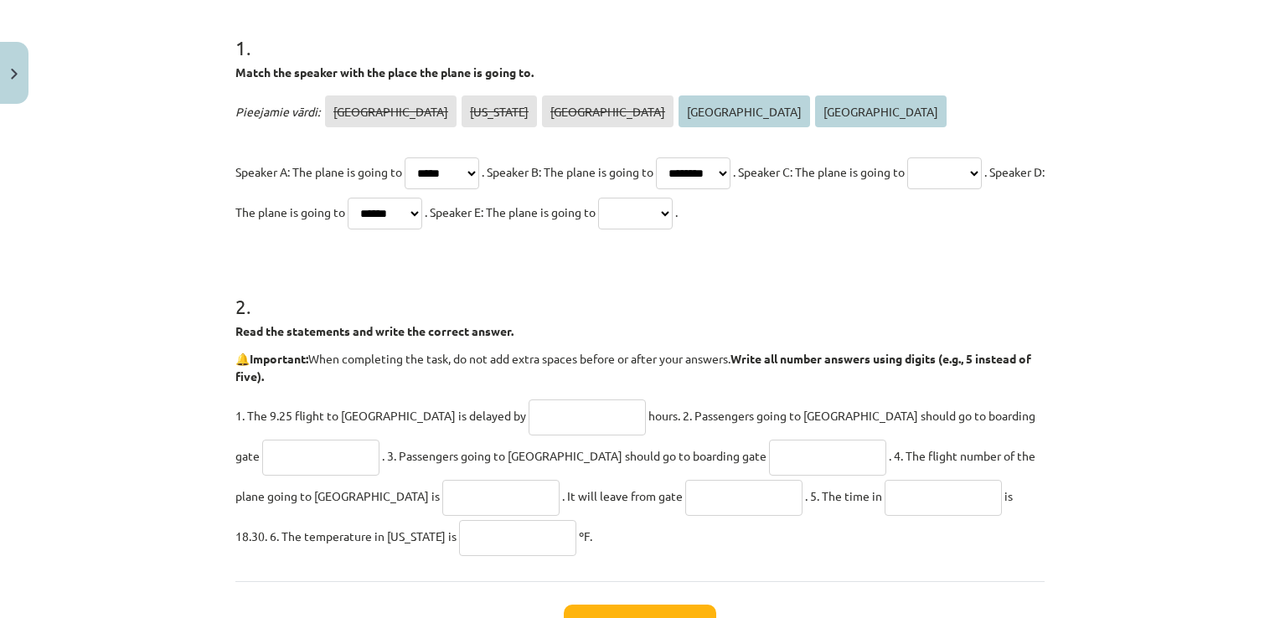
select select "****"
click at [673, 198] on select "***** ******** ****** **** *********" at bounding box center [635, 214] width 75 height 32
click at [907, 189] on select "***** ******** ****** **** *********" at bounding box center [944, 173] width 75 height 32
select select "*********"
click at [907, 189] on select "***** ******** ****** **** *********" at bounding box center [944, 173] width 75 height 32
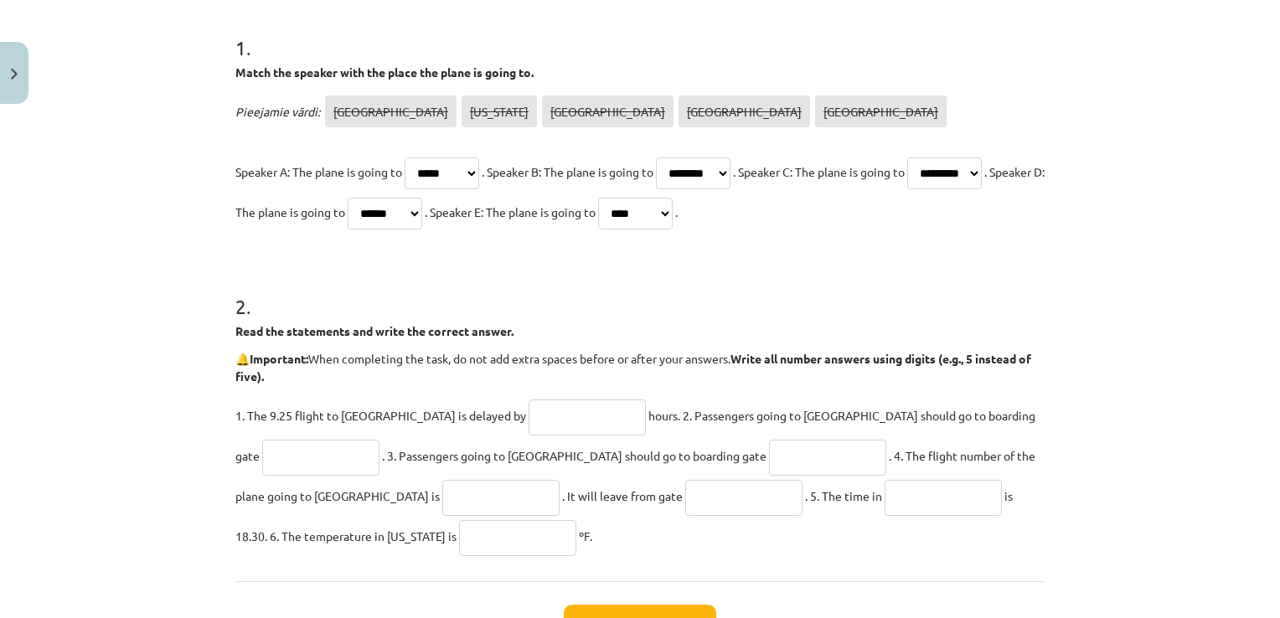
scroll to position [458, 0]
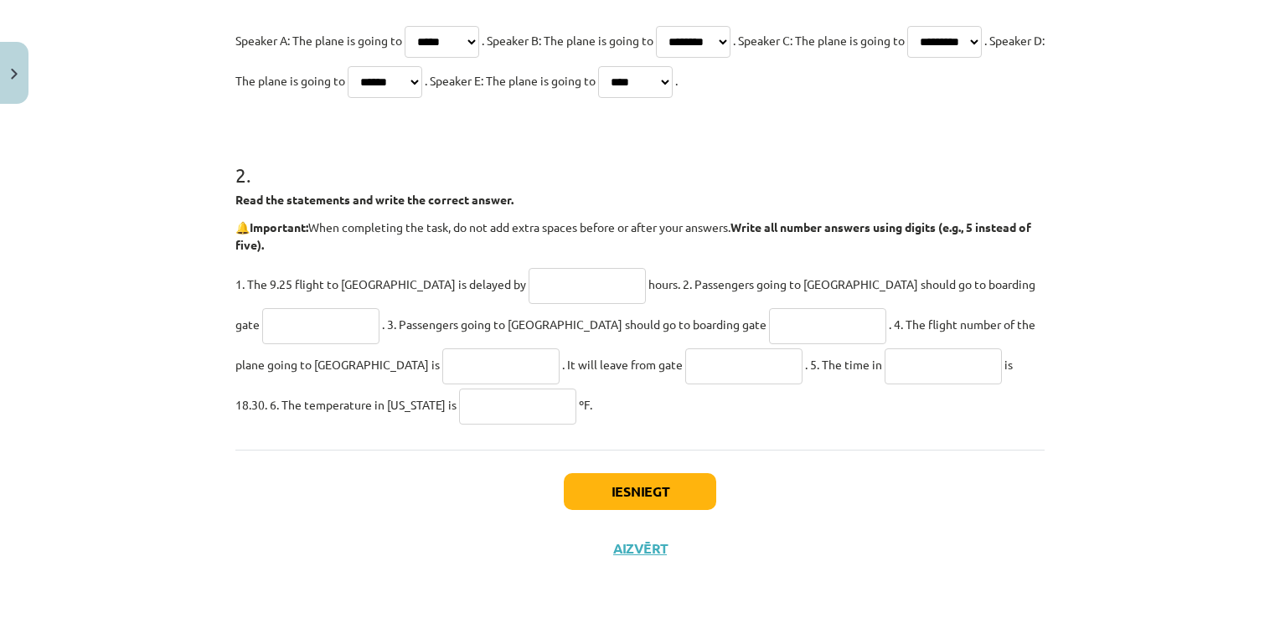
click at [529, 285] on input "text" at bounding box center [587, 286] width 117 height 36
type input "*"
click at [677, 504] on button "Iesniegt" at bounding box center [640, 491] width 152 height 37
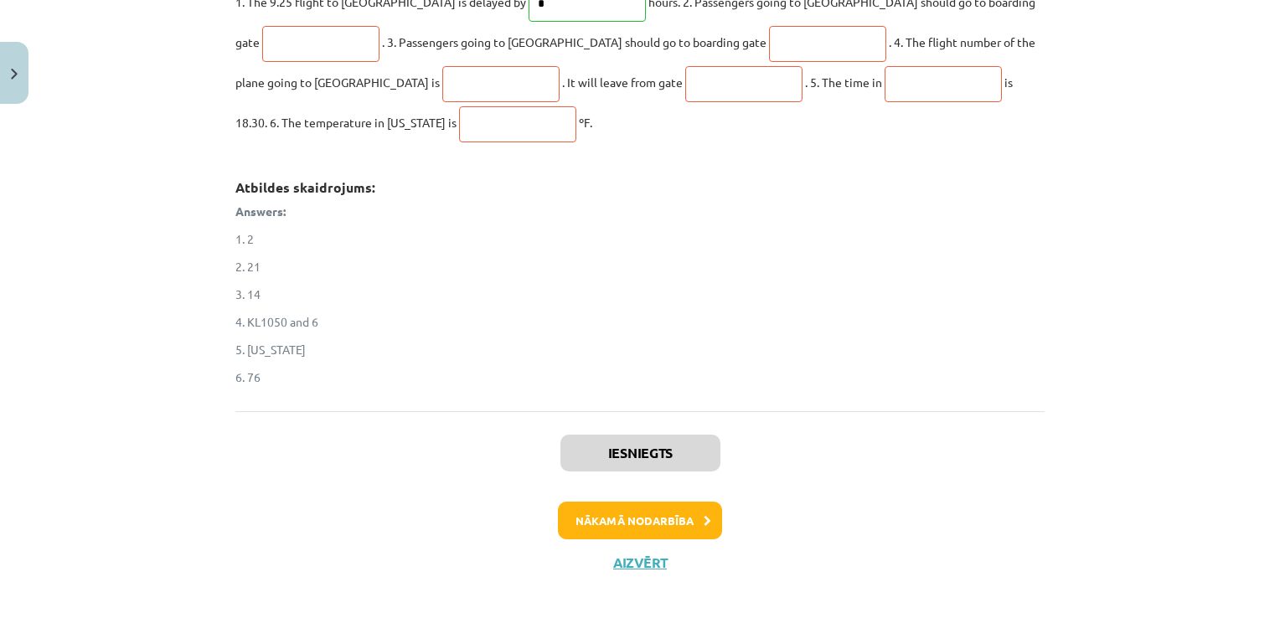
scroll to position [754, 0]
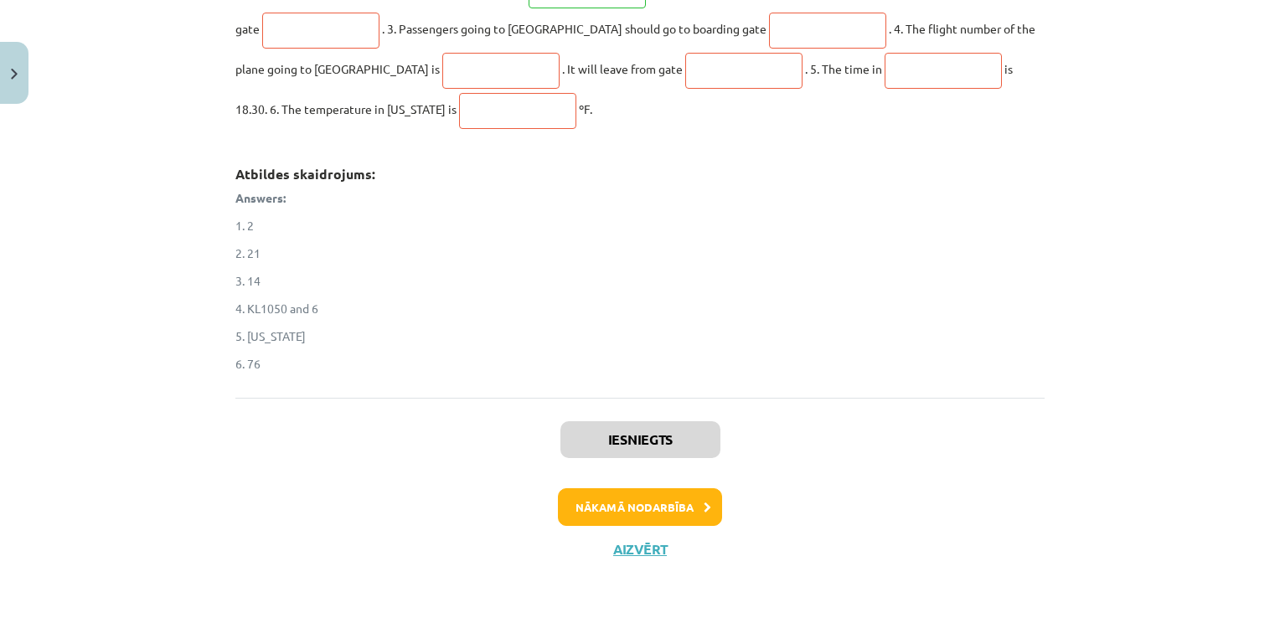
drag, startPoint x: 1279, startPoint y: 400, endPoint x: 1274, endPoint y: 420, distance: 20.7
click at [1274, 420] on div "Mācību tēma: Angļu valodas 8. klases 1. ieskaites mācību materiāls #7 🎧 Topic 6…" at bounding box center [640, 309] width 1280 height 618
click at [630, 551] on button "Aizvērt" at bounding box center [640, 549] width 64 height 17
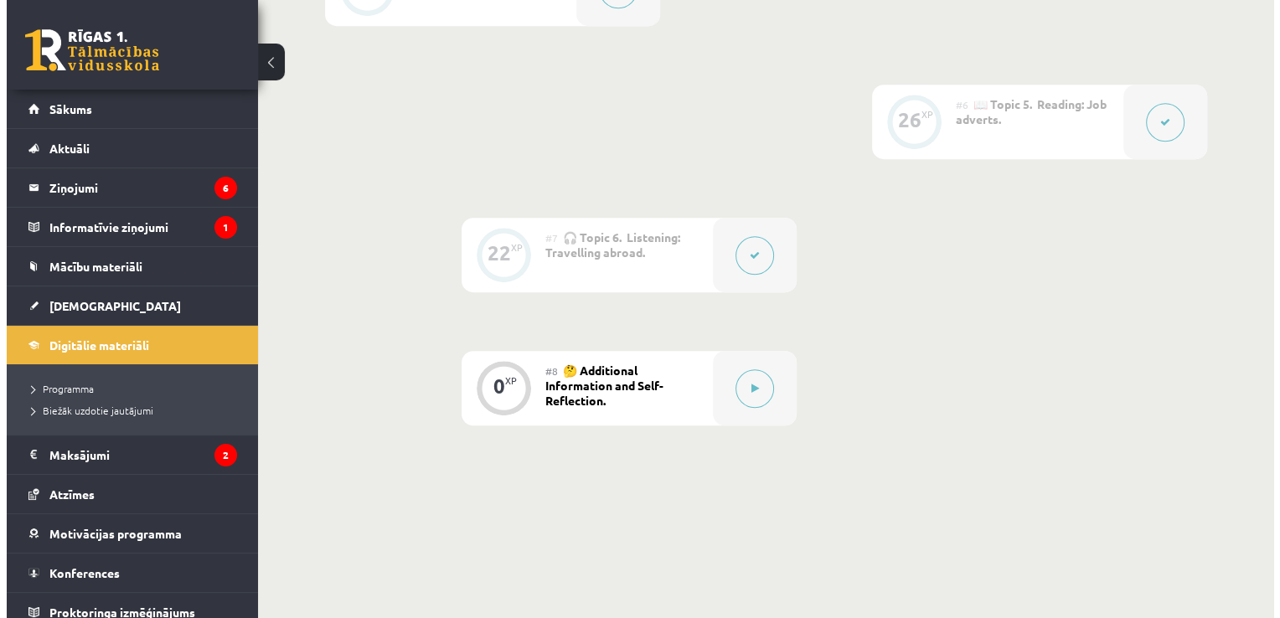
scroll to position [1194, 0]
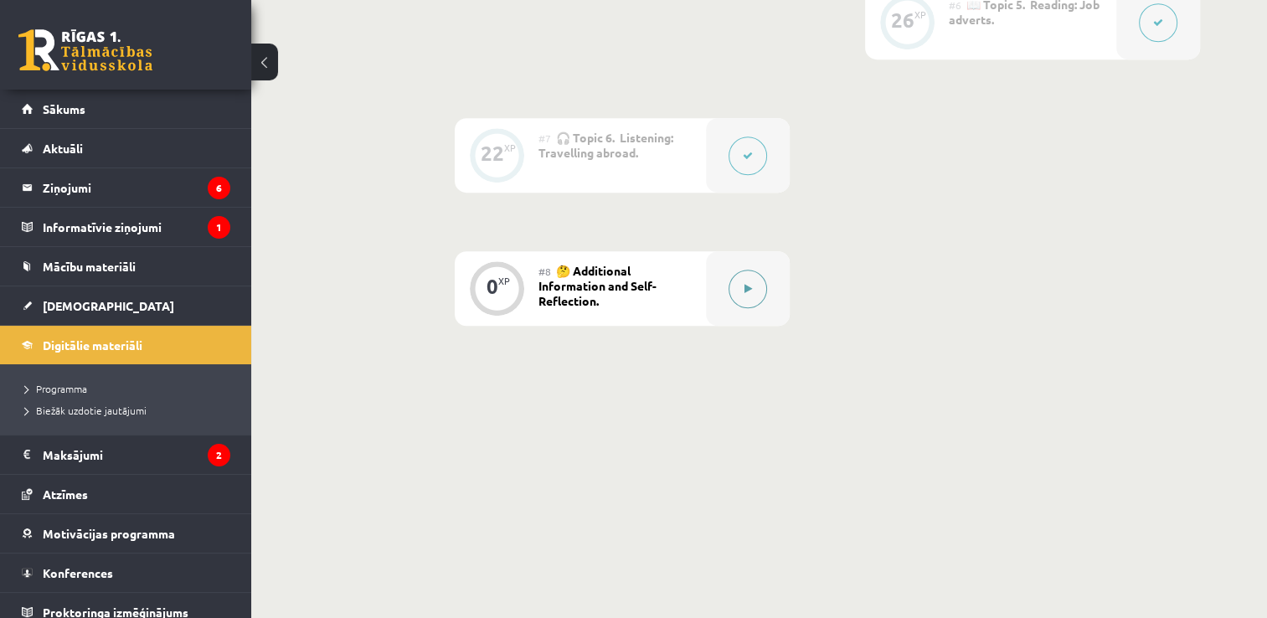
click at [751, 284] on icon at bounding box center [749, 289] width 8 height 10
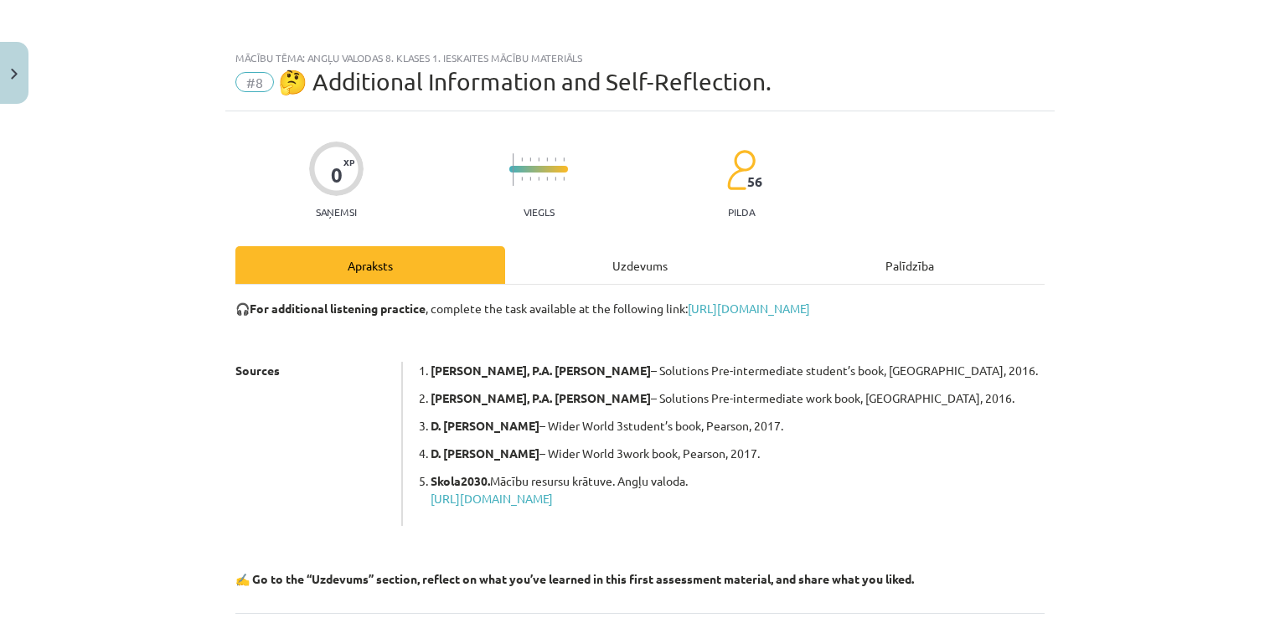
scroll to position [163, 0]
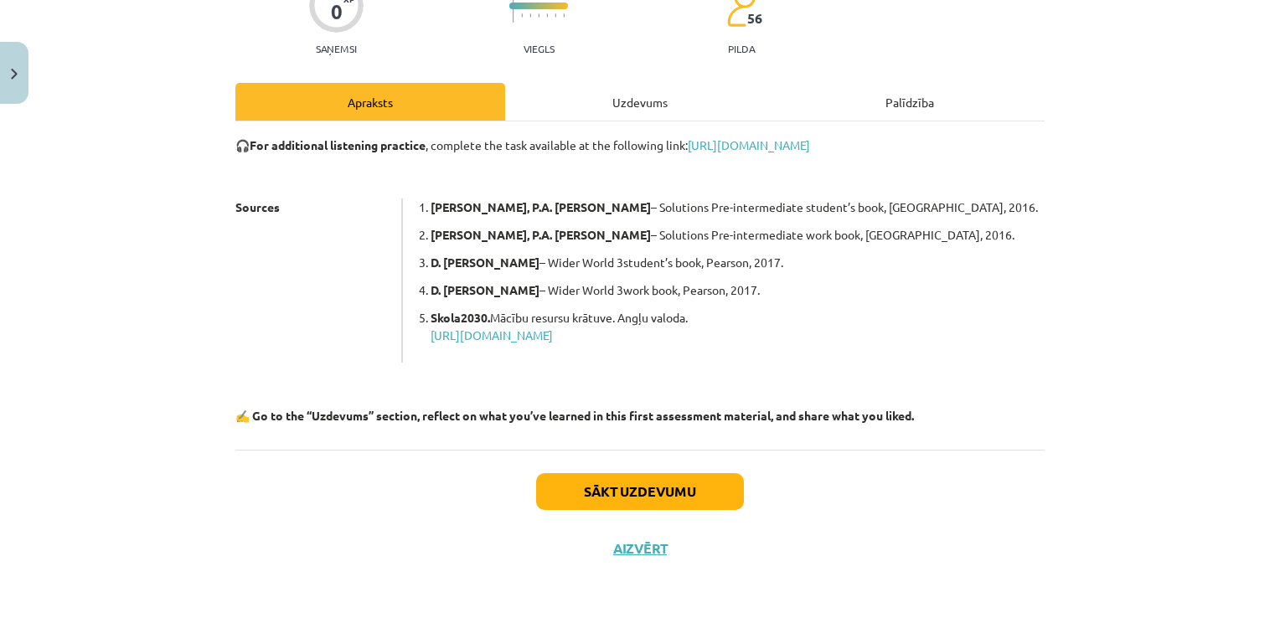
click at [677, 509] on div "Sākt uzdevumu Aizvērt" at bounding box center [639, 508] width 809 height 117
click at [673, 484] on button "Sākt uzdevumu" at bounding box center [640, 491] width 208 height 37
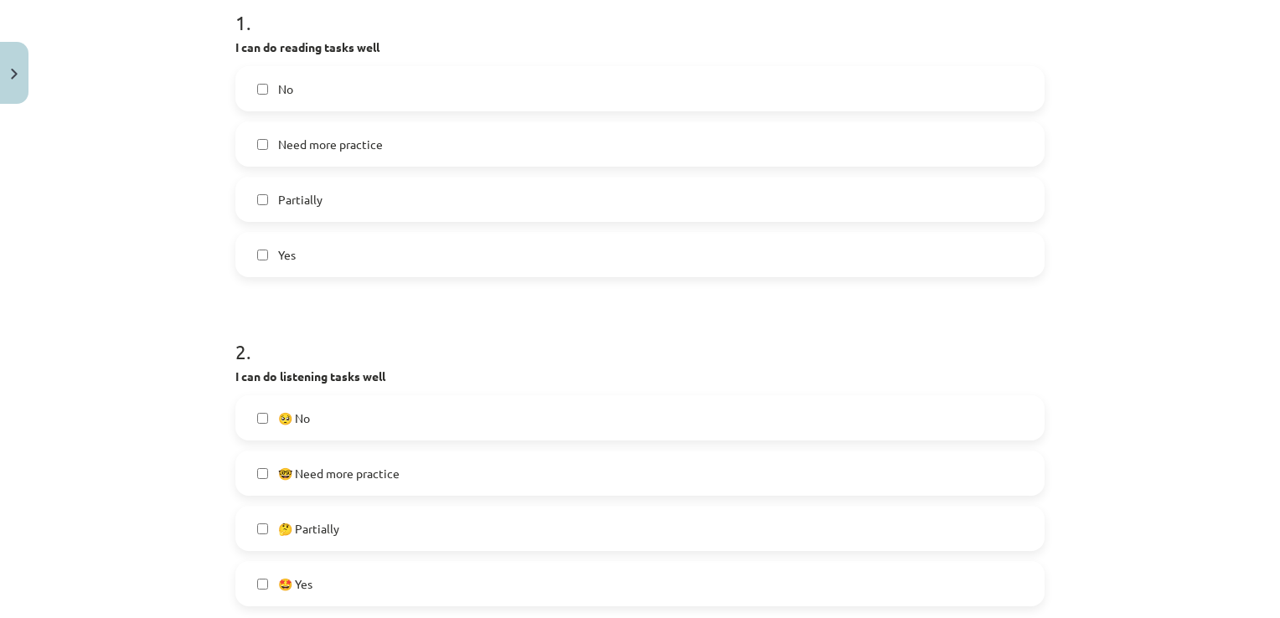
scroll to position [355, 0]
click at [318, 75] on label "No" at bounding box center [640, 85] width 806 height 42
click at [394, 417] on label "🥺 No" at bounding box center [640, 415] width 806 height 42
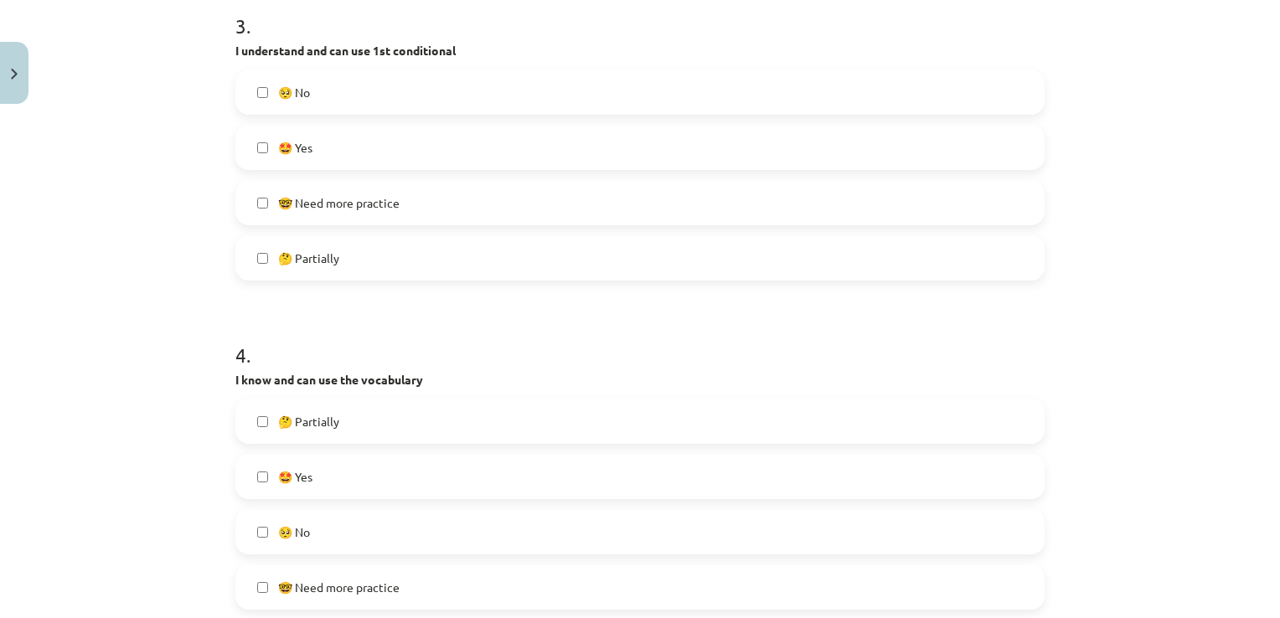
scroll to position [1009, 0]
click at [751, 189] on label "🤓 Need more practice" at bounding box center [640, 200] width 806 height 42
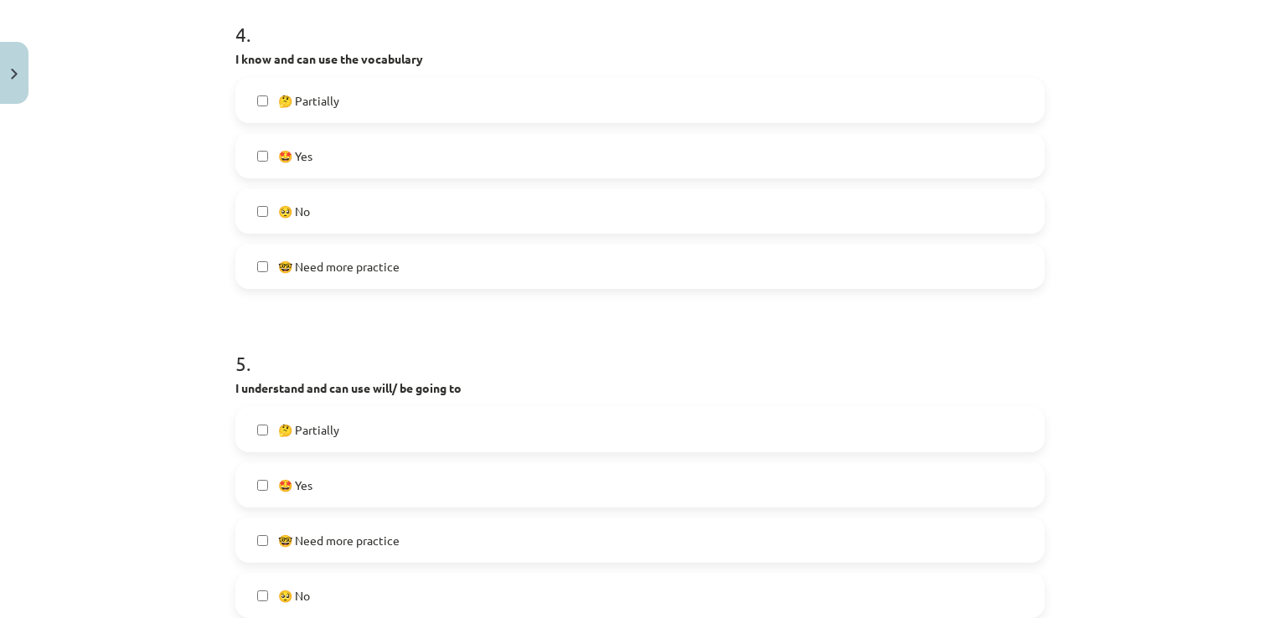
scroll to position [1359, 0]
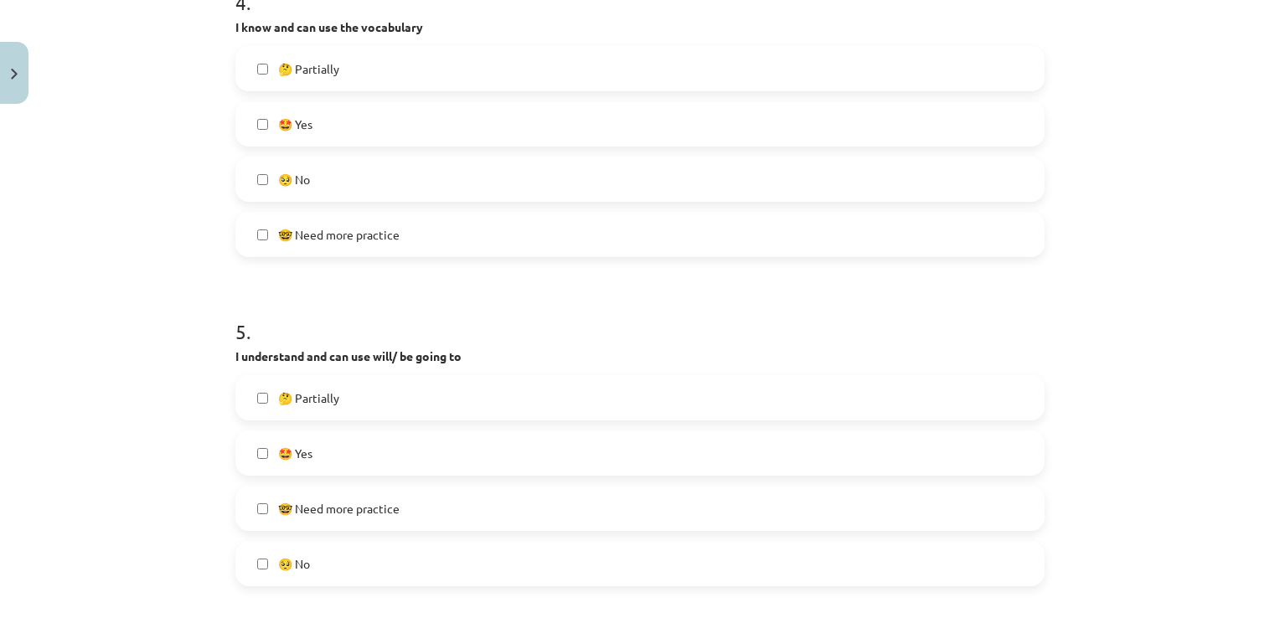
click at [843, 169] on label "🥺 No" at bounding box center [640, 179] width 806 height 42
click at [671, 504] on label "🤓 Need more practice" at bounding box center [640, 508] width 806 height 42
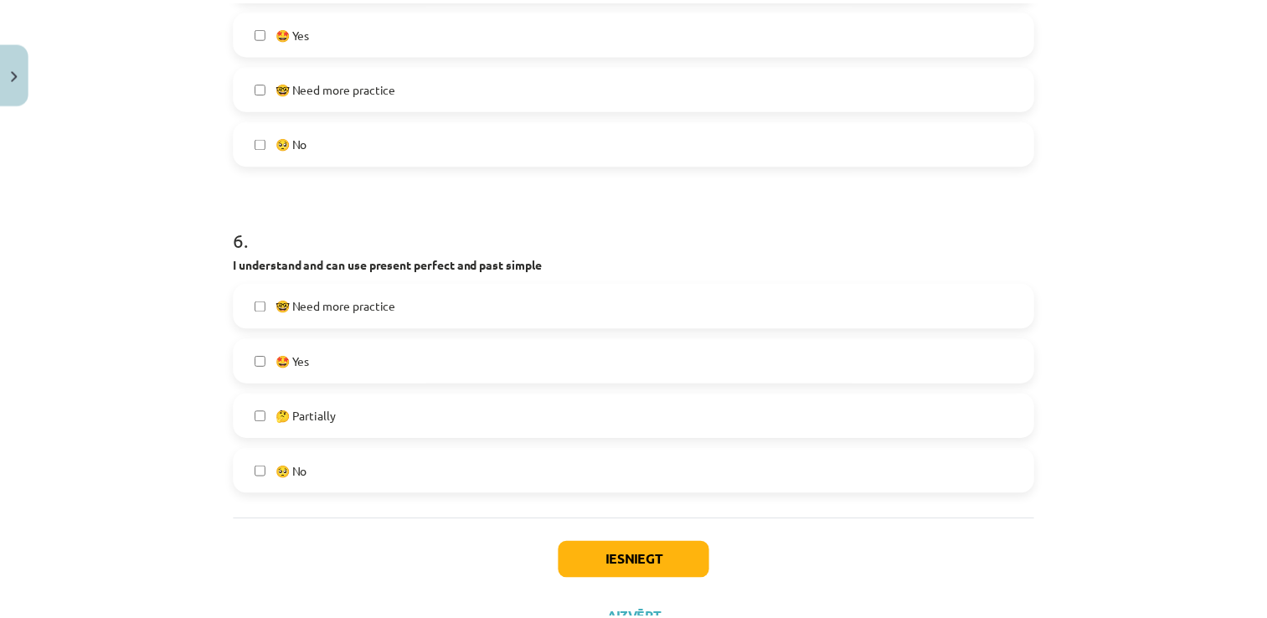
scroll to position [1849, 0]
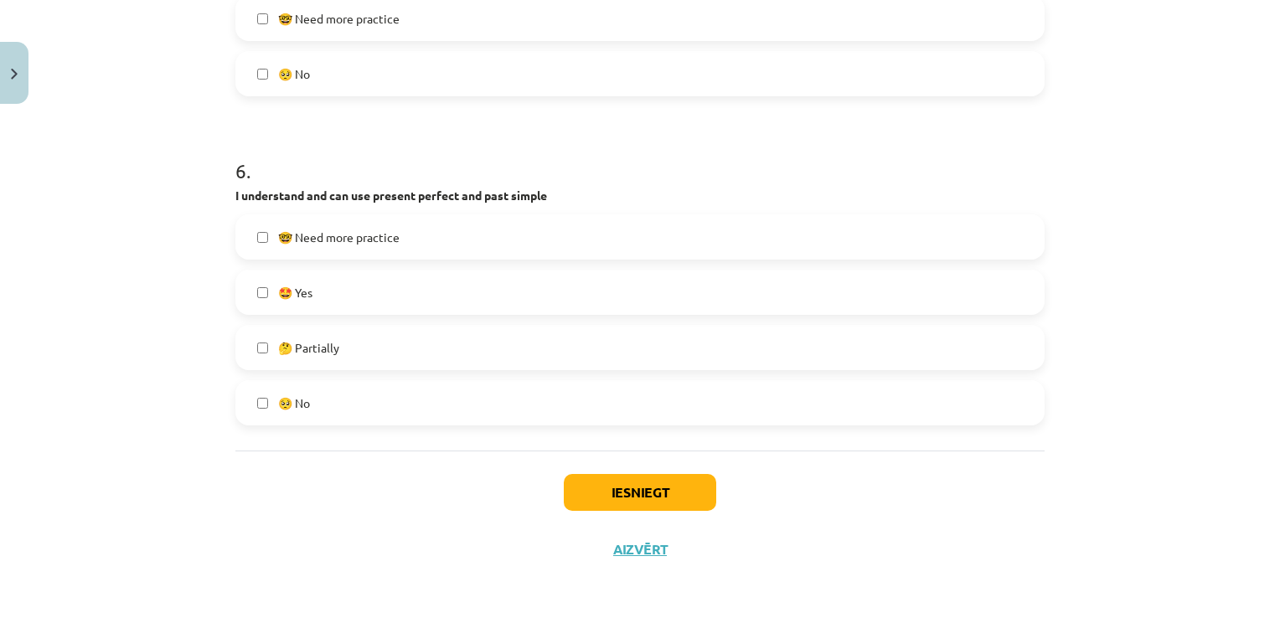
click at [677, 419] on label "🥺 No" at bounding box center [640, 403] width 806 height 42
click at [631, 487] on button "Iesniegt" at bounding box center [640, 492] width 152 height 37
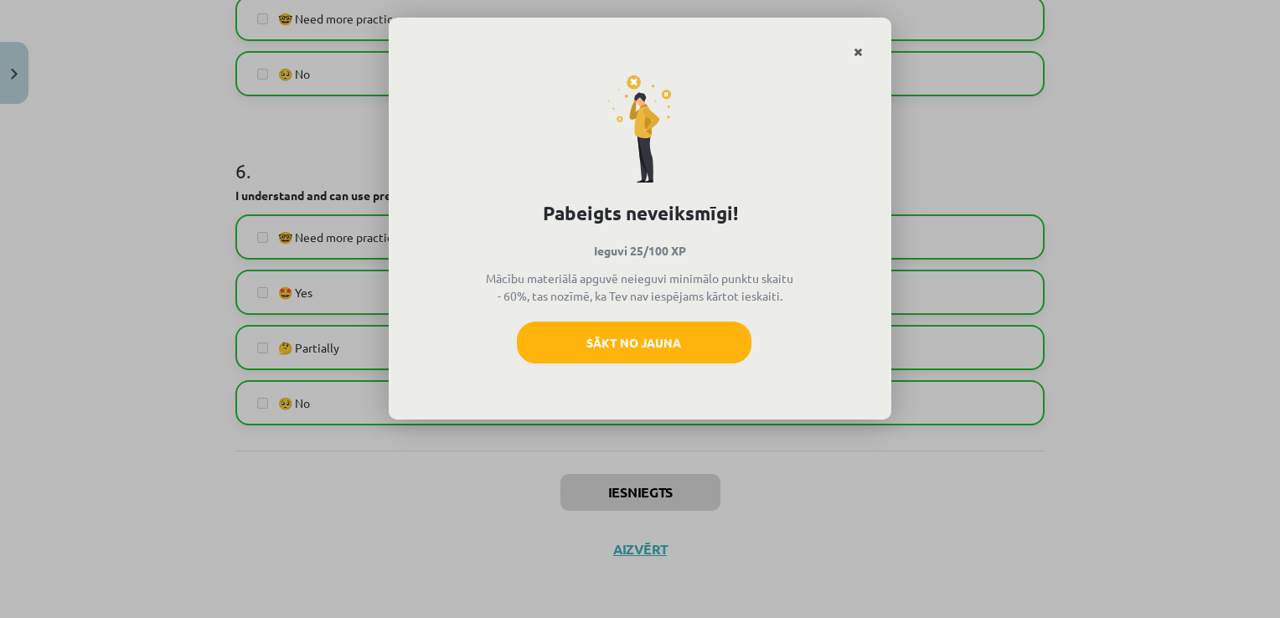
click at [863, 52] on link "Close" at bounding box center [857, 52] width 29 height 33
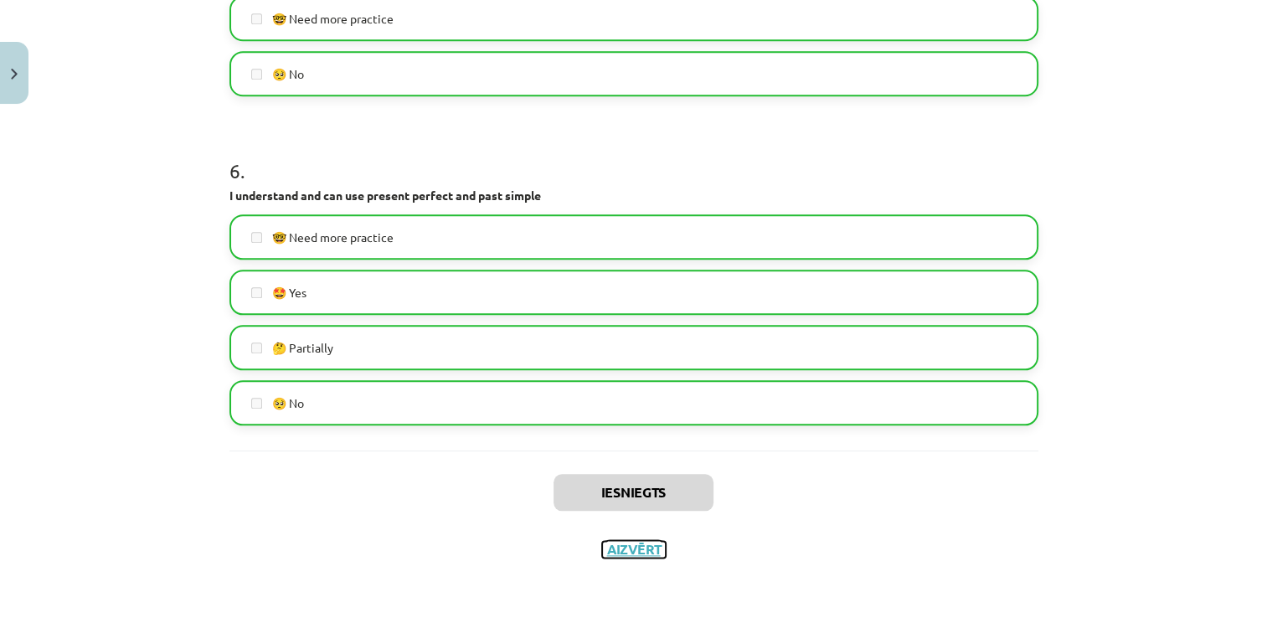
click at [632, 545] on button "Aizvērt" at bounding box center [634, 549] width 64 height 17
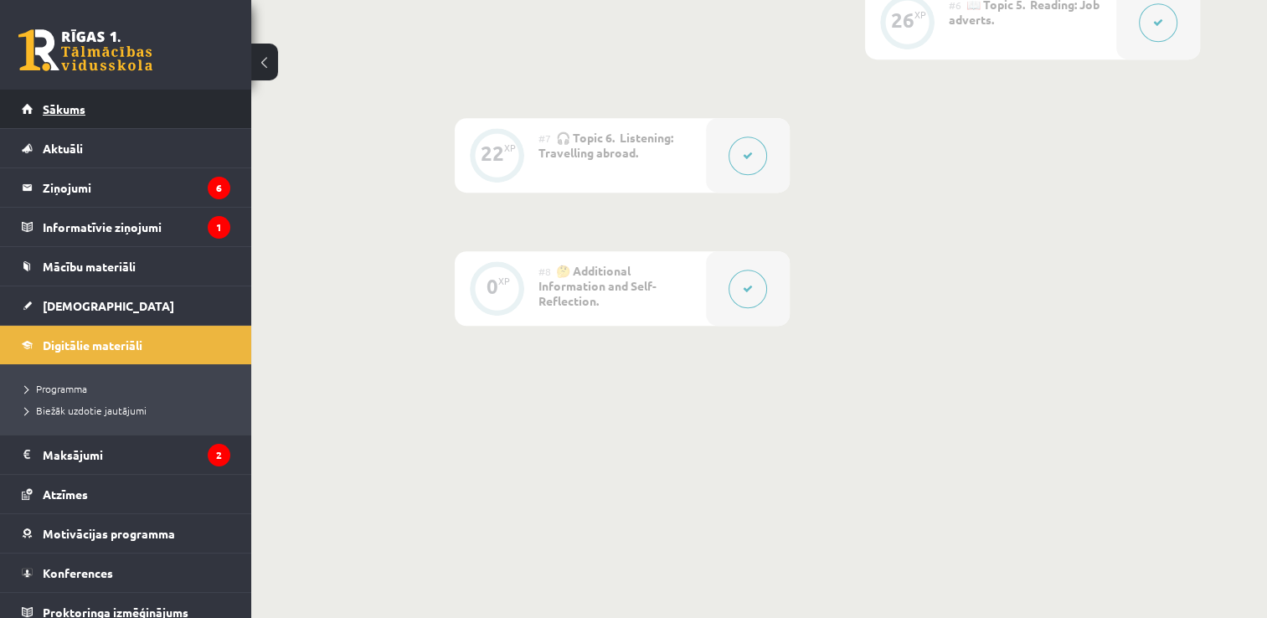
click at [168, 122] on link "Sākums" at bounding box center [126, 109] width 209 height 39
